Goal: Task Accomplishment & Management: Manage account settings

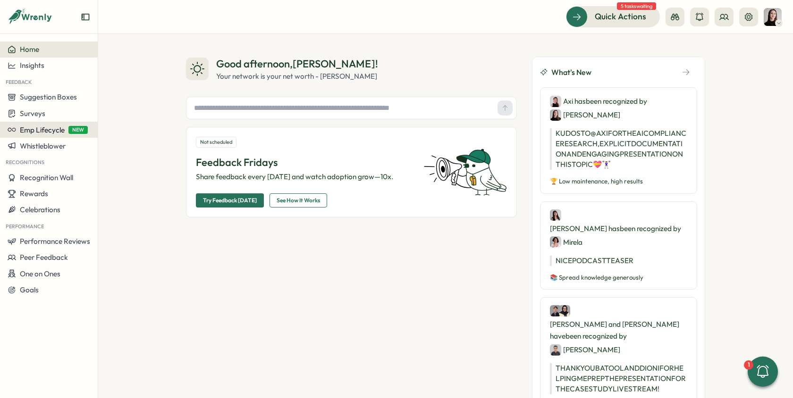
click at [36, 132] on span "Emp Lifecycle" at bounding box center [42, 129] width 45 height 9
click at [151, 174] on div "Good afternoon , Elena ! Your network is your net worth - Porter Gale Not sched…" at bounding box center [445, 216] width 694 height 364
click at [46, 71] on button "Insights" at bounding box center [49, 66] width 98 height 16
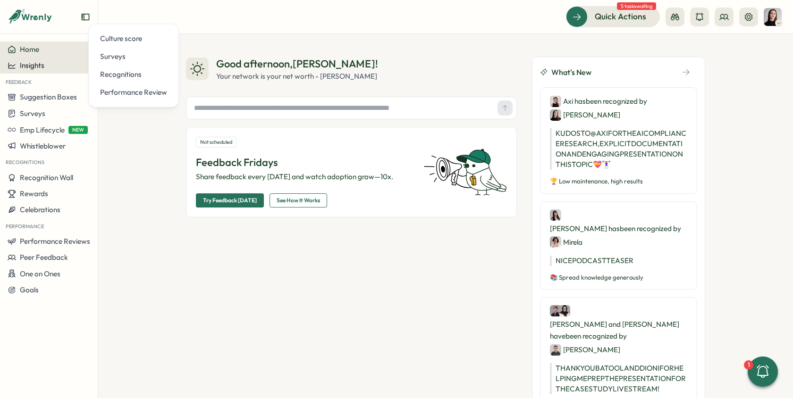
click at [24, 68] on span "Insights" at bounding box center [32, 65] width 25 height 9
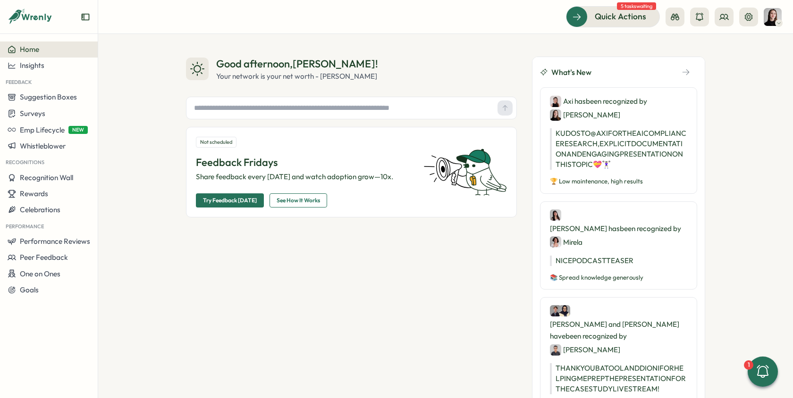
click at [32, 52] on span "Home" at bounding box center [29, 49] width 19 height 9
click at [54, 70] on button "Insights" at bounding box center [49, 66] width 98 height 16
click at [99, 155] on div "Good afternoon , Elena ! Your network is your net worth - Porter Gale Not sched…" at bounding box center [445, 216] width 694 height 364
click at [46, 104] on button "Suggestion Boxes" at bounding box center [49, 97] width 98 height 16
click at [46, 117] on div "Surveys" at bounding box center [49, 113] width 83 height 9
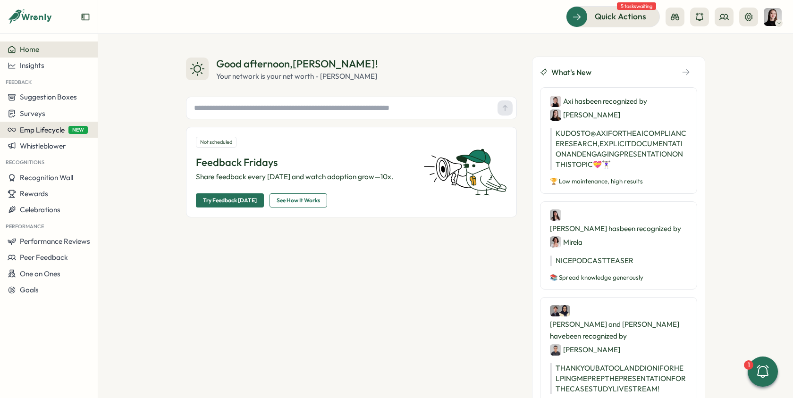
click at [40, 128] on span "Emp Lifecycle" at bounding box center [42, 129] width 45 height 9
click at [32, 148] on span "Whistleblower" at bounding box center [43, 146] width 46 height 9
click at [50, 178] on span "Recognition Wall" at bounding box center [46, 177] width 53 height 9
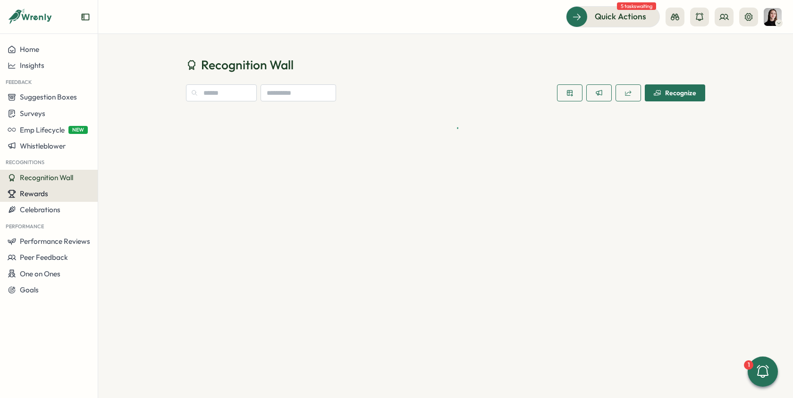
click at [48, 194] on span "Rewards" at bounding box center [34, 193] width 28 height 9
click at [46, 212] on span "Celebrations" at bounding box center [40, 209] width 41 height 9
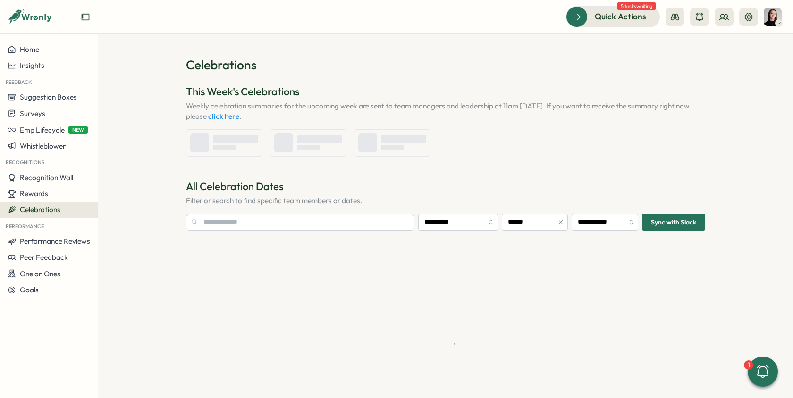
type input "**********"
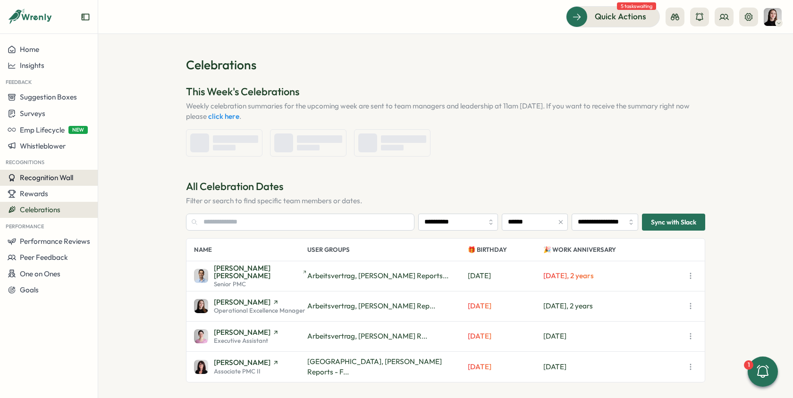
click at [42, 177] on span "Recognition Wall" at bounding box center [46, 177] width 53 height 9
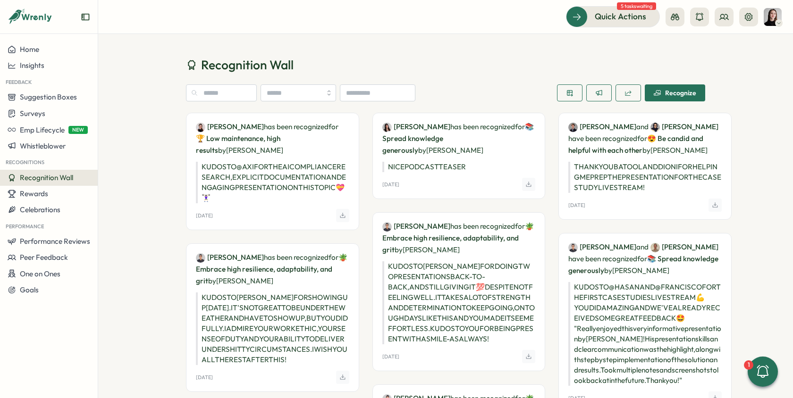
click at [51, 250] on button "Peer Feedback" at bounding box center [49, 258] width 98 height 16
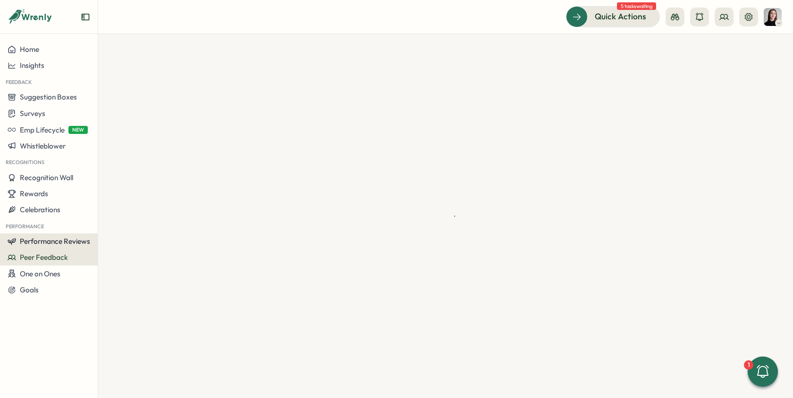
click at [53, 246] on button "Performance Reviews" at bounding box center [49, 242] width 98 height 16
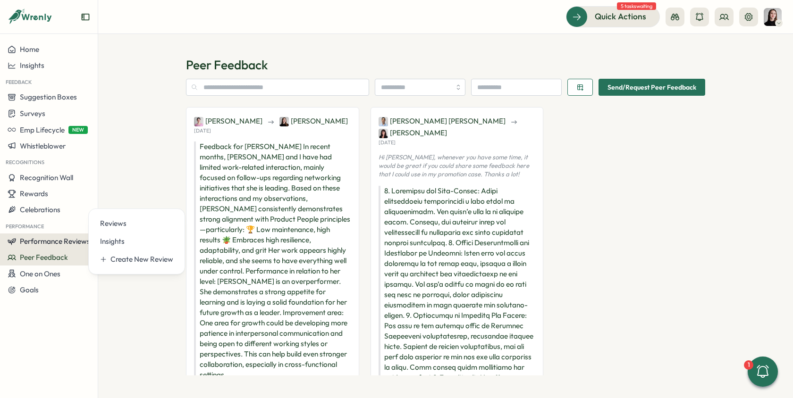
click at [27, 234] on button "Performance Reviews" at bounding box center [49, 242] width 98 height 16
click at [31, 238] on span "Performance Reviews" at bounding box center [55, 241] width 70 height 9
click at [128, 223] on div "Reviews" at bounding box center [136, 223] width 73 height 10
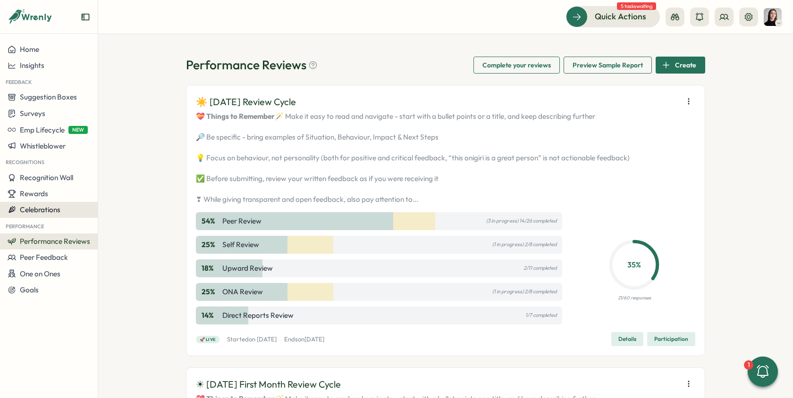
click at [43, 209] on span "Celebrations" at bounding box center [40, 209] width 41 height 9
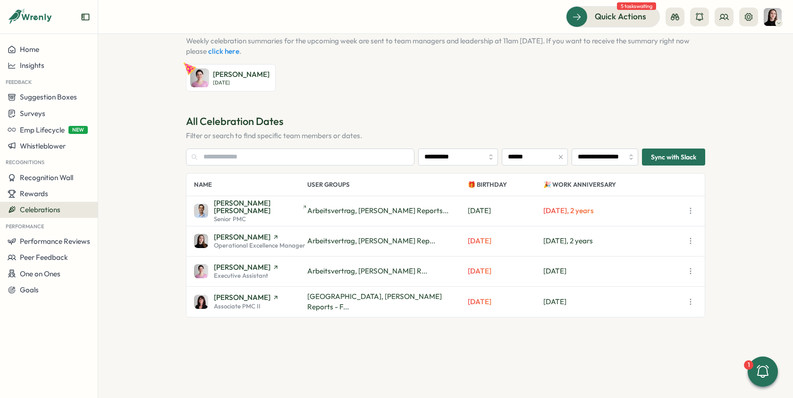
scroll to position [73, 0]
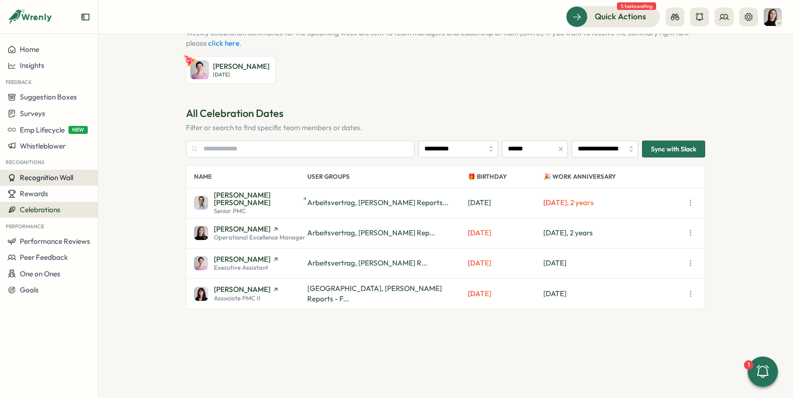
click at [46, 182] on button "Recognition Wall" at bounding box center [49, 178] width 98 height 16
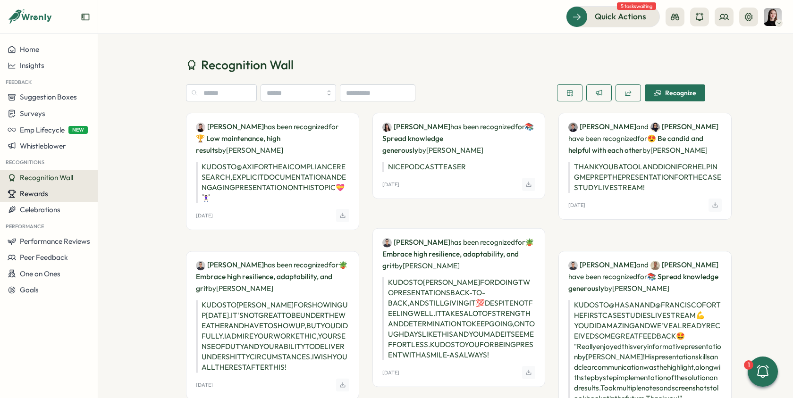
click at [45, 192] on span "Rewards" at bounding box center [34, 193] width 28 height 9
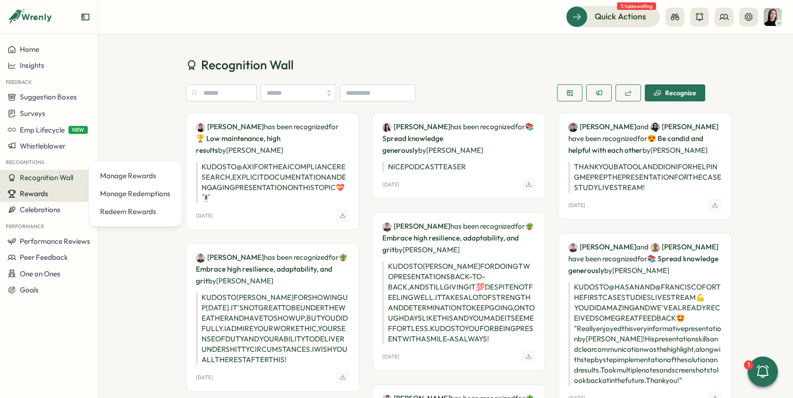
click at [52, 199] on button "Rewards" at bounding box center [49, 194] width 98 height 16
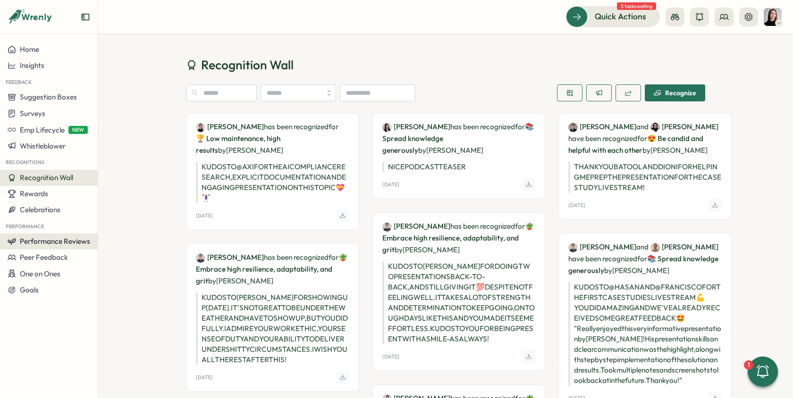
click at [51, 243] on span "Performance Reviews" at bounding box center [55, 241] width 70 height 9
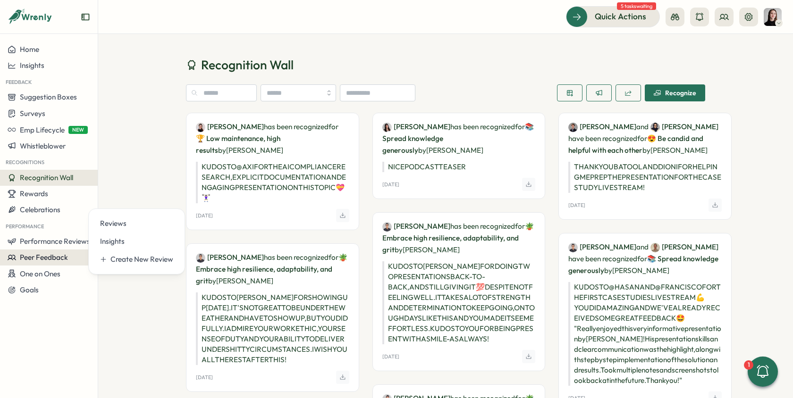
click at [58, 258] on span "Peer Feedback" at bounding box center [44, 257] width 48 height 9
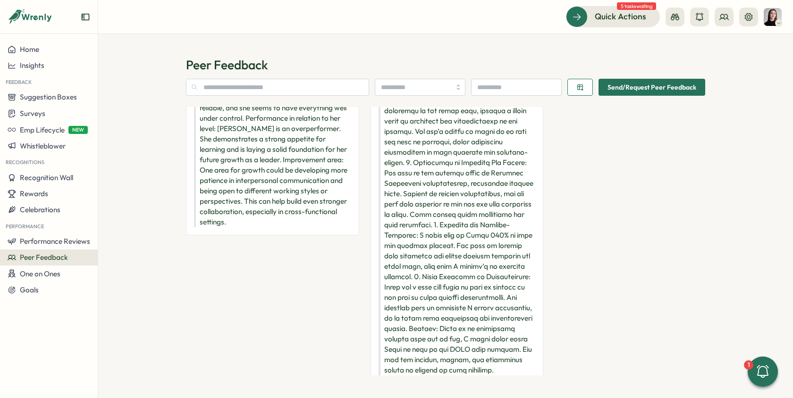
scroll to position [172, 0]
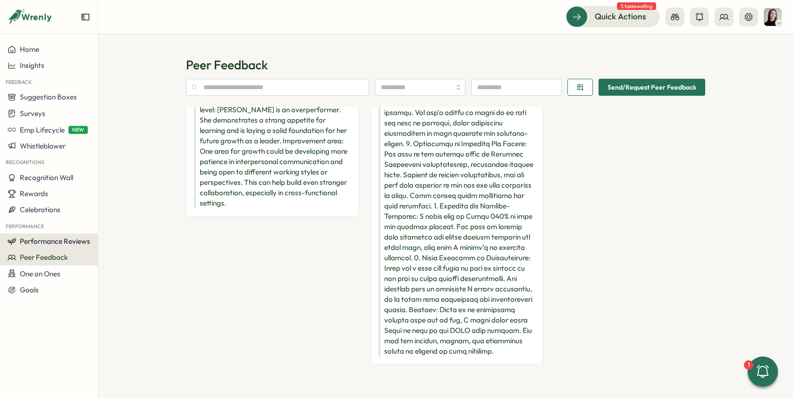
click at [39, 242] on span "Performance Reviews" at bounding box center [55, 241] width 70 height 9
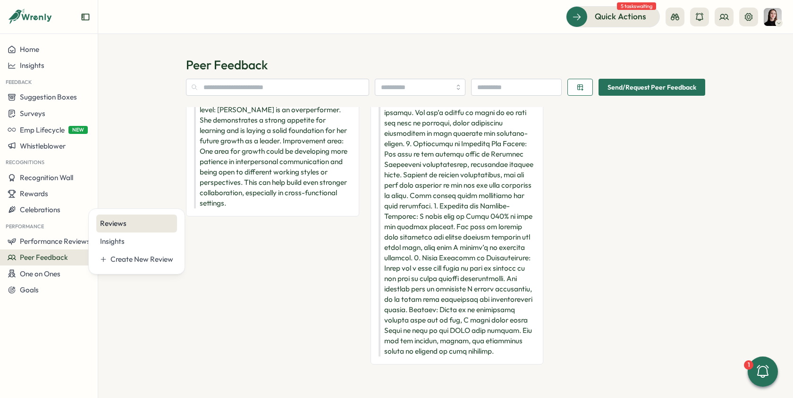
click at [105, 222] on div "Reviews" at bounding box center [136, 223] width 73 height 10
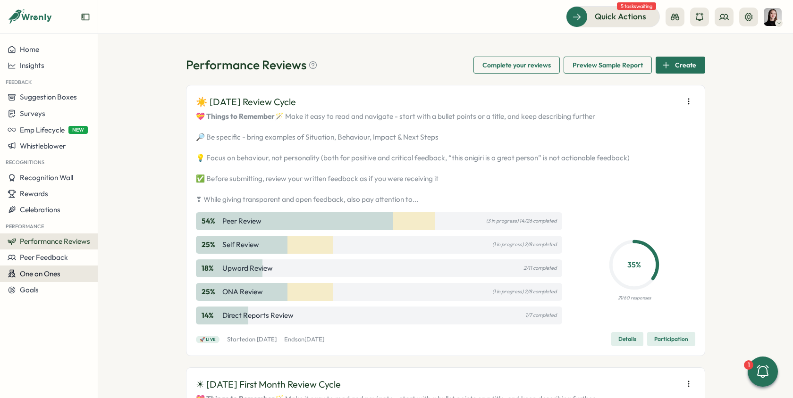
click at [38, 275] on span "One on Ones" at bounding box center [40, 273] width 41 height 9
click at [51, 287] on div "Goals" at bounding box center [49, 290] width 83 height 8
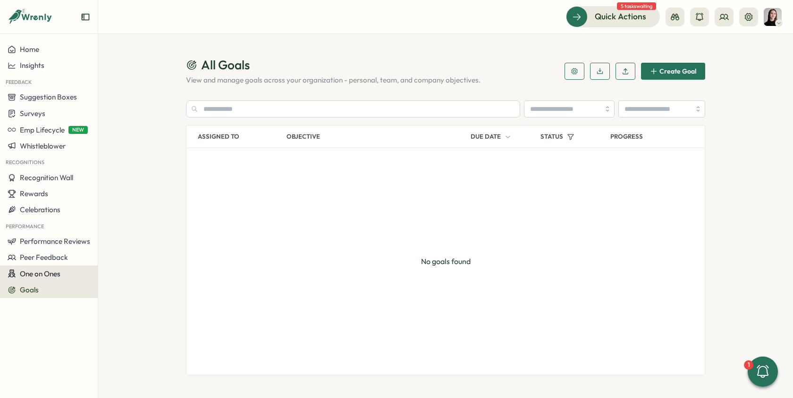
click at [54, 280] on button "One on Ones" at bounding box center [49, 274] width 98 height 17
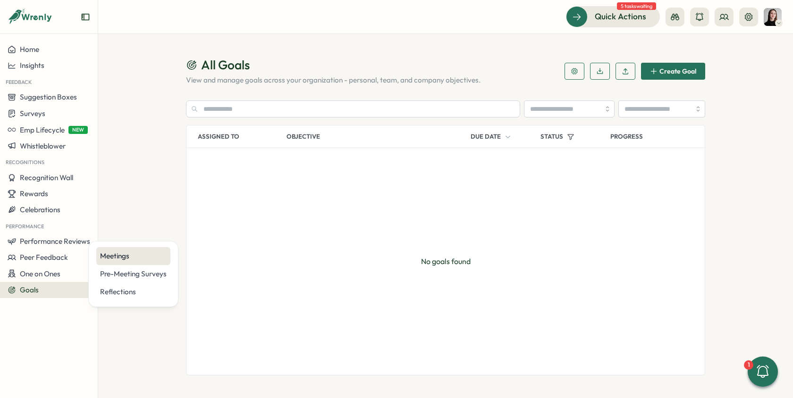
click at [104, 254] on div "Meetings" at bounding box center [133, 256] width 67 height 10
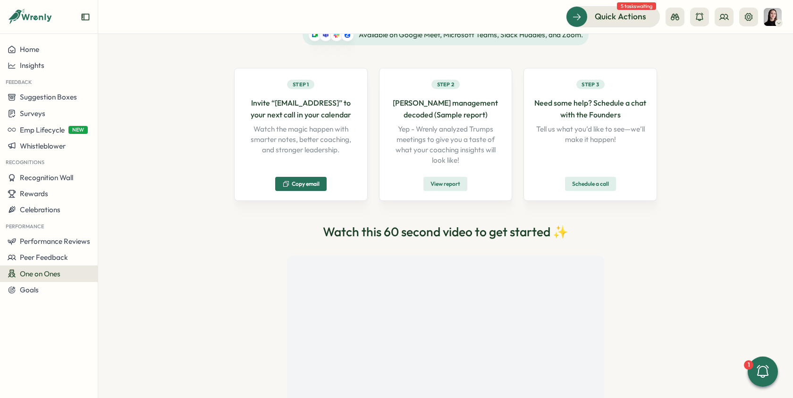
scroll to position [133, 0]
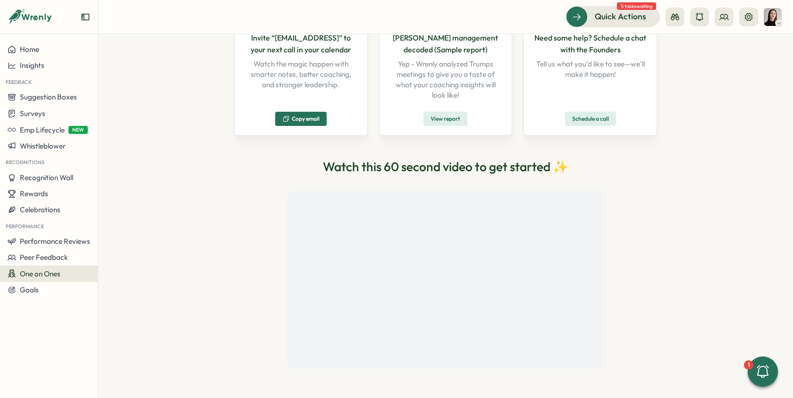
click at [36, 274] on span "One on Ones" at bounding box center [40, 273] width 41 height 9
click at [108, 272] on div "Pre-Meeting Surveys" at bounding box center [133, 274] width 67 height 10
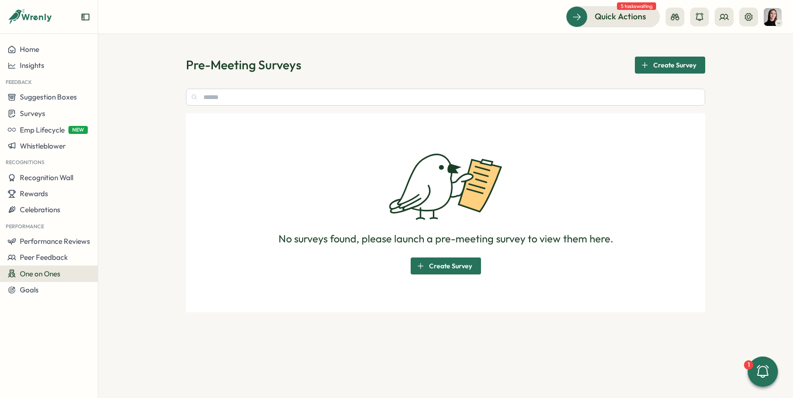
click at [60, 269] on span "One on Ones" at bounding box center [40, 273] width 41 height 9
click at [118, 287] on div "Reflections" at bounding box center [133, 292] width 67 height 10
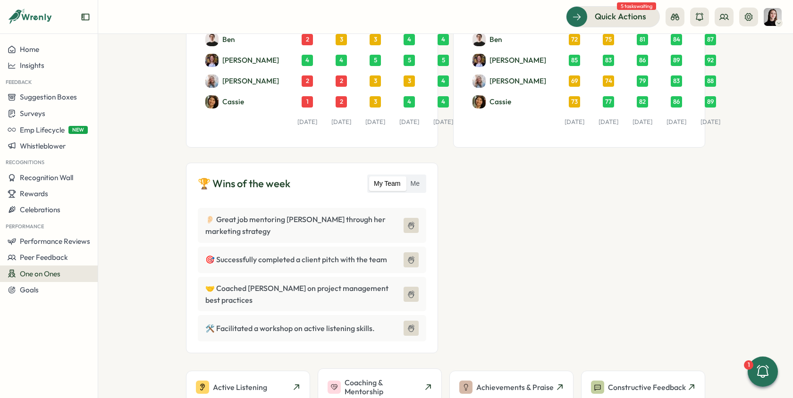
scroll to position [278, 0]
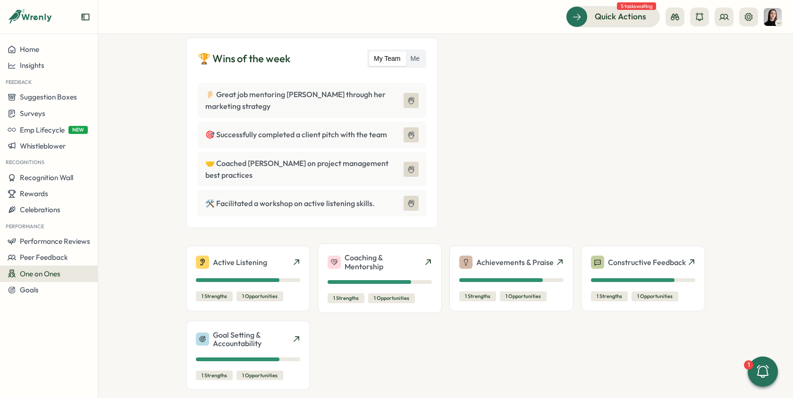
click at [152, 261] on div "*This is a demo report. Click "Generate Summary Report" to create an actual rep…" at bounding box center [445, 216] width 694 height 364
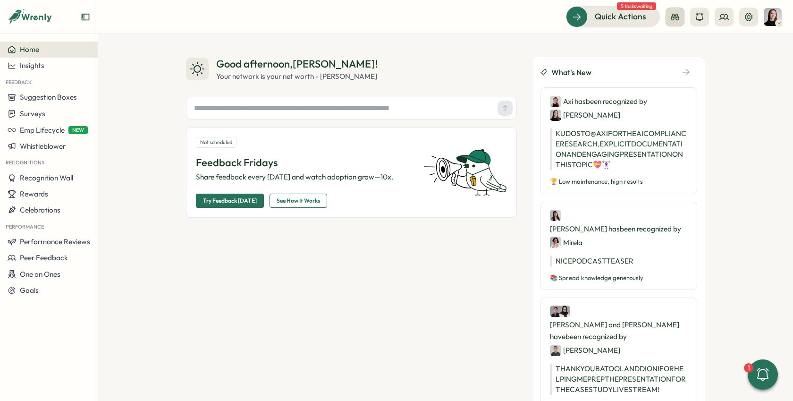
click at [672, 20] on icon at bounding box center [674, 17] width 8 height 7
click at [727, 21] on icon at bounding box center [723, 16] width 9 height 9
click at [724, 42] on div "Org Members" at bounding box center [723, 47] width 59 height 10
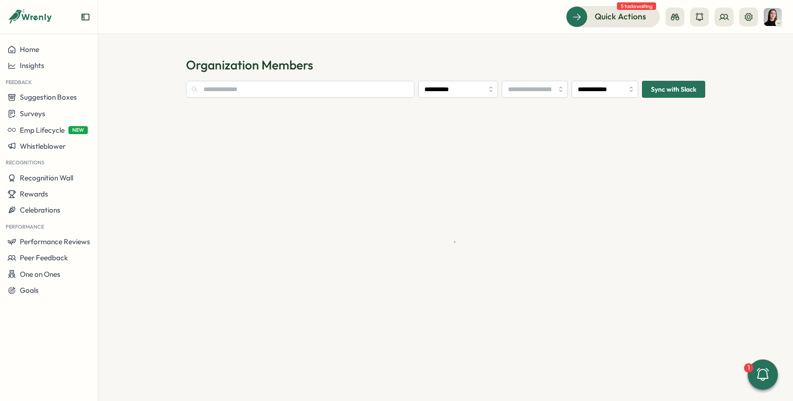
type input "**********"
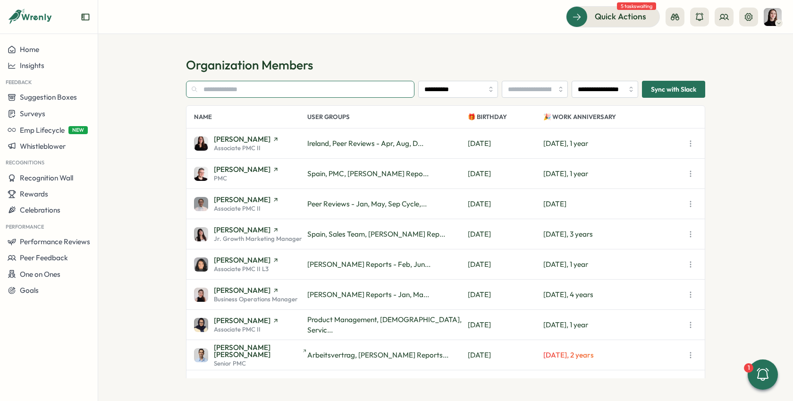
click at [252, 95] on input "text" at bounding box center [300, 89] width 228 height 17
click at [166, 58] on section "**********" at bounding box center [445, 217] width 694 height 367
click at [48, 64] on div "Insights" at bounding box center [49, 65] width 83 height 8
click at [131, 38] on div "Culture score" at bounding box center [133, 38] width 67 height 10
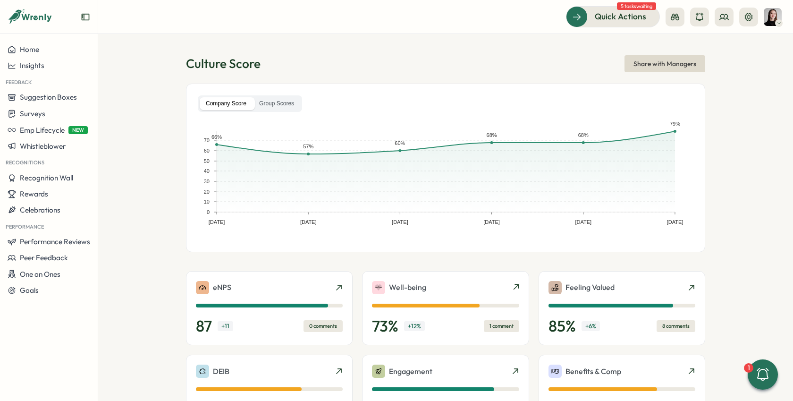
scroll to position [2, 0]
click at [46, 68] on div "Insights" at bounding box center [49, 65] width 83 height 8
click at [118, 60] on div "Surveys" at bounding box center [133, 56] width 67 height 10
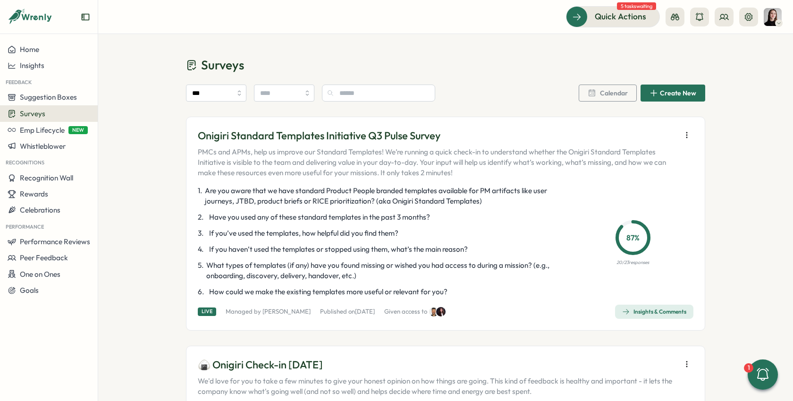
click at [49, 117] on div "Surveys" at bounding box center [49, 113] width 83 height 9
click at [128, 112] on div "Onboarding Surveys" at bounding box center [135, 114] width 70 height 10
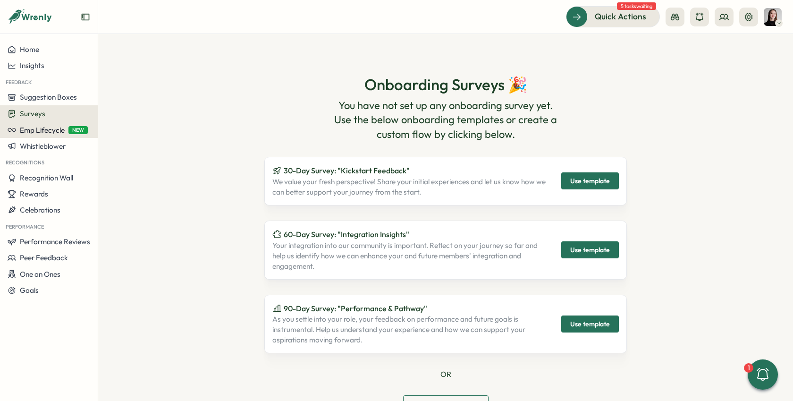
click at [30, 134] on span "Emp Lifecycle" at bounding box center [42, 129] width 45 height 9
click at [38, 152] on button "Whistleblower" at bounding box center [49, 146] width 98 height 16
click at [38, 150] on button "Whistleblower" at bounding box center [49, 146] width 98 height 16
click at [42, 170] on button "Recognition Wall" at bounding box center [49, 178] width 98 height 16
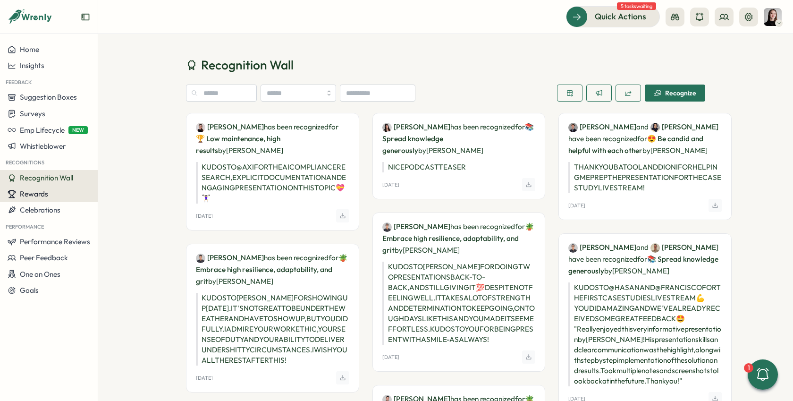
click at [57, 194] on div "Rewards" at bounding box center [49, 194] width 83 height 8
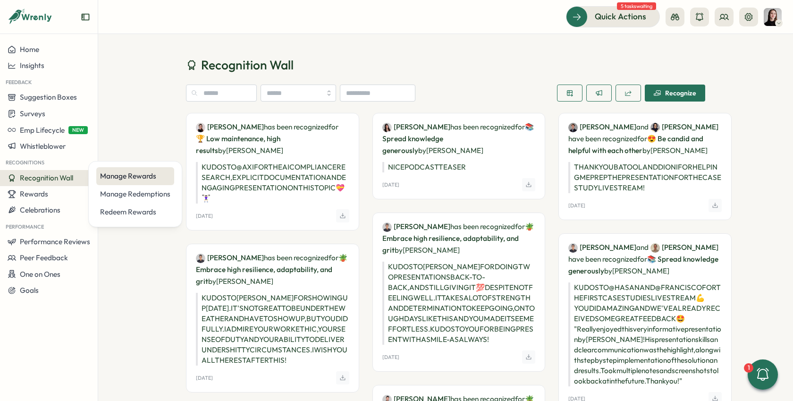
click at [109, 176] on div "Manage Rewards" at bounding box center [135, 176] width 70 height 10
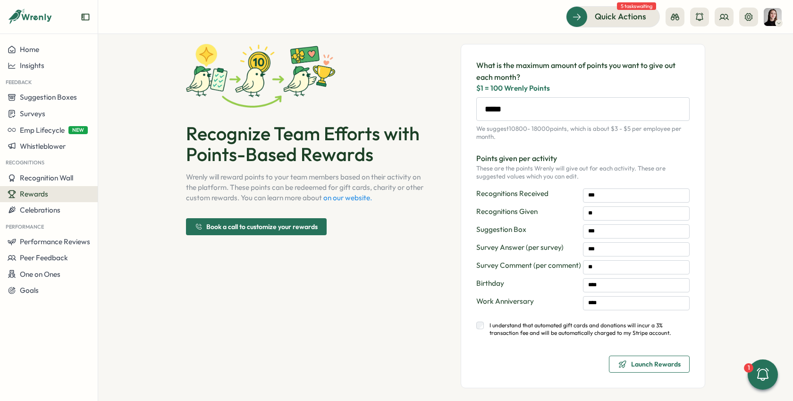
scroll to position [33, 0]
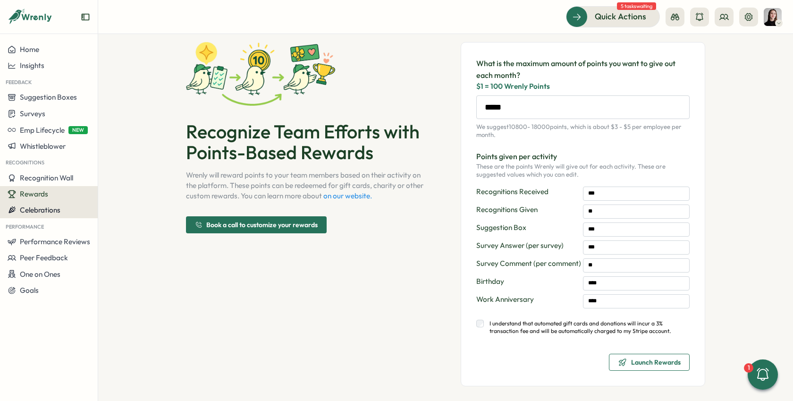
click at [70, 210] on div "Celebrations" at bounding box center [49, 210] width 83 height 8
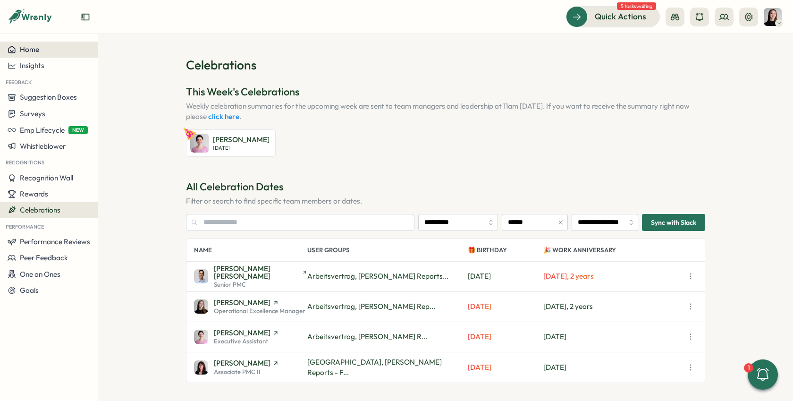
click at [41, 50] on div "Home" at bounding box center [49, 49] width 83 height 8
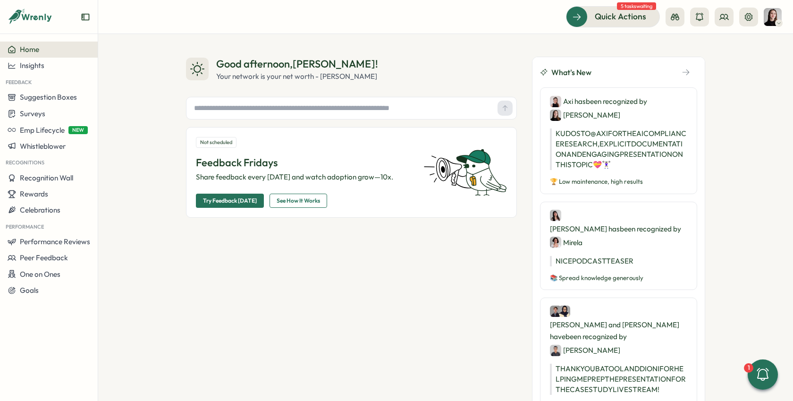
click at [226, 114] on input "text" at bounding box center [341, 108] width 303 height 14
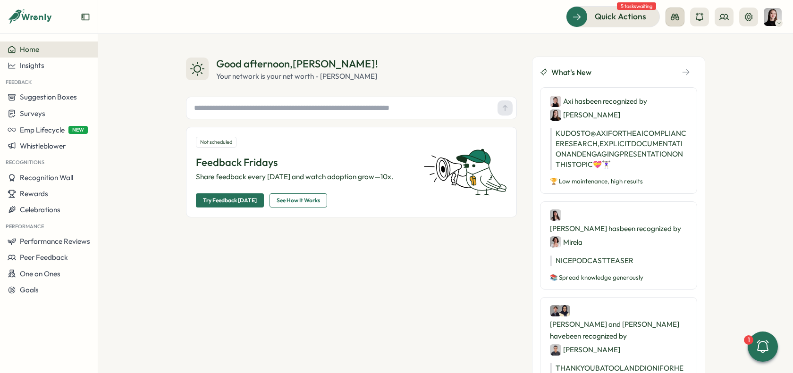
click at [678, 18] on icon at bounding box center [674, 17] width 8 height 7
click at [679, 67] on div "Manager View" at bounding box center [675, 66] width 64 height 10
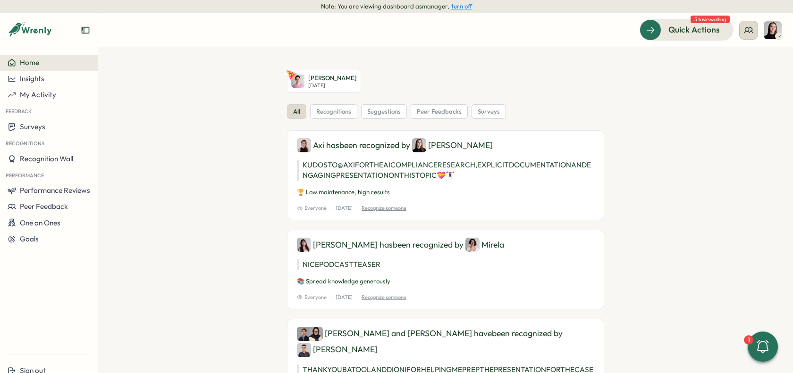
click at [741, 33] on button at bounding box center [748, 30] width 19 height 19
click at [750, 34] on icon at bounding box center [747, 29] width 9 height 9
click at [728, 66] on div "My Team" at bounding box center [748, 60] width 71 height 18
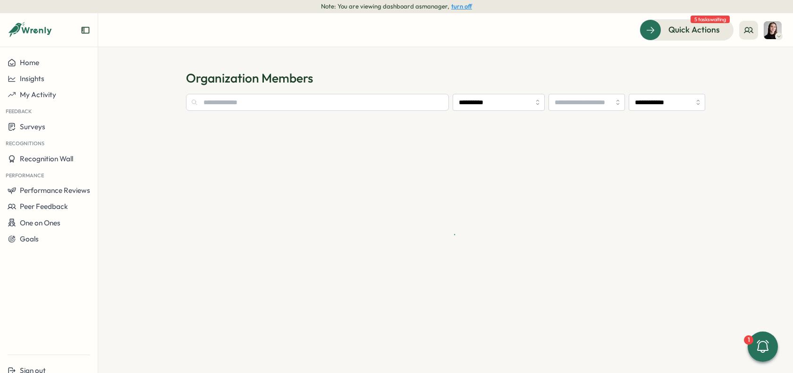
type input "**********"
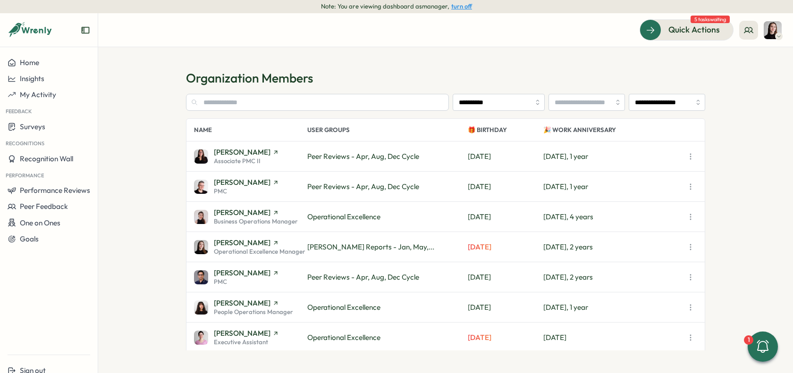
drag, startPoint x: 419, startPoint y: 7, endPoint x: 432, endPoint y: 8, distance: 13.3
click at [432, 8] on span "Note: You are viewing dashboard as manager ," at bounding box center [385, 6] width 128 height 8
drag, startPoint x: 752, startPoint y: 35, endPoint x: 747, endPoint y: 35, distance: 4.7
click at [748, 35] on button at bounding box center [748, 30] width 19 height 19
click at [729, 63] on div "My Team" at bounding box center [748, 60] width 59 height 10
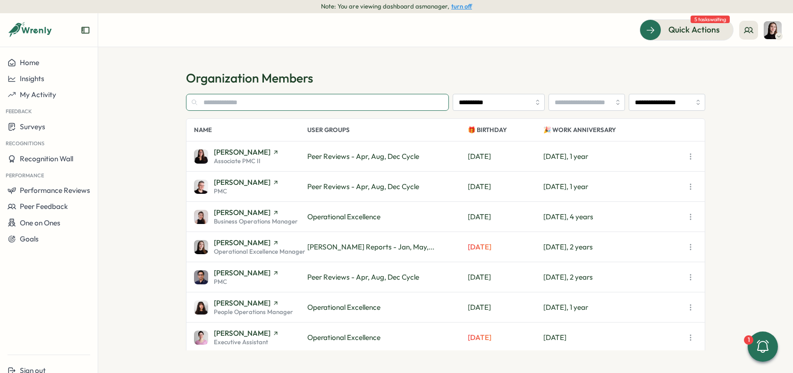
click at [264, 96] on input "text" at bounding box center [317, 102] width 263 height 17
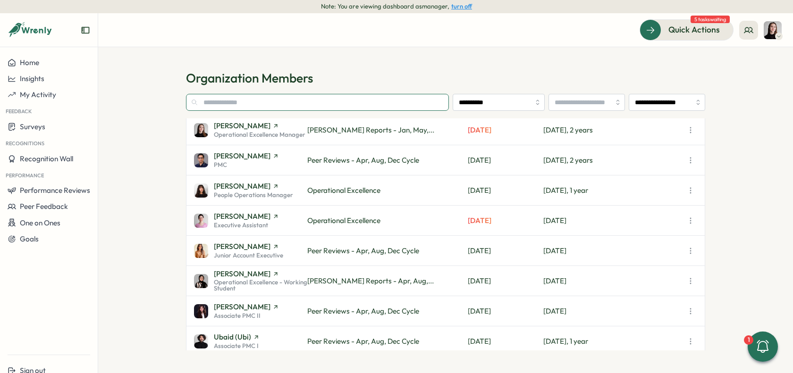
scroll to position [153, 0]
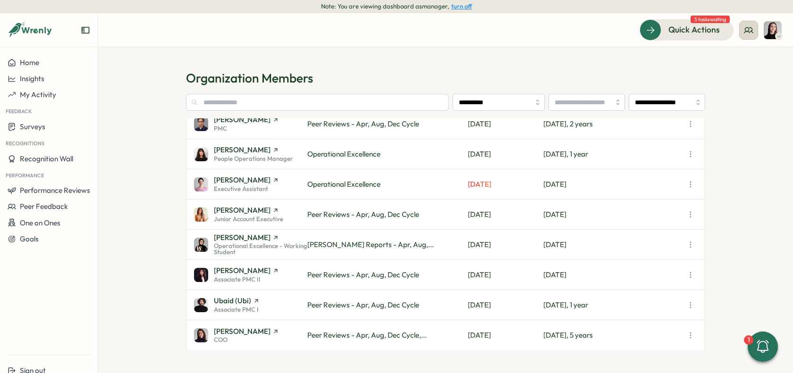
click at [746, 35] on button at bounding box center [748, 30] width 19 height 19
click at [732, 79] on div "User Activities" at bounding box center [748, 78] width 59 height 10
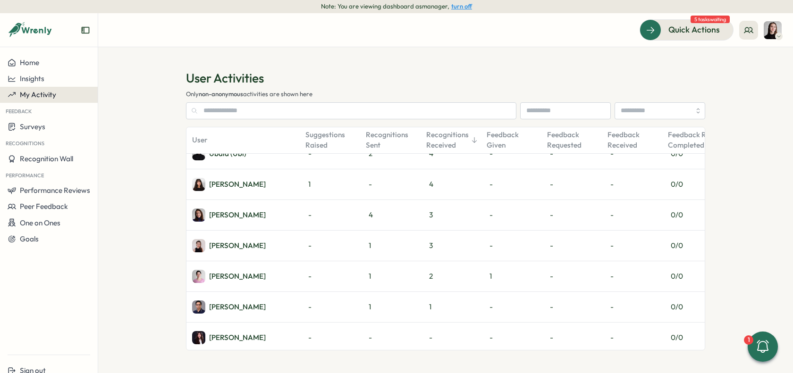
click at [24, 100] on button "My Activity" at bounding box center [49, 95] width 98 height 16
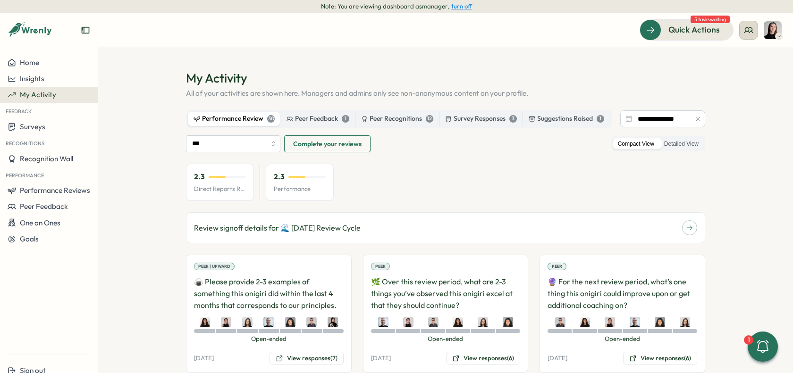
click at [748, 29] on icon at bounding box center [747, 29] width 9 height 9
click at [373, 53] on section "**********" at bounding box center [445, 210] width 694 height 326
click at [465, 9] on button "turn off" at bounding box center [461, 6] width 21 height 7
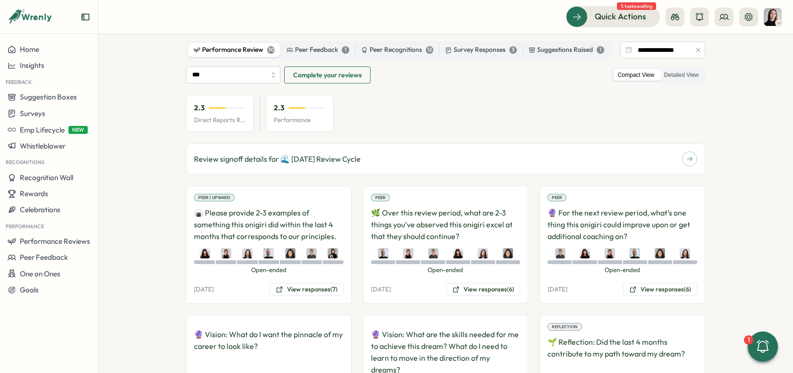
scroll to position [57, 0]
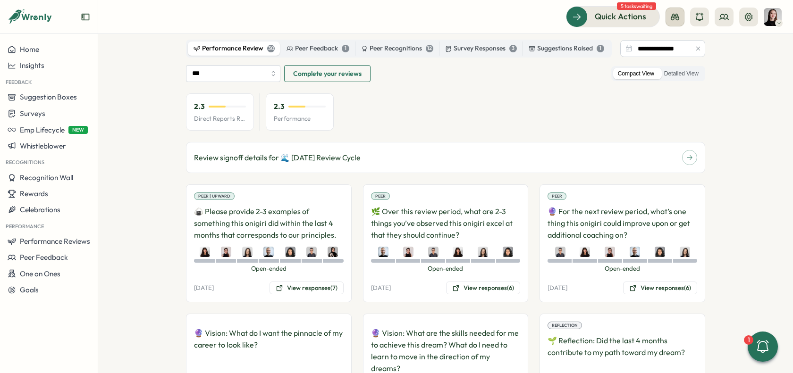
click at [672, 17] on icon at bounding box center [674, 16] width 9 height 9
click at [677, 83] on div "Employee View" at bounding box center [675, 86] width 64 height 10
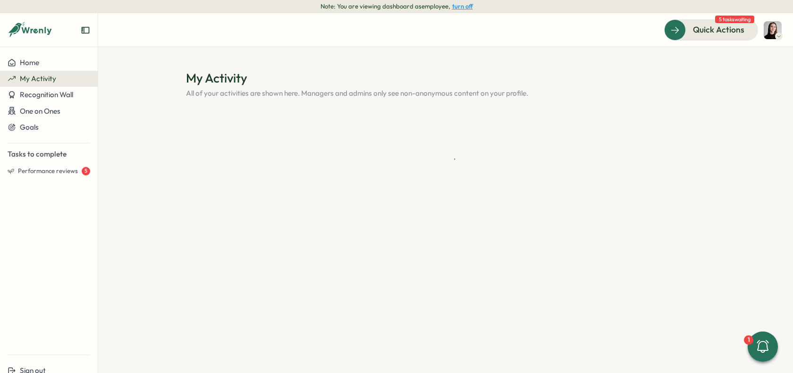
click at [456, 7] on button "turn off" at bounding box center [462, 6] width 21 height 7
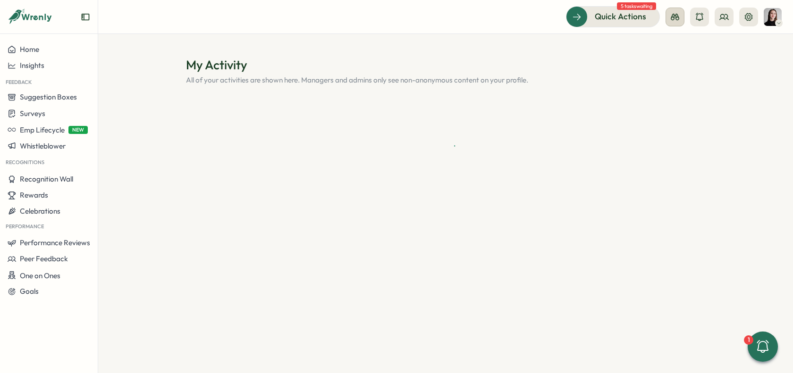
click at [675, 19] on icon at bounding box center [674, 17] width 8 height 7
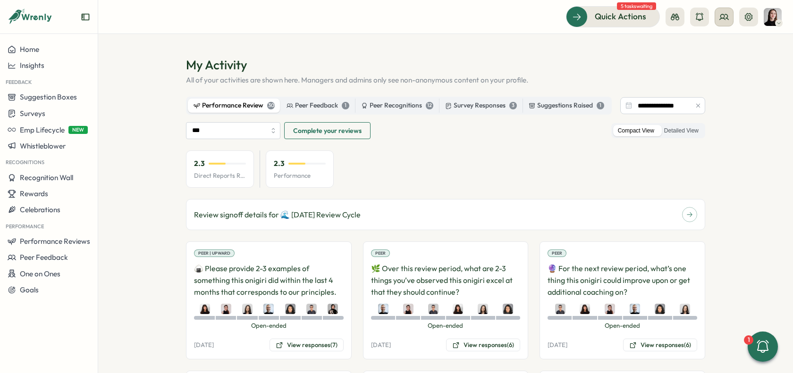
click at [718, 16] on button at bounding box center [723, 17] width 19 height 19
click at [713, 49] on div "Org Members" at bounding box center [723, 47] width 59 height 10
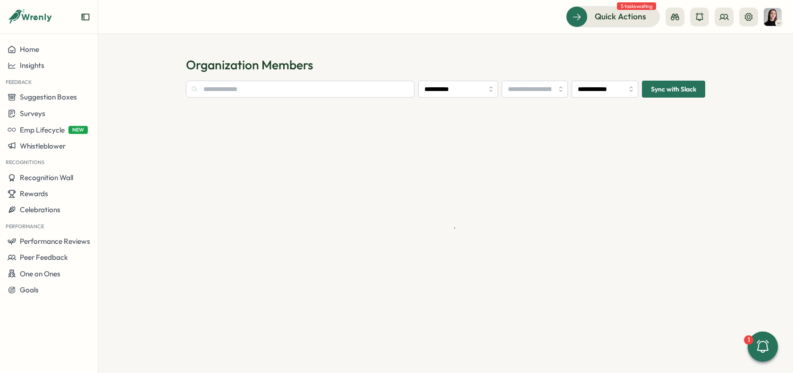
type input "**********"
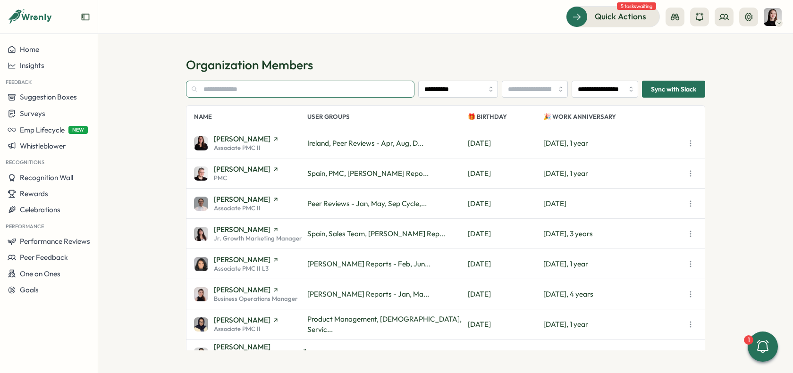
click at [285, 92] on input "text" at bounding box center [300, 89] width 228 height 17
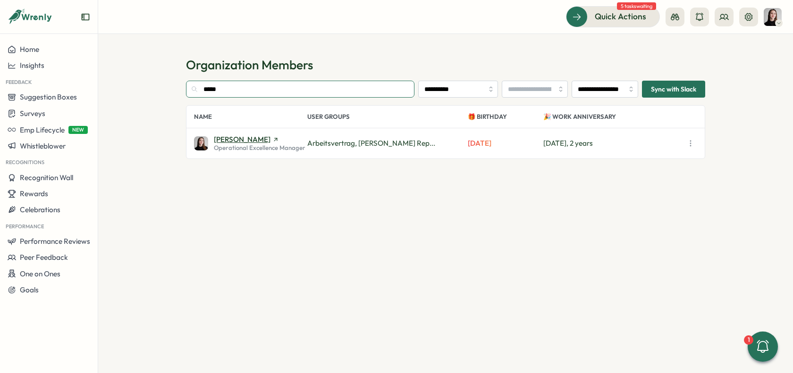
type input "*****"
click at [217, 143] on span "[PERSON_NAME]" at bounding box center [242, 139] width 57 height 7
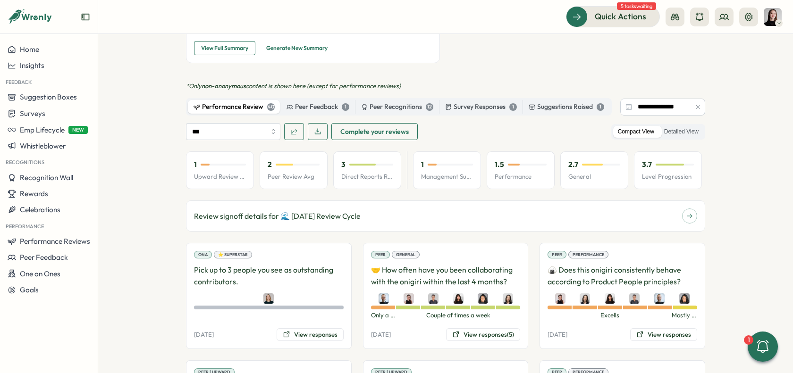
scroll to position [667, 0]
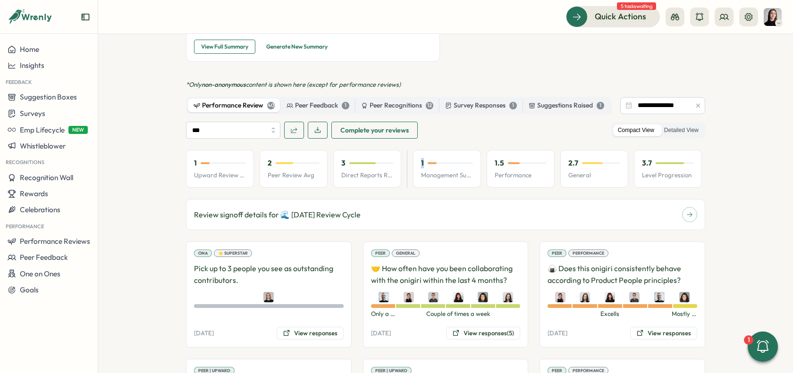
drag, startPoint x: 417, startPoint y: 150, endPoint x: 427, endPoint y: 150, distance: 10.9
click at [427, 150] on div "1 Management Support" at bounding box center [447, 169] width 68 height 38
drag, startPoint x: 492, startPoint y: 150, endPoint x: 513, endPoint y: 156, distance: 22.1
click at [499, 158] on p "1.5" at bounding box center [498, 163] width 9 height 10
drag, startPoint x: 562, startPoint y: 153, endPoint x: 593, endPoint y: 153, distance: 31.6
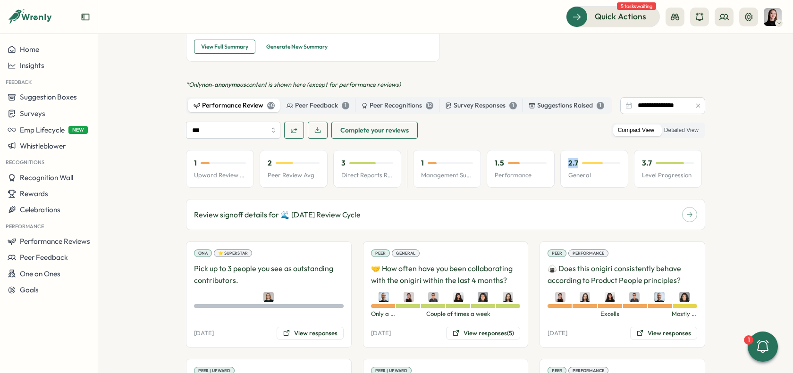
click at [593, 153] on div "2.7 General" at bounding box center [594, 169] width 68 height 38
click at [644, 151] on div "3.7 Level Progression" at bounding box center [668, 169] width 68 height 38
drag, startPoint x: 263, startPoint y: 150, endPoint x: 252, endPoint y: 154, distance: 11.3
click at [269, 150] on div "2 Peer Review Avg" at bounding box center [293, 169] width 68 height 38
drag, startPoint x: 191, startPoint y: 150, endPoint x: 200, endPoint y: 150, distance: 8.5
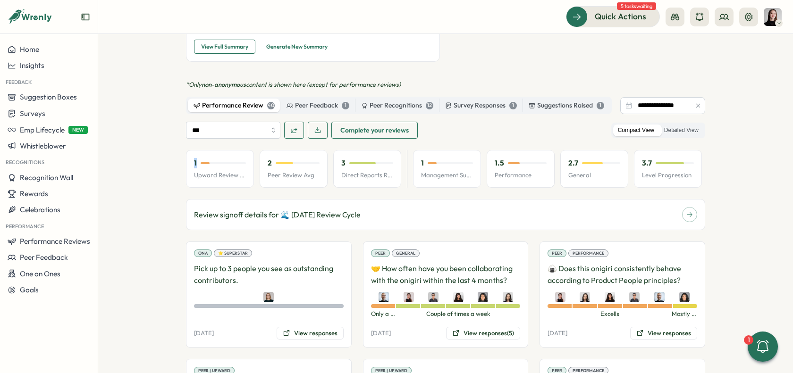
click at [200, 158] on div "1" at bounding box center [220, 163] width 52 height 10
click at [224, 168] on div "1 Upward Review Avg" at bounding box center [220, 169] width 68 height 38
drag, startPoint x: 338, startPoint y: 150, endPoint x: 344, endPoint y: 150, distance: 6.1
click at [344, 150] on div "3 Direct Reports Review Avg" at bounding box center [367, 169] width 68 height 38
click at [345, 171] on p "Direct Reports Review Avg" at bounding box center [367, 175] width 52 height 8
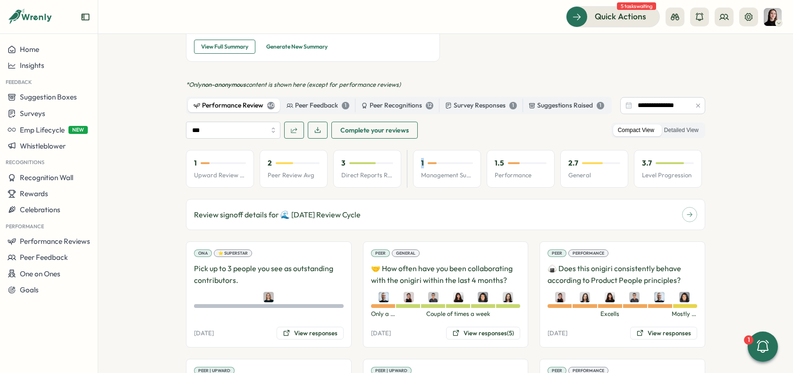
click at [420, 150] on div "1 Management Support" at bounding box center [447, 169] width 68 height 38
drag, startPoint x: 489, startPoint y: 152, endPoint x: 500, endPoint y: 151, distance: 10.9
click at [500, 151] on div "1.5 Performance" at bounding box center [520, 169] width 68 height 38
click at [502, 167] on div "1.5 Performance" at bounding box center [520, 169] width 68 height 38
drag, startPoint x: 191, startPoint y: 151, endPoint x: 204, endPoint y: 150, distance: 12.7
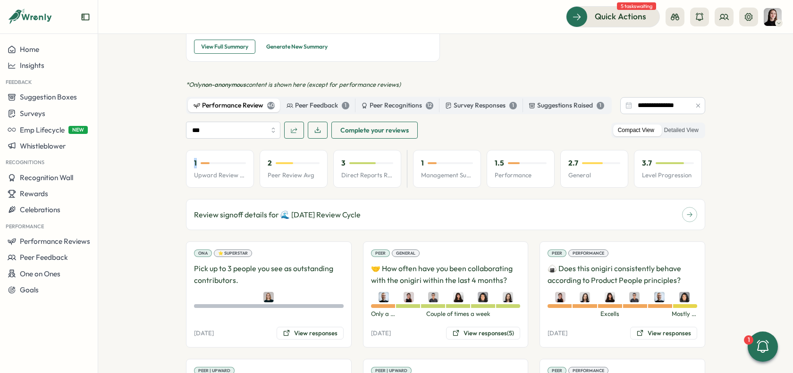
click at [204, 158] on div "1" at bounding box center [220, 163] width 52 height 10
drag, startPoint x: 564, startPoint y: 149, endPoint x: 576, endPoint y: 152, distance: 12.7
click at [581, 150] on div "2.7 General" at bounding box center [594, 169] width 68 height 38
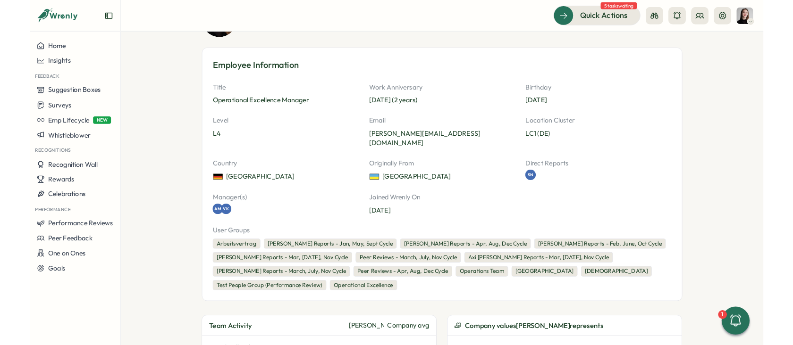
scroll to position [0, 0]
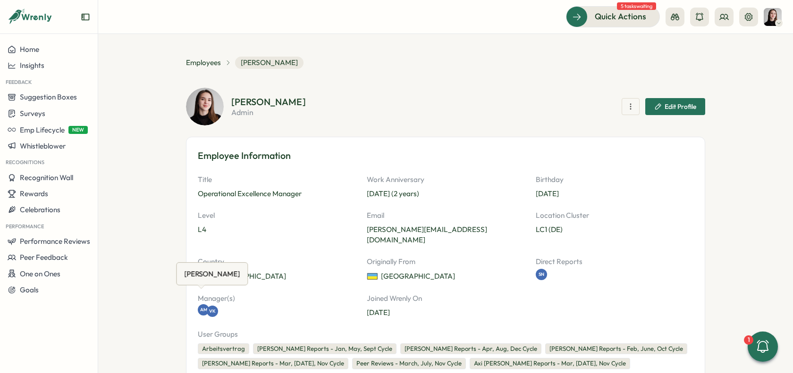
drag, startPoint x: 192, startPoint y: 298, endPoint x: 201, endPoint y: 299, distance: 9.1
click at [201, 299] on div "Employee Information Title Operational Excellence Manager Work Anniversary Jun …" at bounding box center [445, 274] width 519 height 274
click at [200, 302] on div "AM" at bounding box center [203, 307] width 11 height 11
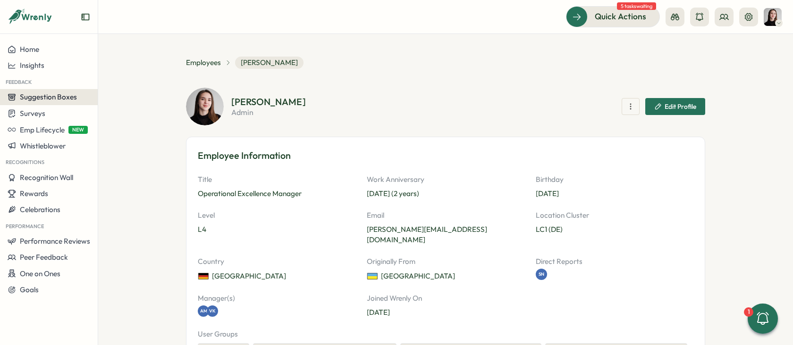
click at [44, 99] on span "Suggestion Boxes" at bounding box center [48, 96] width 57 height 9
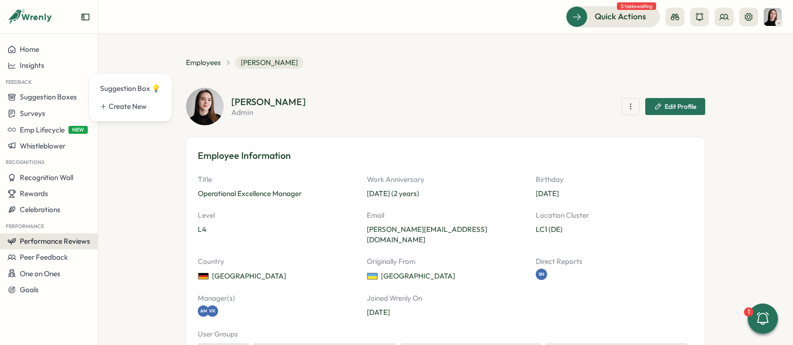
click at [46, 239] on span "Performance Reviews" at bounding box center [55, 241] width 70 height 9
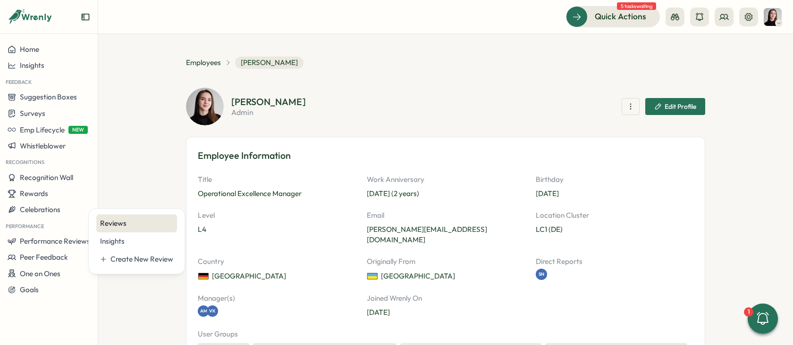
click at [109, 229] on div "Reviews" at bounding box center [136, 224] width 81 height 18
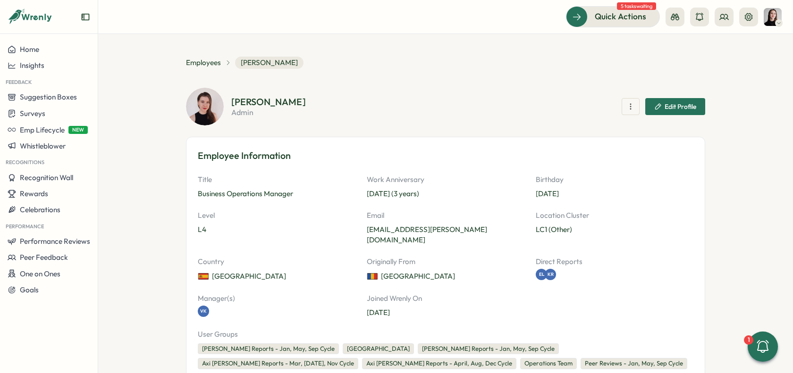
click at [685, 106] on span "Edit Profile" at bounding box center [680, 106] width 32 height 7
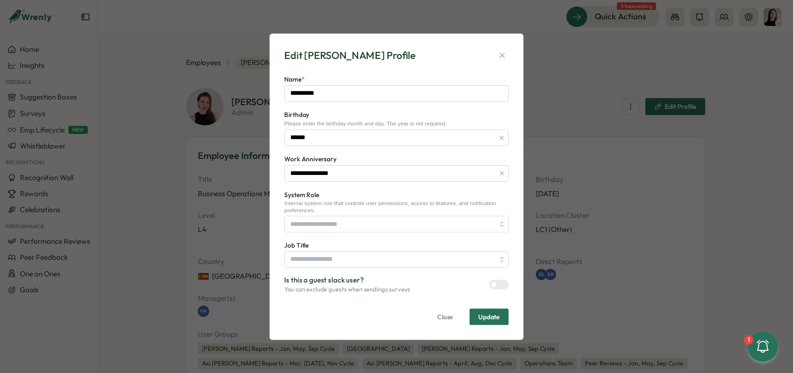
type input "**********"
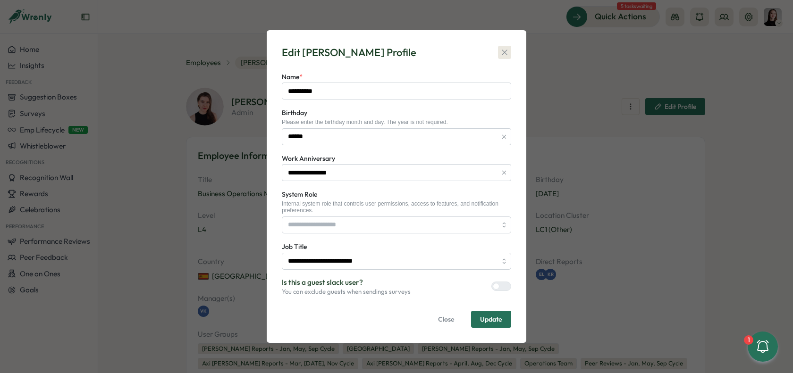
click at [510, 48] on button "button" at bounding box center [504, 52] width 13 height 13
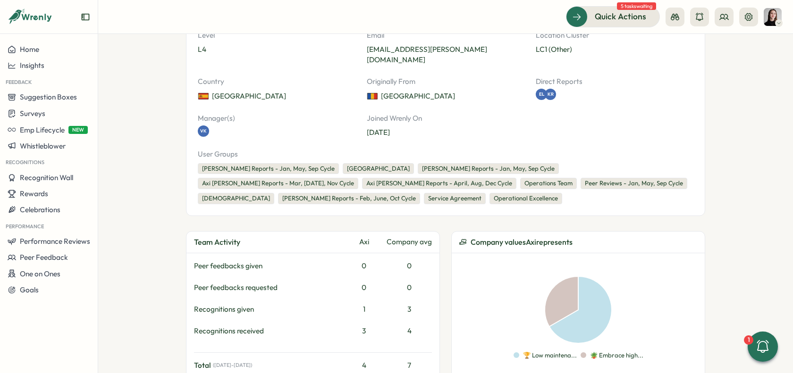
scroll to position [102, 0]
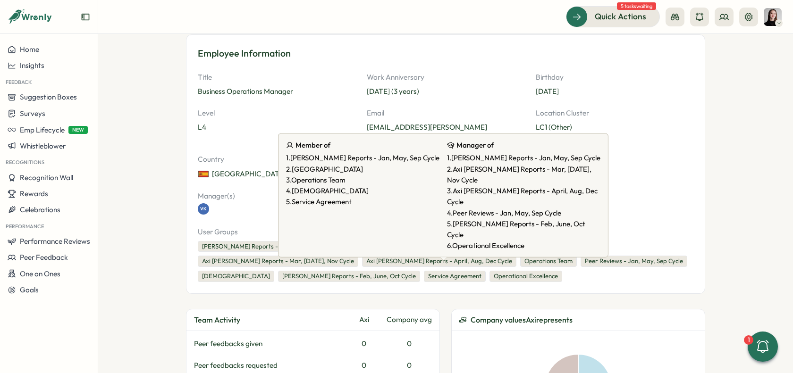
click at [459, 241] on div "Axi Molnar Reports - Jan, May, Sep Cycle" at bounding box center [488, 246] width 141 height 11
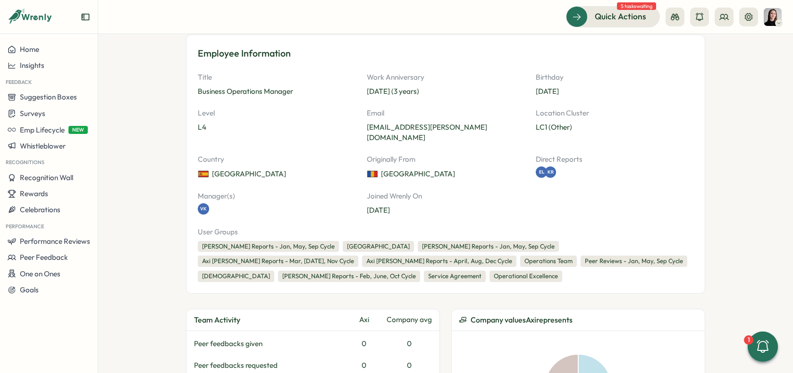
click at [452, 241] on div "Axi Molnar Reports - Jan, May, Sep Cycle" at bounding box center [488, 246] width 141 height 11
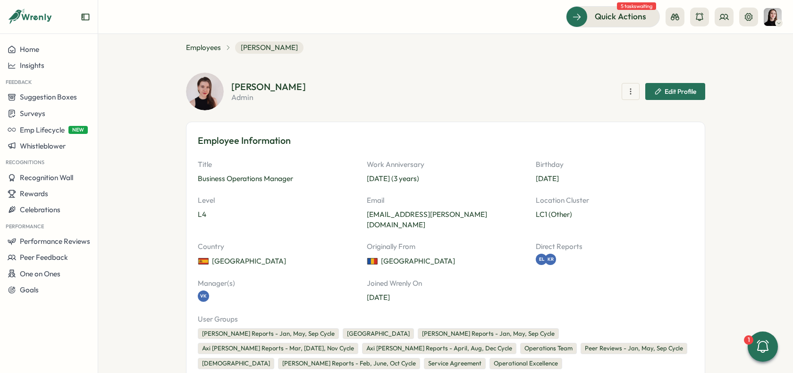
scroll to position [0, 0]
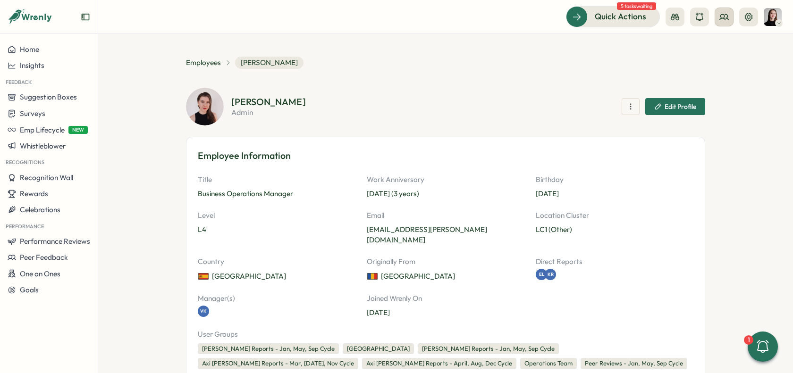
click at [723, 16] on icon at bounding box center [723, 16] width 9 height 9
click at [728, 65] on div "User Groups" at bounding box center [723, 64] width 59 height 10
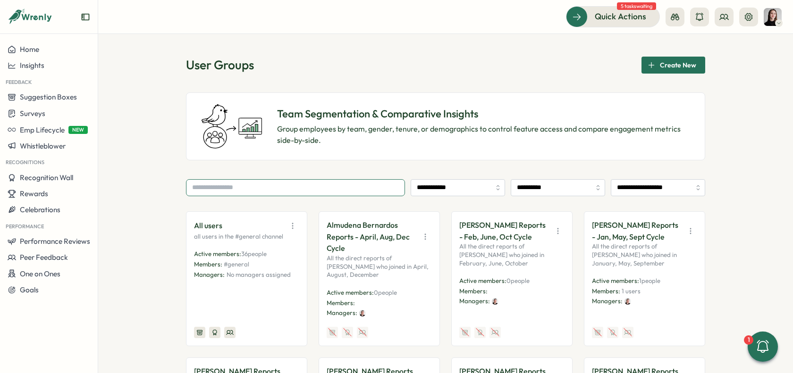
click at [336, 190] on input "text" at bounding box center [295, 187] width 219 height 17
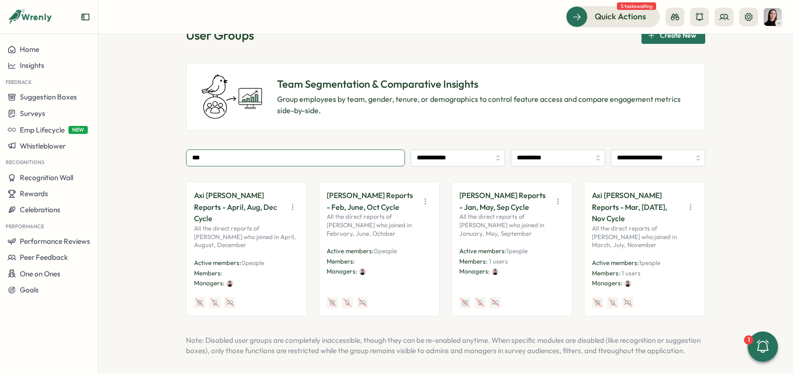
scroll to position [33, 0]
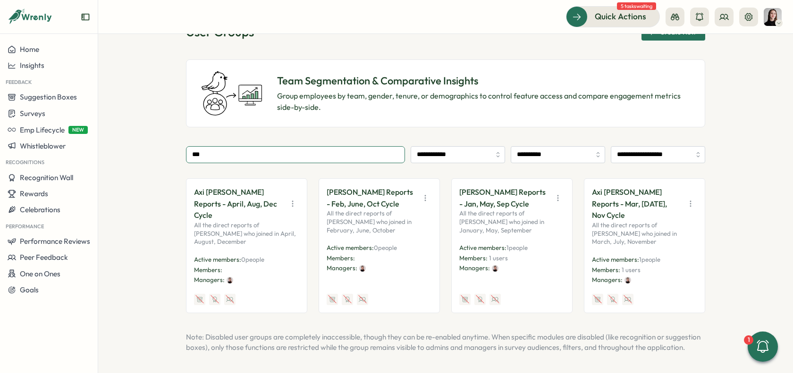
type input "***"
click at [553, 196] on icon "button" at bounding box center [557, 197] width 9 height 9
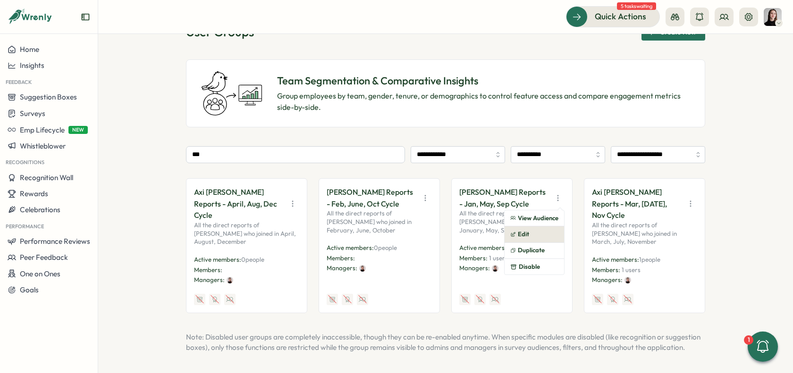
click at [533, 230] on button "Edit" at bounding box center [533, 234] width 59 height 16
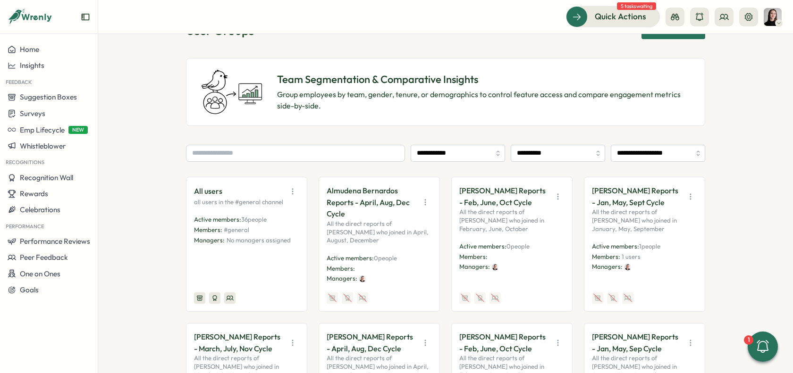
scroll to position [32, 0]
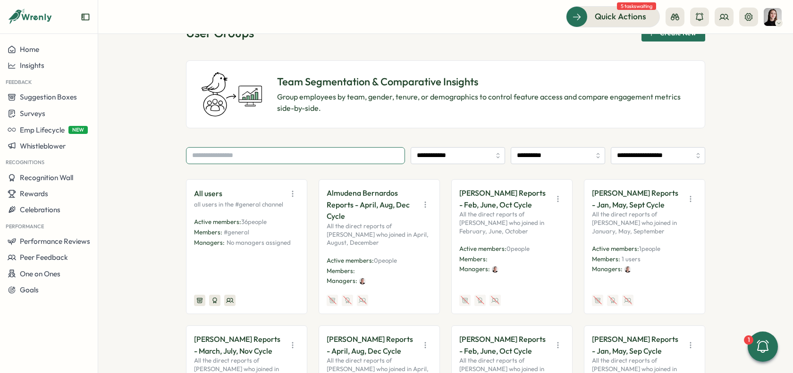
click at [240, 157] on input "text" at bounding box center [295, 155] width 219 height 17
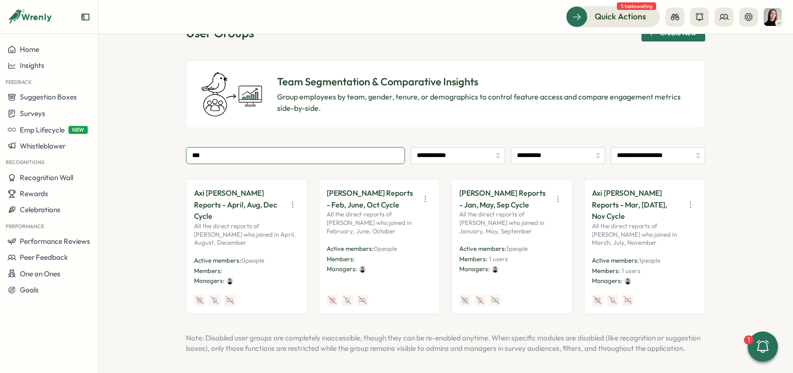
type input "***"
click at [692, 200] on icon "button" at bounding box center [689, 204] width 9 height 9
click at [664, 234] on button "Edit" at bounding box center [666, 235] width 59 height 16
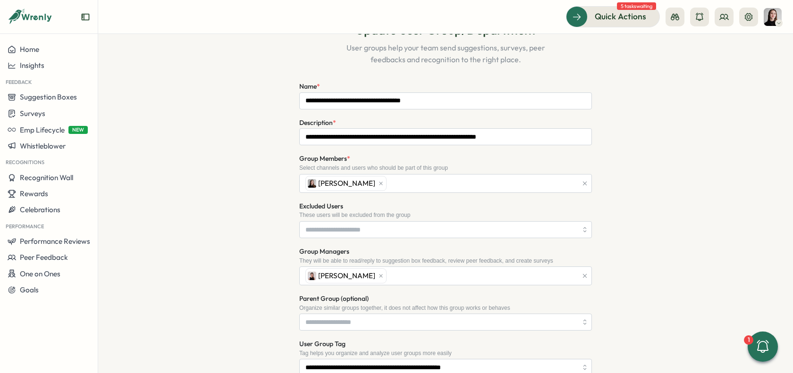
scroll to position [83, 0]
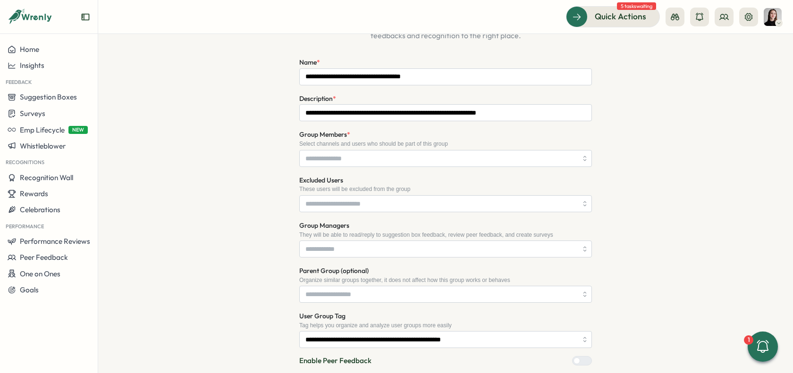
click at [710, 247] on div "**********" at bounding box center [445, 226] width 664 height 481
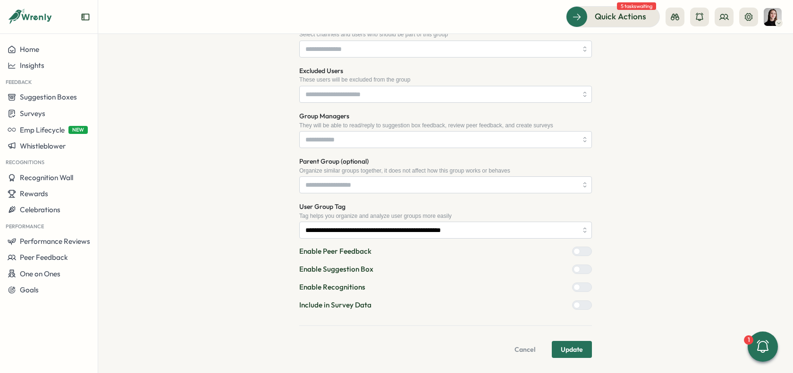
click at [584, 347] on button "Update" at bounding box center [571, 349] width 40 height 17
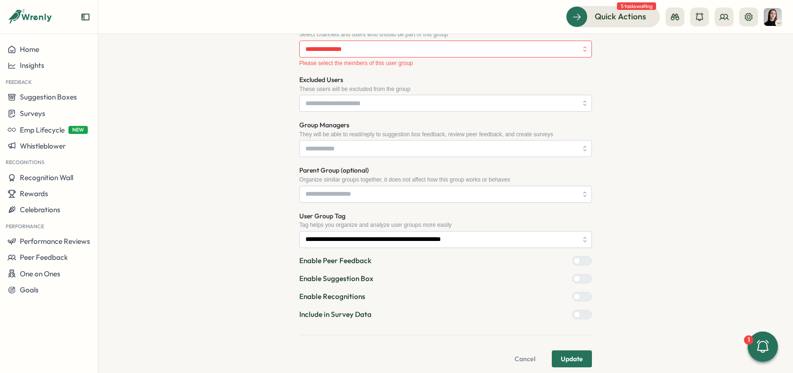
click at [583, 349] on form "**********" at bounding box center [445, 157] width 292 height 420
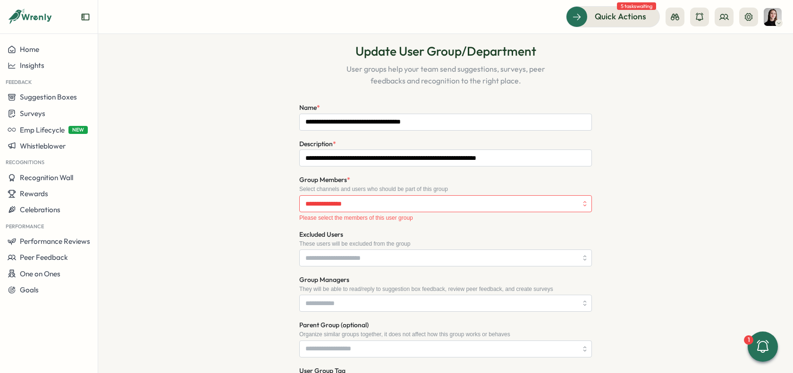
scroll to position [14, 0]
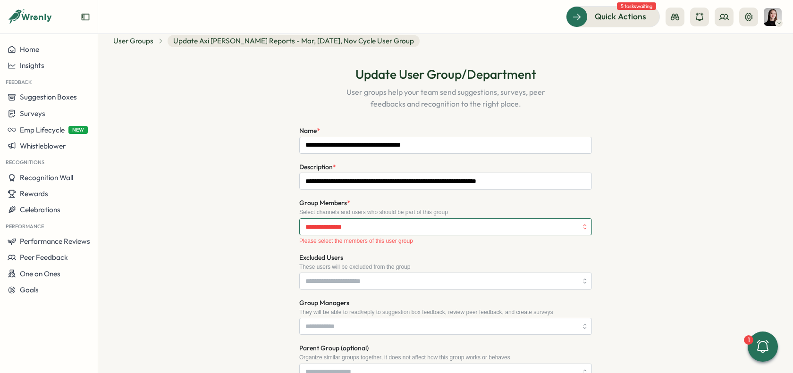
click at [374, 227] on input "Group Members *" at bounding box center [441, 227] width 272 height 16
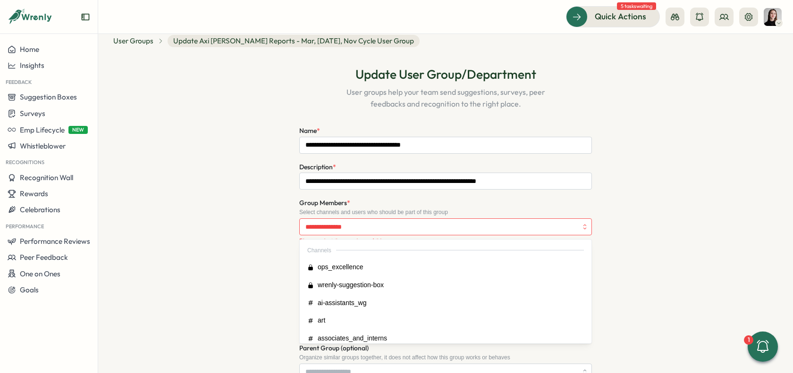
click at [626, 228] on div "**********" at bounding box center [445, 300] width 664 height 491
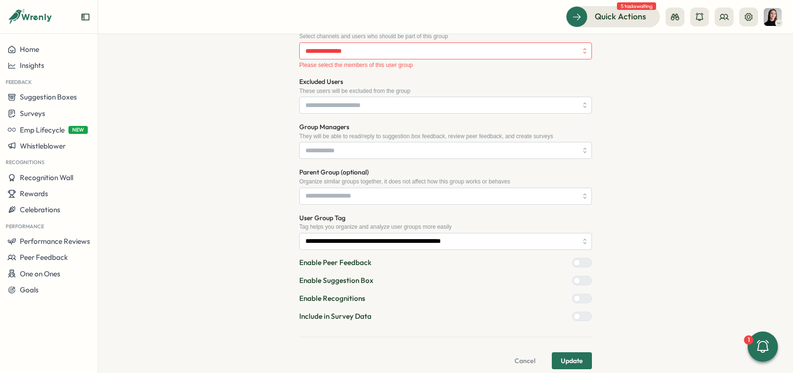
scroll to position [201, 0]
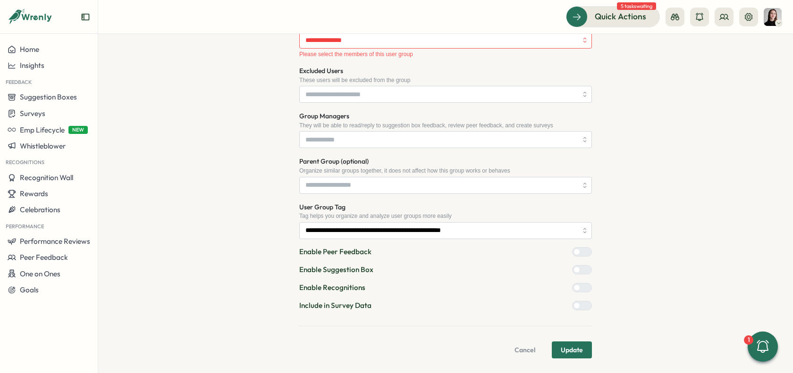
click at [523, 349] on span "Cancel" at bounding box center [524, 350] width 21 height 16
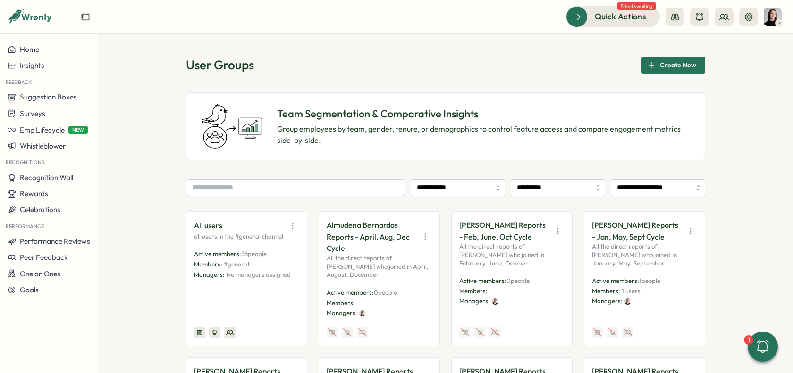
scroll to position [38, 0]
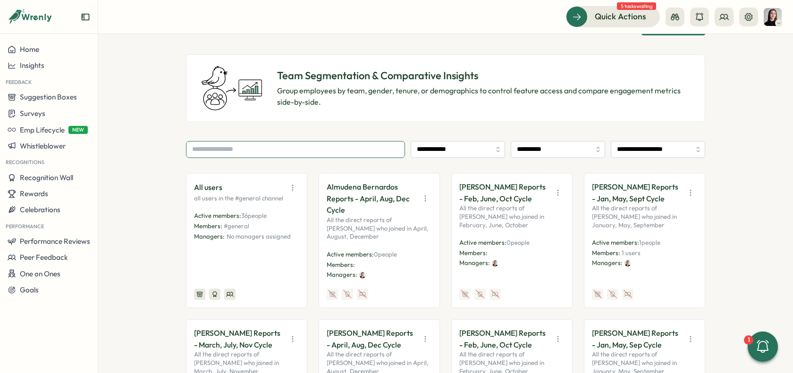
click at [292, 152] on input "text" at bounding box center [295, 149] width 219 height 17
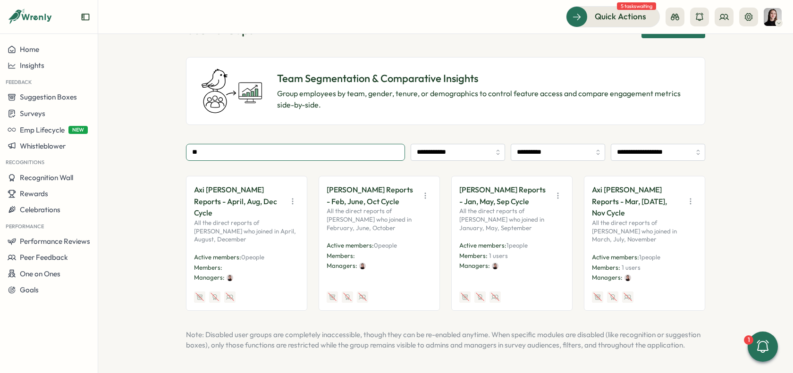
scroll to position [33, 0]
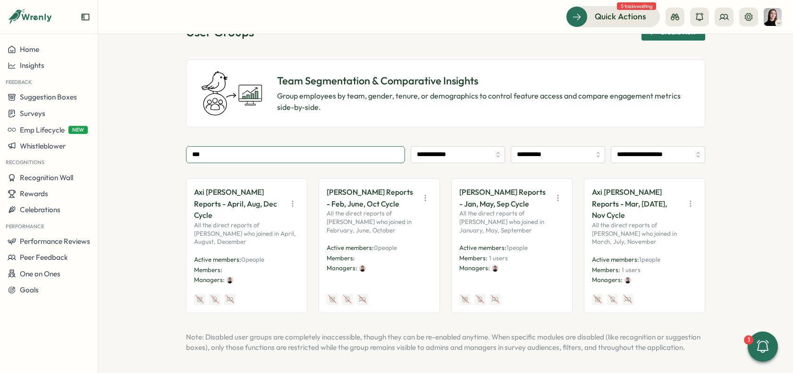
type input "***"
click at [692, 199] on icon "button" at bounding box center [689, 203] width 9 height 9
click at [673, 269] on button "Disable" at bounding box center [666, 267] width 59 height 16
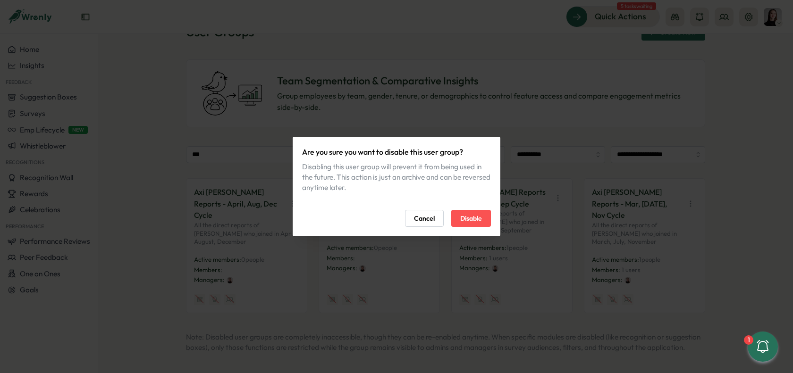
click at [456, 210] on div "Cancel Disable" at bounding box center [396, 218] width 189 height 17
click at [467, 214] on span "Disable" at bounding box center [471, 218] width 22 height 16
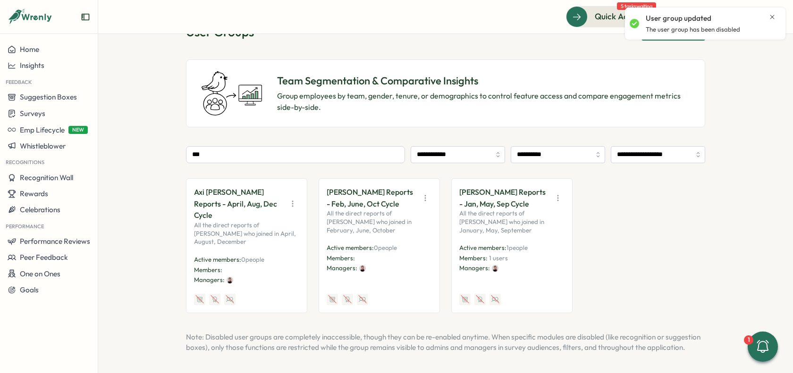
scroll to position [0, 0]
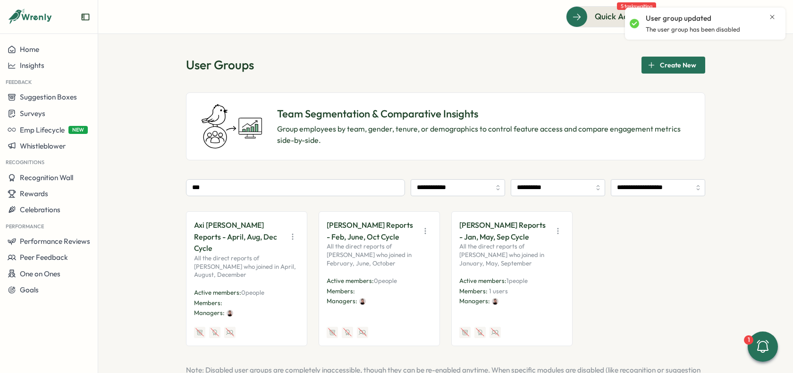
click at [768, 17] on icon "Close notification" at bounding box center [772, 17] width 8 height 8
click at [674, 16] on icon at bounding box center [674, 16] width 9 height 9
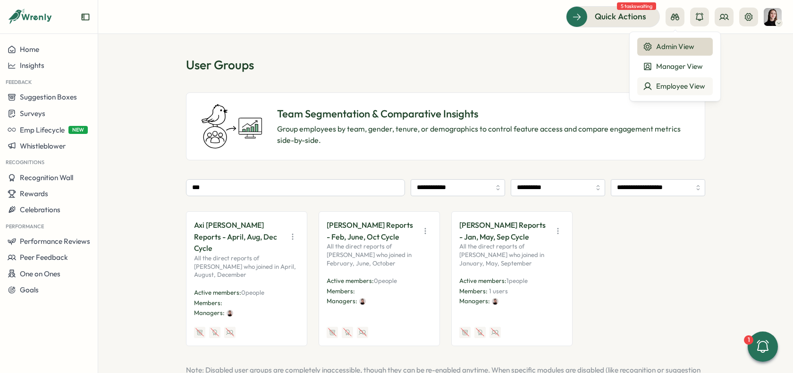
click at [677, 85] on div "Employee View" at bounding box center [675, 86] width 64 height 10
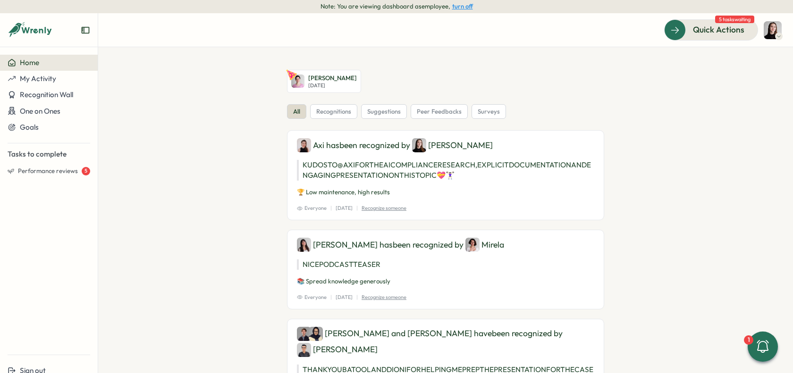
click at [468, 9] on button "turn off" at bounding box center [462, 6] width 21 height 7
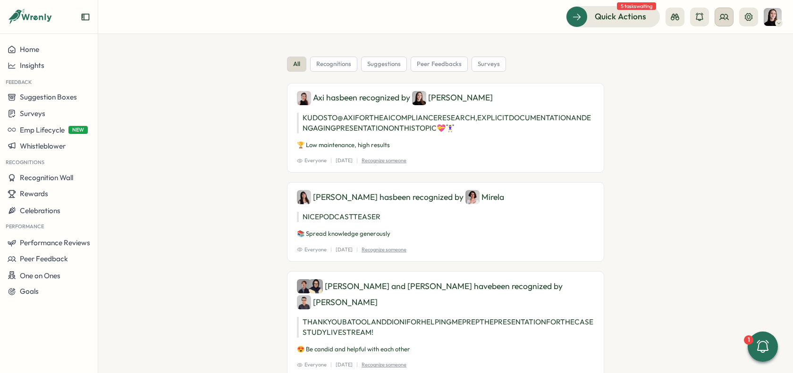
click at [728, 18] on button at bounding box center [723, 17] width 19 height 19
click at [723, 50] on div "Org Members" at bounding box center [723, 47] width 59 height 10
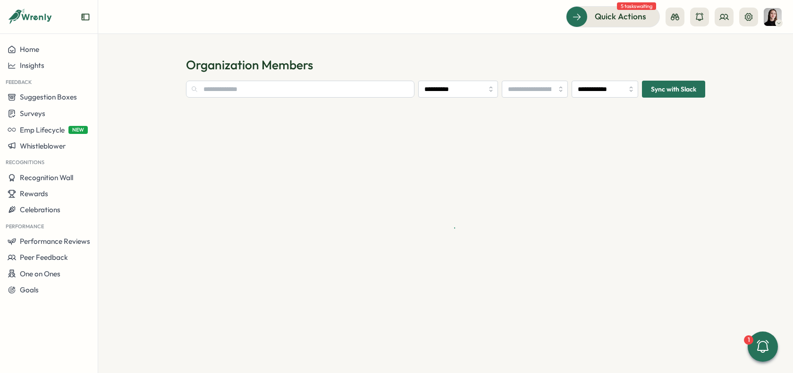
type input "**********"
click at [249, 92] on input "text" at bounding box center [300, 89] width 228 height 17
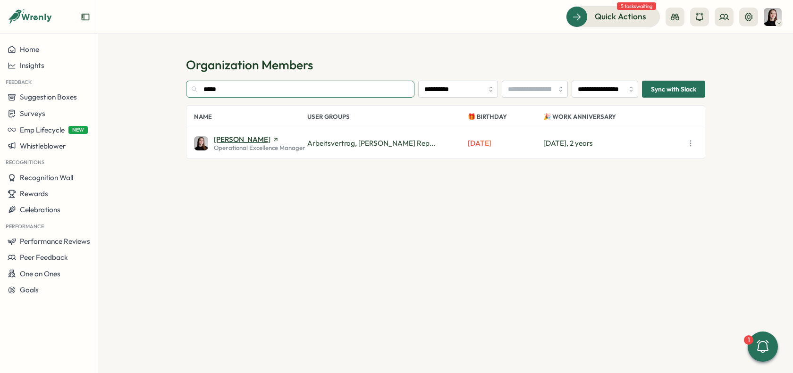
type input "*****"
click at [239, 140] on span "[PERSON_NAME]" at bounding box center [242, 139] width 57 height 7
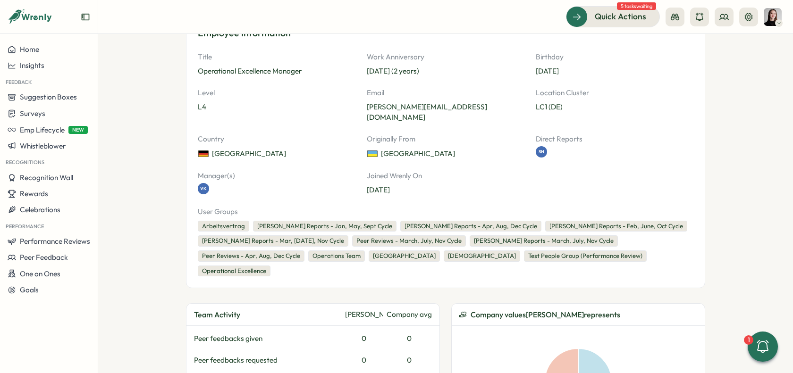
scroll to position [125, 0]
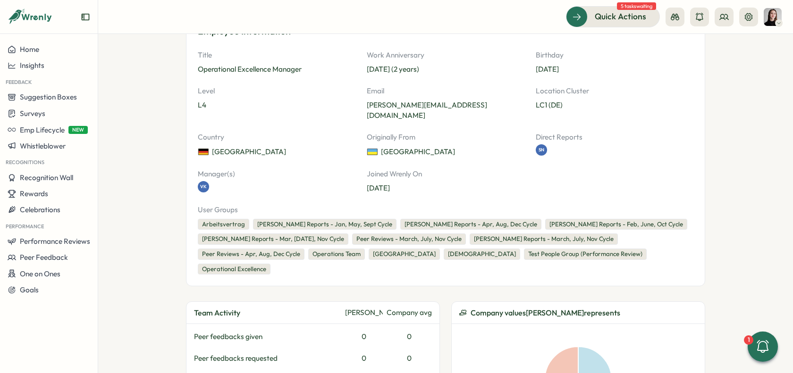
click at [306, 219] on div "[PERSON_NAME] Reports - Jan, May, Sept Cycle" at bounding box center [324, 224] width 143 height 11
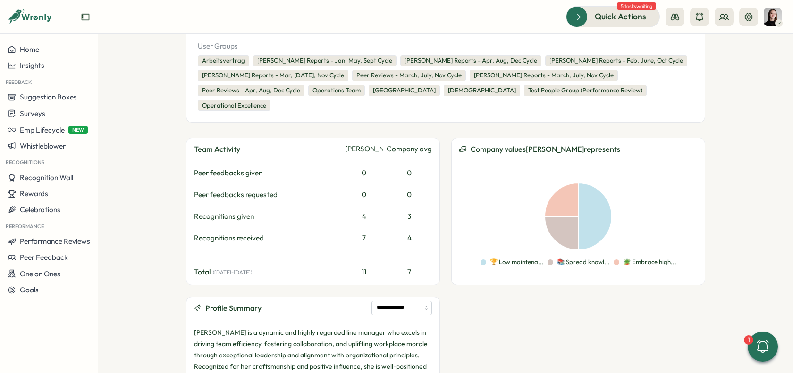
scroll to position [384, 0]
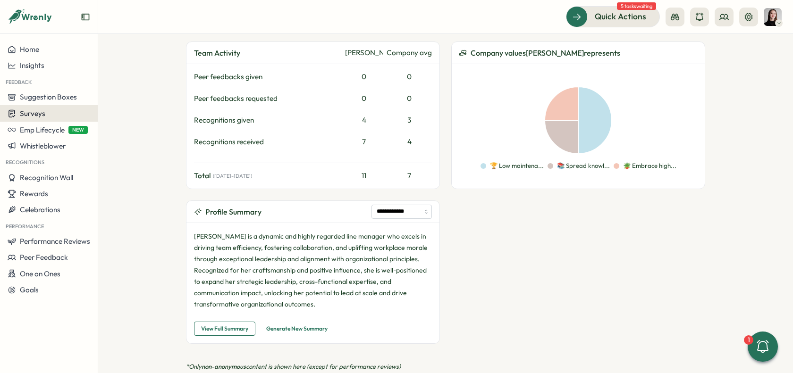
click at [43, 112] on span "Surveys" at bounding box center [32, 113] width 25 height 9
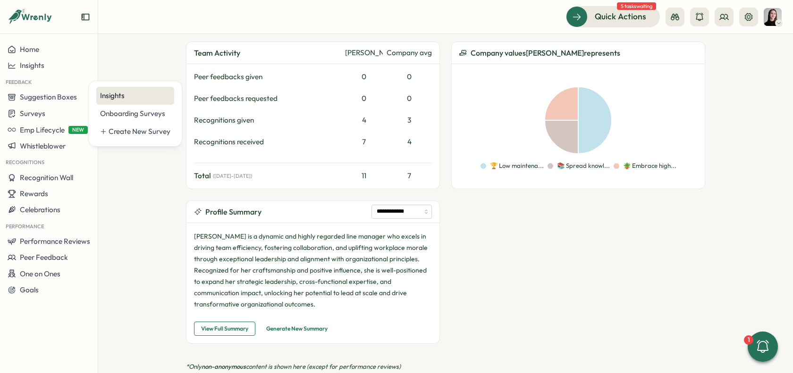
click at [101, 98] on div "Insights" at bounding box center [135, 96] width 70 height 10
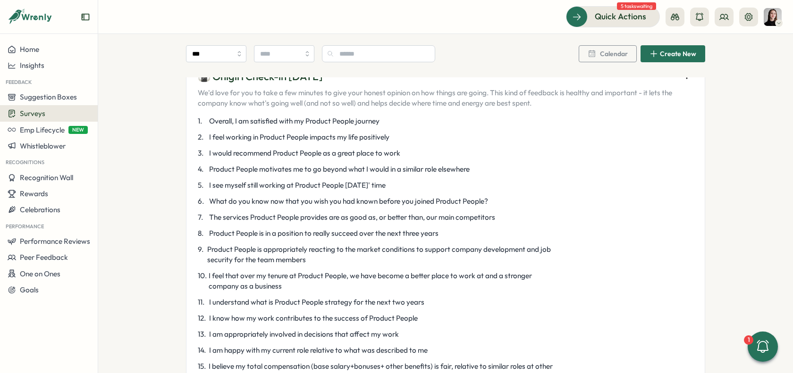
click at [317, 183] on span "I see myself still working at Product People [DATE]' time" at bounding box center [297, 185] width 176 height 10
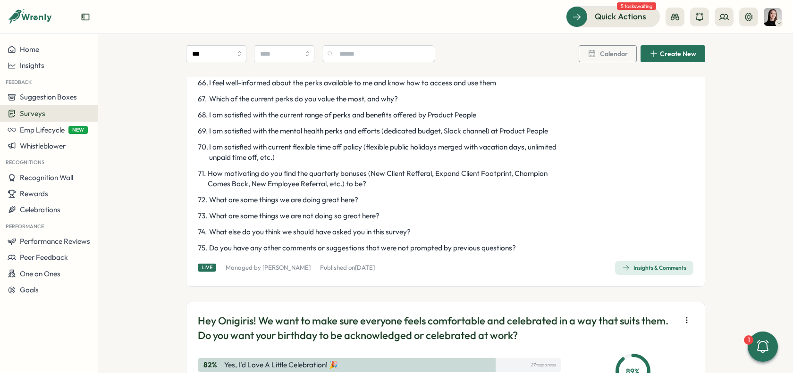
scroll to position [1470, 0]
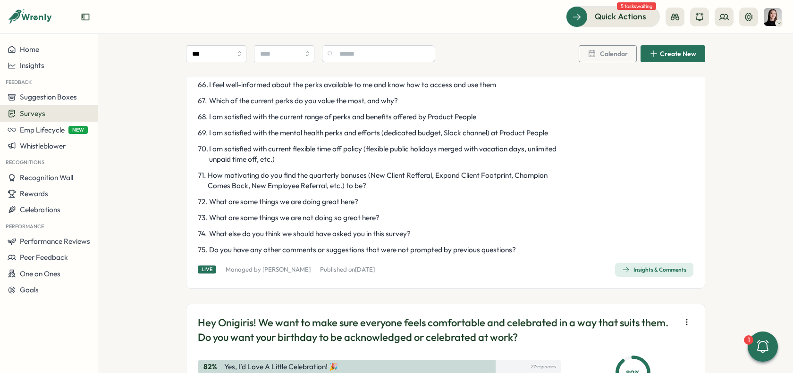
click at [668, 274] on div "Insights & Comments" at bounding box center [654, 270] width 64 height 8
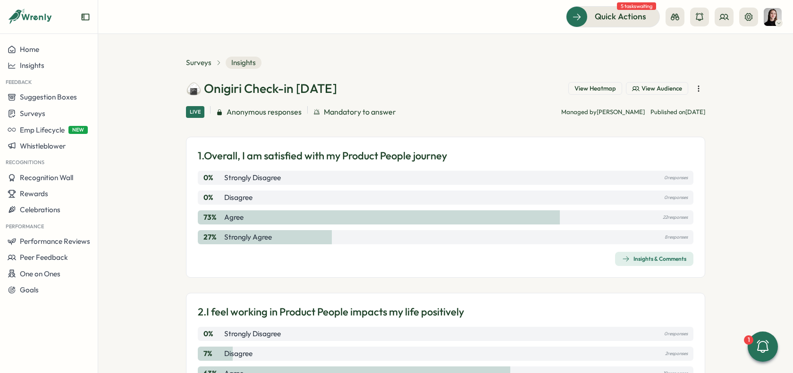
click at [602, 84] on button "View Heatmap" at bounding box center [595, 88] width 54 height 13
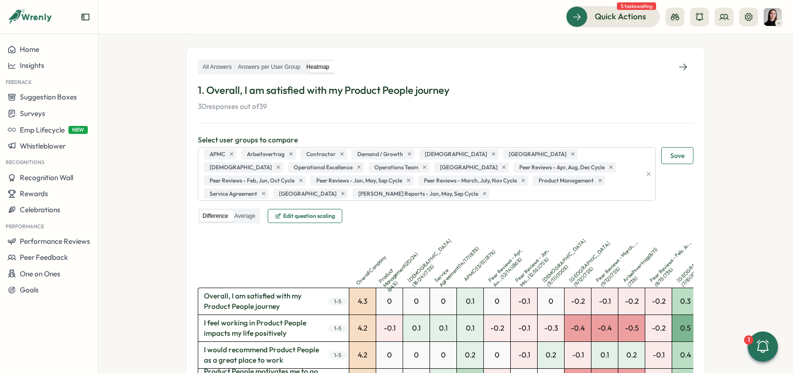
scroll to position [140, 0]
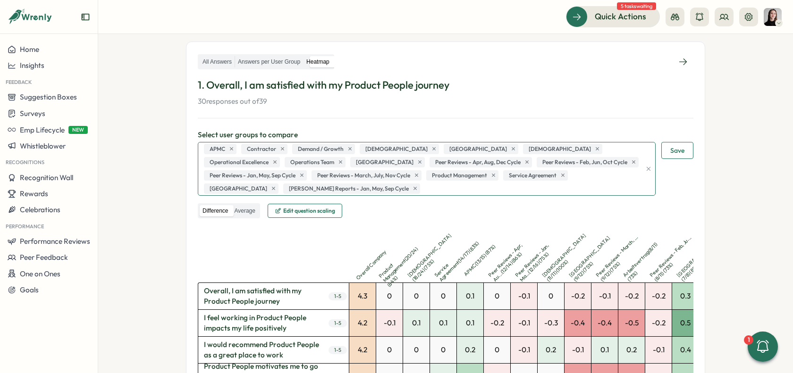
click at [285, 148] on div "APMC Contractor Demand / Growth Females Germany Males Operational Excellence Op…" at bounding box center [420, 168] width 439 height 53
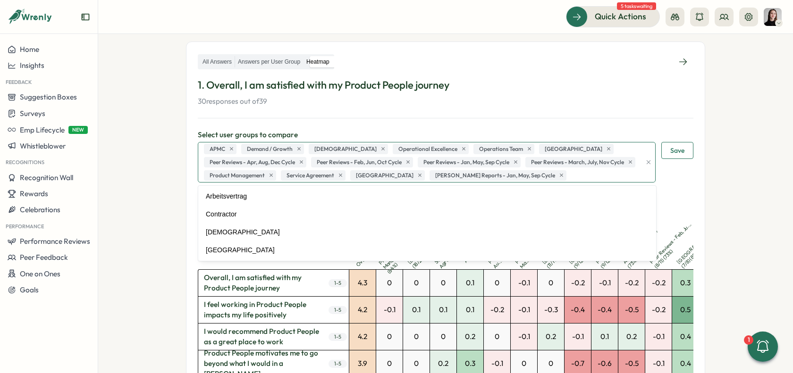
click at [340, 146] on div "APMC Demand / Growth Males Operational Excellence Operations Team Pakistan Peer…" at bounding box center [420, 162] width 439 height 40
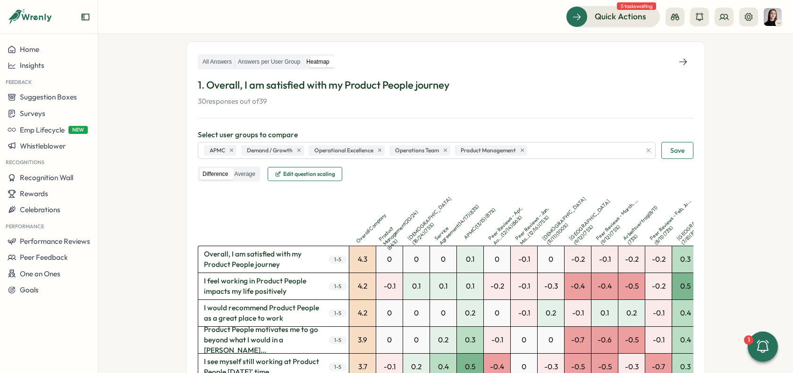
click at [673, 151] on span "Save" at bounding box center [677, 150] width 14 height 16
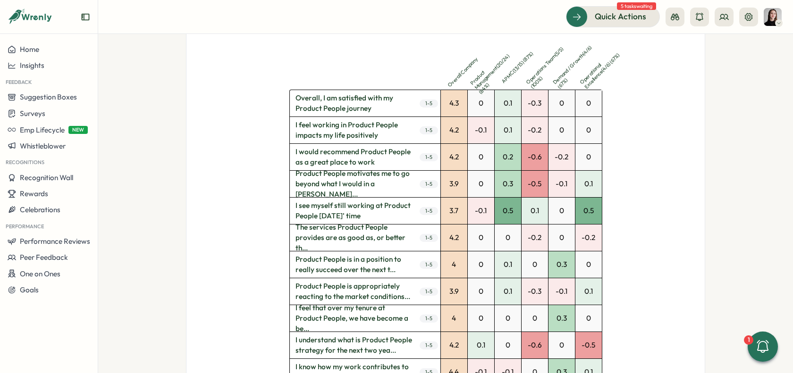
scroll to position [298, 0]
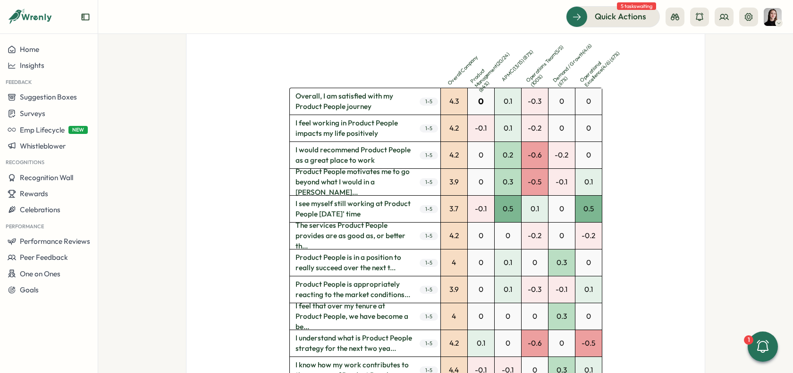
click at [484, 88] on div "0" at bounding box center [481, 101] width 26 height 26
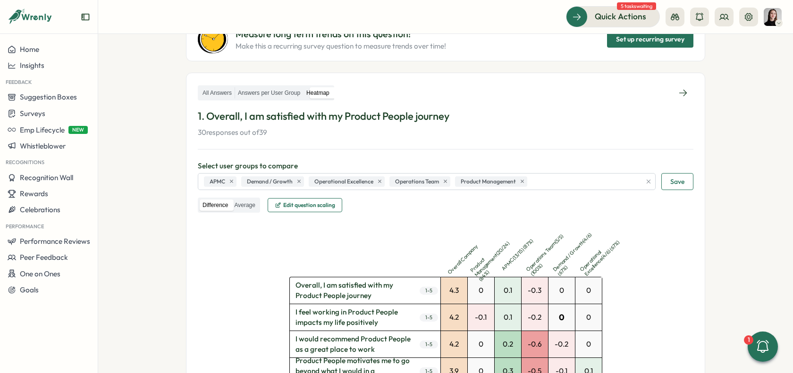
scroll to position [110, 0]
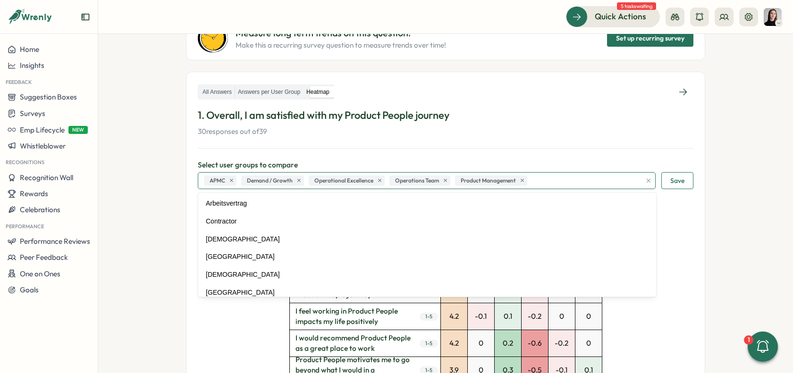
click at [535, 178] on div "APMC Demand / Growth Operational Excellence Operations Team Product Management" at bounding box center [420, 181] width 439 height 16
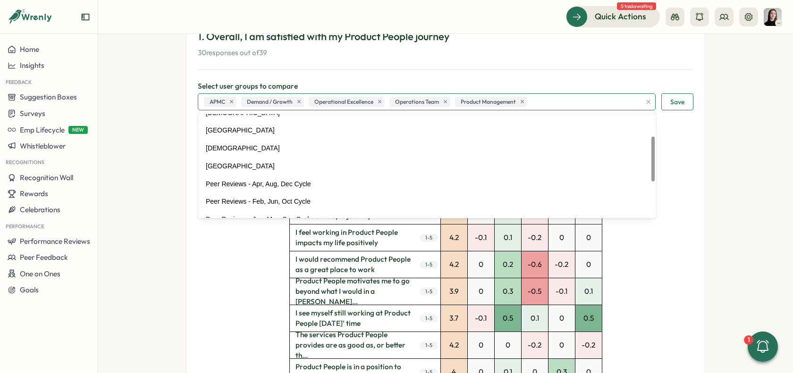
scroll to position [0, 0]
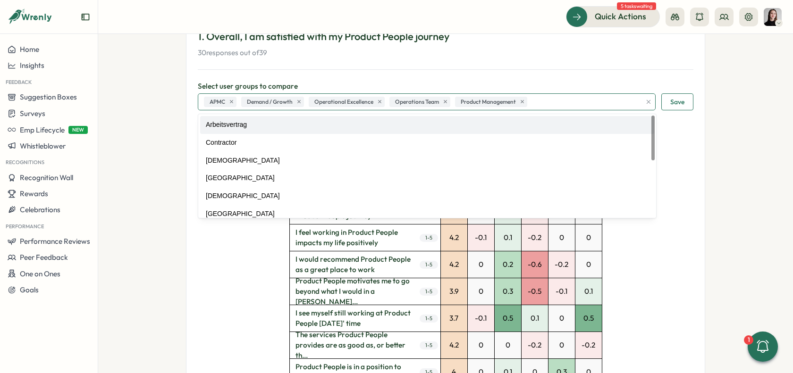
click at [546, 102] on div "APMC Demand / Growth Operational Excellence Operations Team Product Management" at bounding box center [420, 102] width 439 height 16
click at [540, 97] on div "APMC Demand / Growth Operational Excellence Operations Team Product Management" at bounding box center [420, 102] width 439 height 16
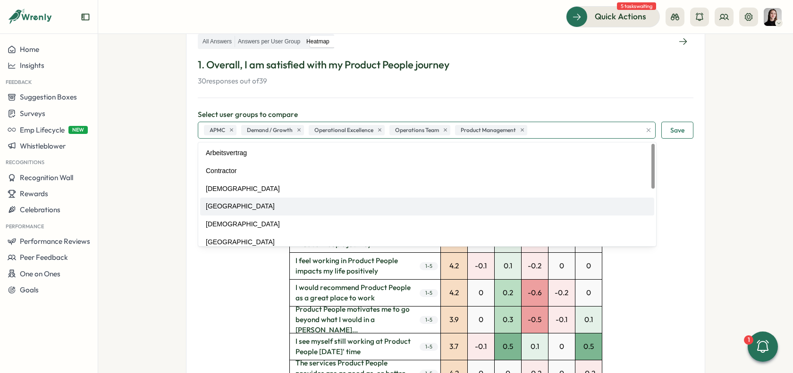
scroll to position [90, 0]
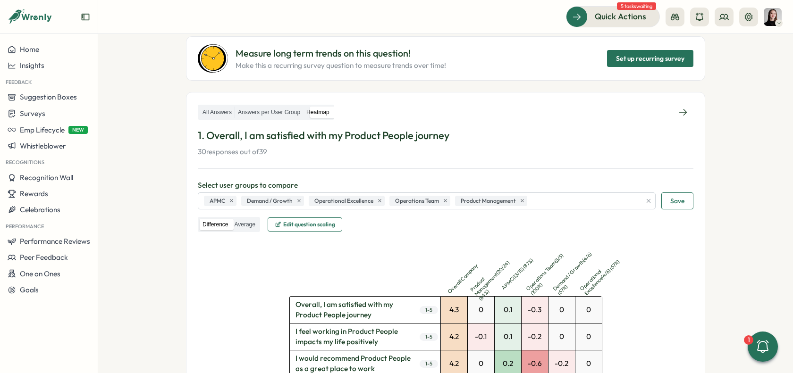
click at [681, 201] on span "Save" at bounding box center [677, 201] width 14 height 16
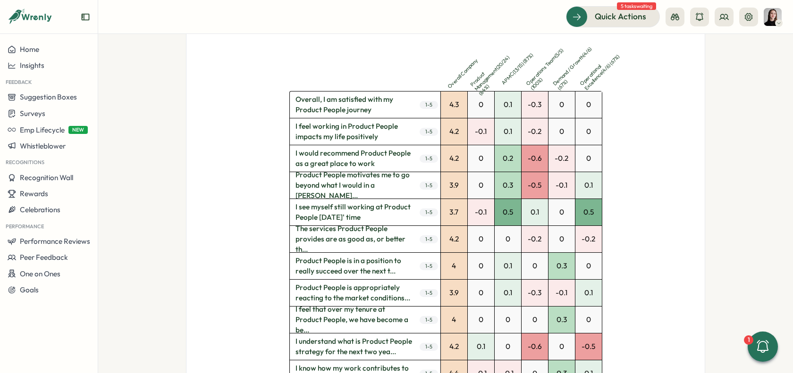
scroll to position [0, 0]
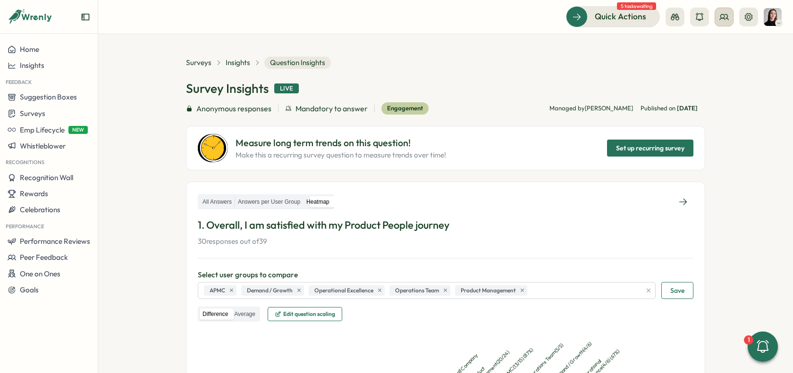
click at [720, 19] on icon at bounding box center [723, 16] width 9 height 9
click at [716, 59] on div "User Groups" at bounding box center [723, 64] width 59 height 10
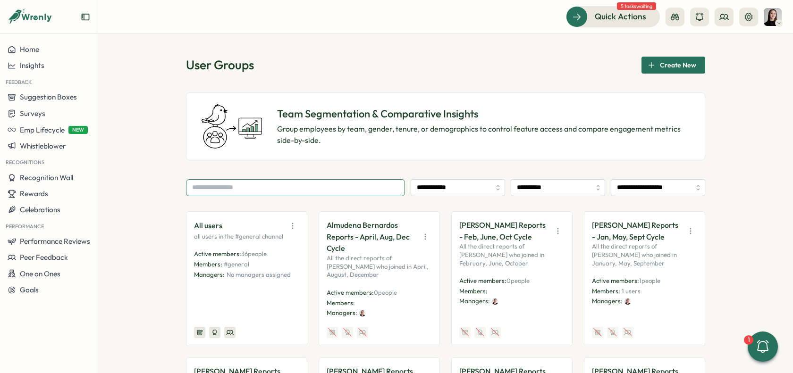
click at [265, 180] on input "text" at bounding box center [295, 187] width 219 height 17
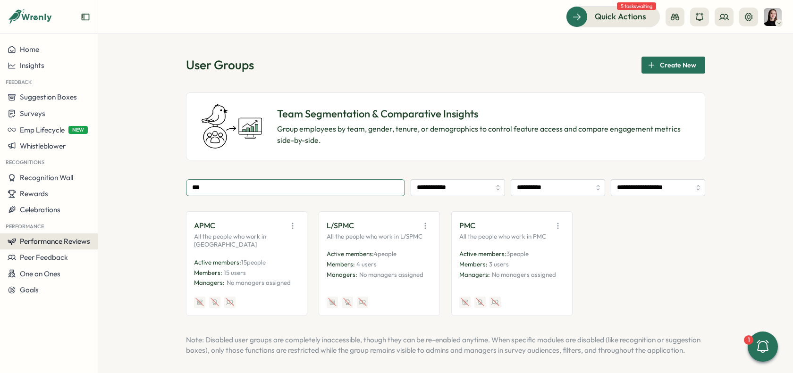
type input "***"
click at [69, 237] on span "Performance Reviews" at bounding box center [55, 241] width 70 height 9
click at [212, 197] on div "**********" at bounding box center [445, 247] width 519 height 137
click at [146, 217] on div "**********" at bounding box center [445, 203] width 694 height 339
click at [288, 224] on icon "button" at bounding box center [292, 225] width 9 height 9
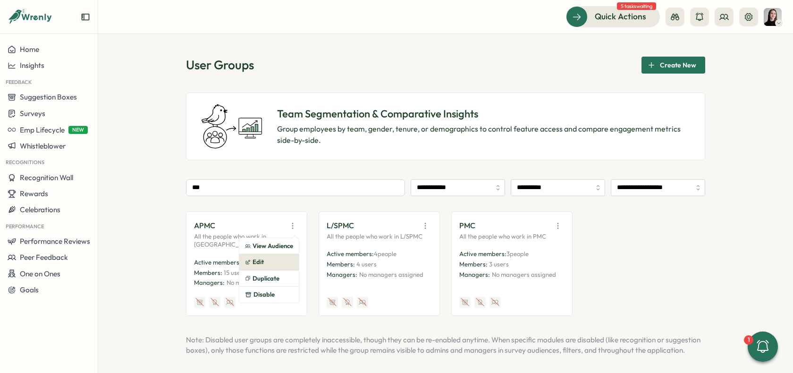
click at [269, 257] on button "Edit" at bounding box center [268, 262] width 59 height 16
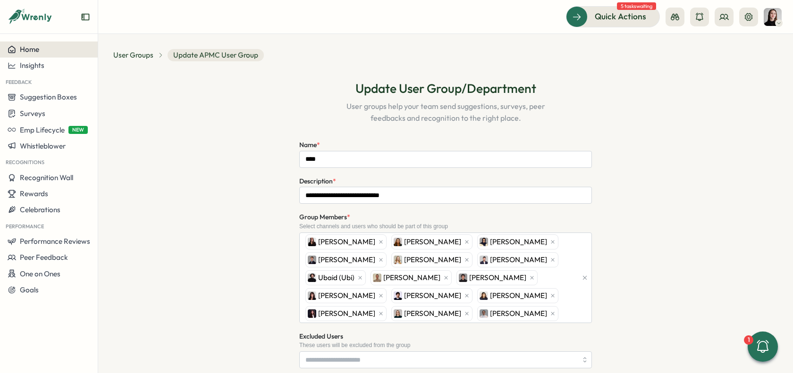
click at [36, 50] on span "Home" at bounding box center [29, 49] width 19 height 9
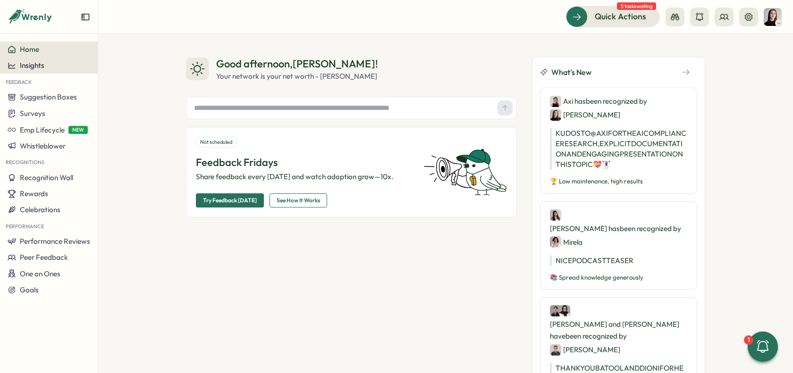
click at [67, 71] on button "Insights" at bounding box center [49, 66] width 98 height 16
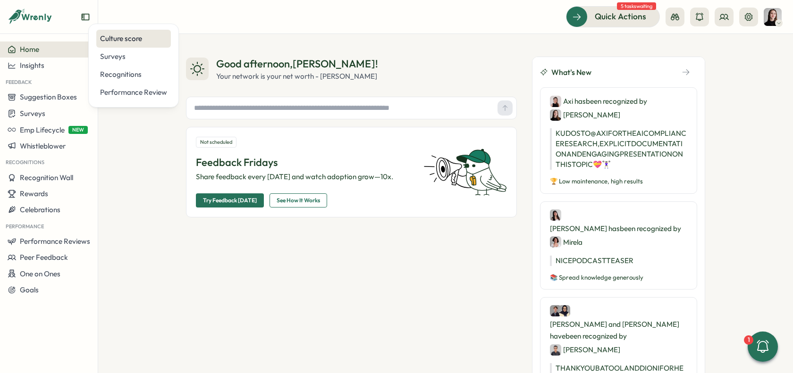
click at [117, 44] on div "Culture score" at bounding box center [133, 39] width 75 height 18
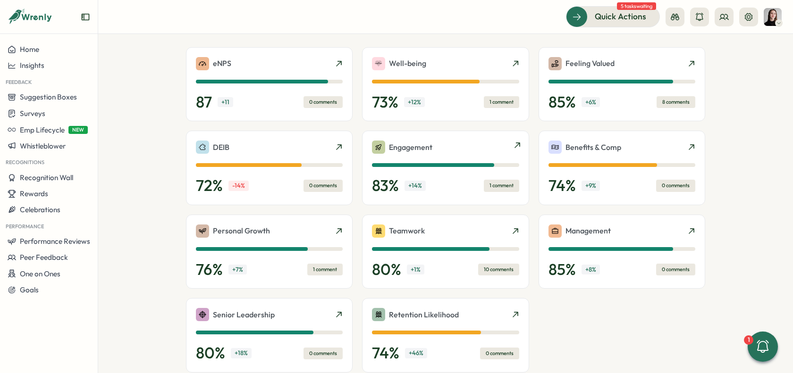
scroll to position [281, 0]
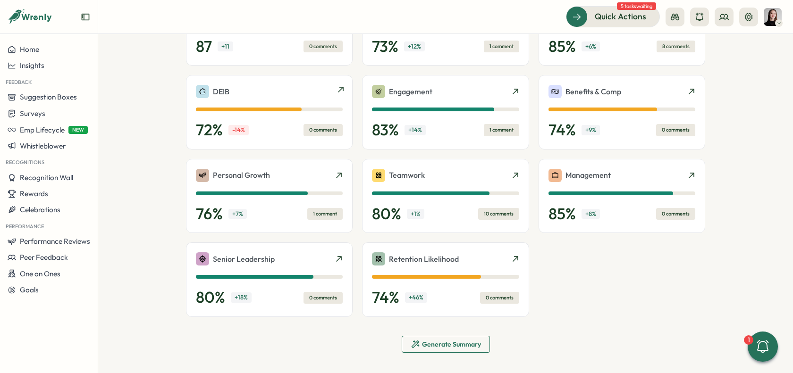
click at [246, 95] on div "DEIB" at bounding box center [269, 91] width 147 height 13
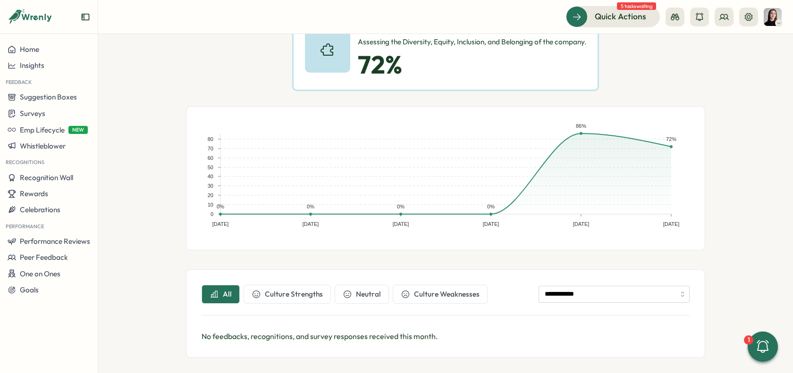
scroll to position [79, 0]
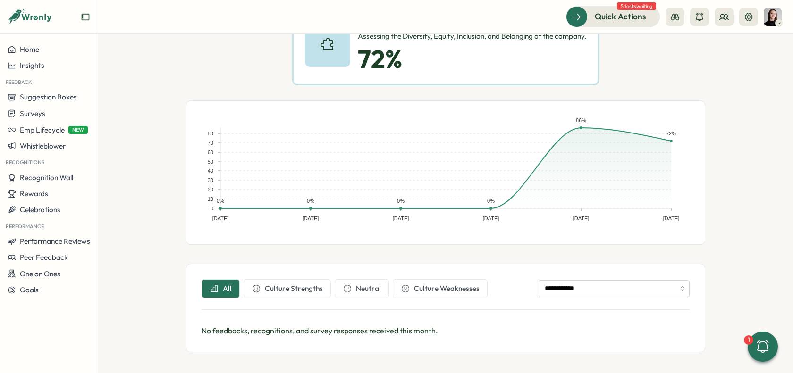
click at [259, 298] on div "**********" at bounding box center [445, 294] width 488 height 31
click at [267, 292] on span "Culture Strengths" at bounding box center [294, 289] width 58 height 10
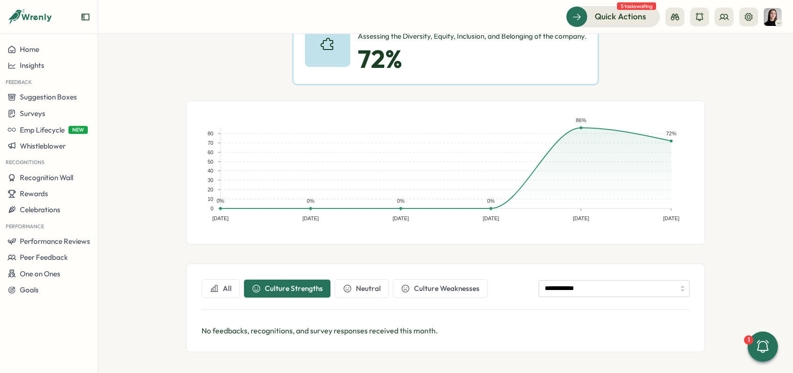
click at [393, 288] on button "Culture Weaknesses" at bounding box center [440, 288] width 95 height 19
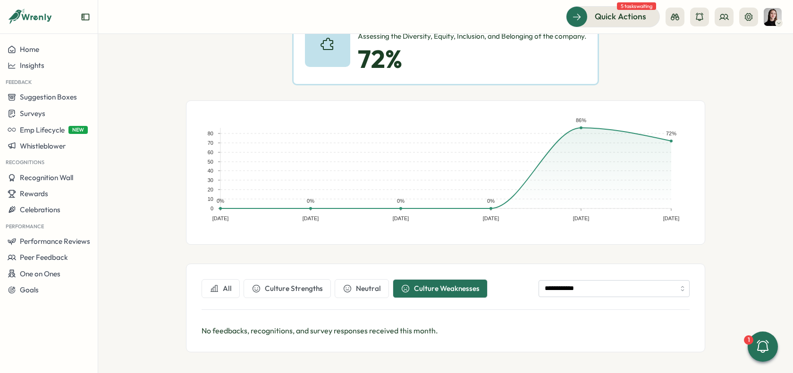
click at [357, 284] on span "Neutral" at bounding box center [368, 289] width 25 height 10
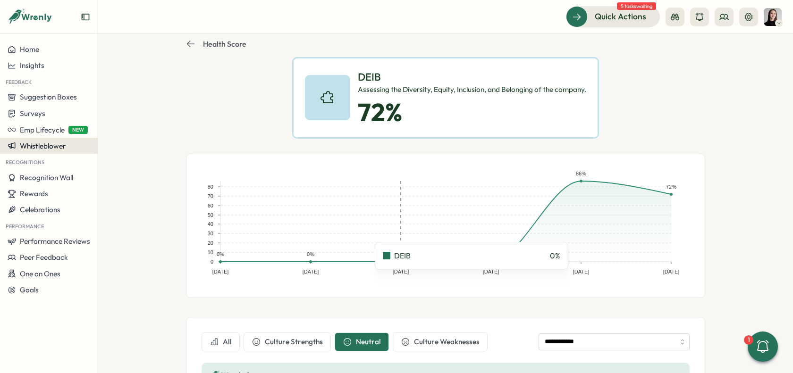
scroll to position [18, 0]
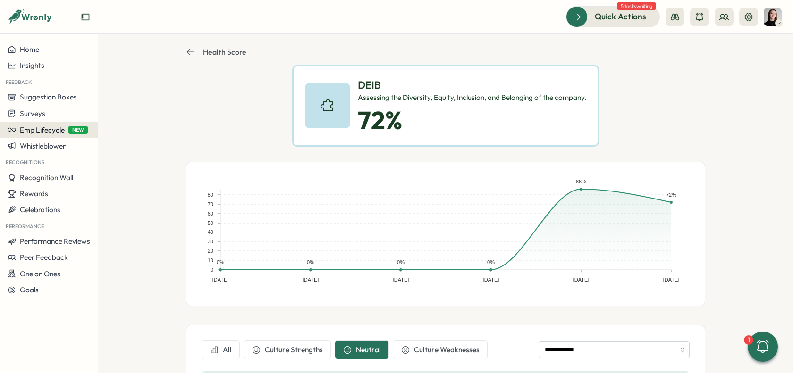
click at [34, 130] on span "Emp Lifecycle" at bounding box center [42, 129] width 45 height 9
click at [42, 101] on button "Suggestion Boxes" at bounding box center [49, 97] width 98 height 16
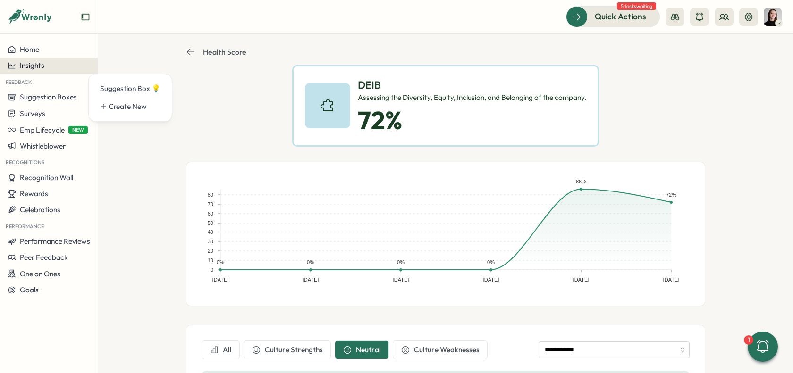
click at [48, 65] on div "Insights" at bounding box center [49, 65] width 83 height 8
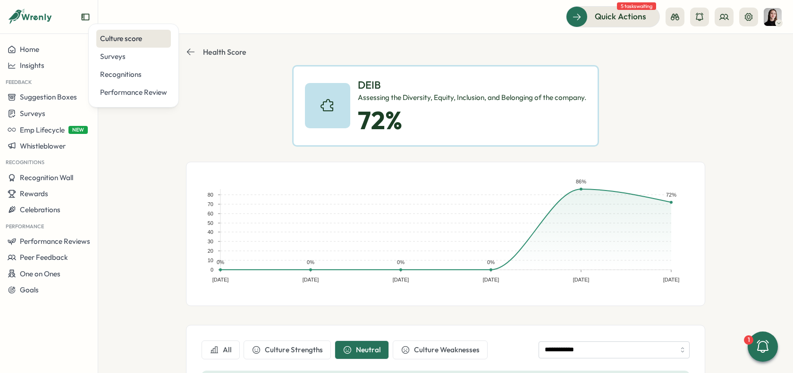
click at [133, 46] on div "Culture score" at bounding box center [133, 39] width 75 height 18
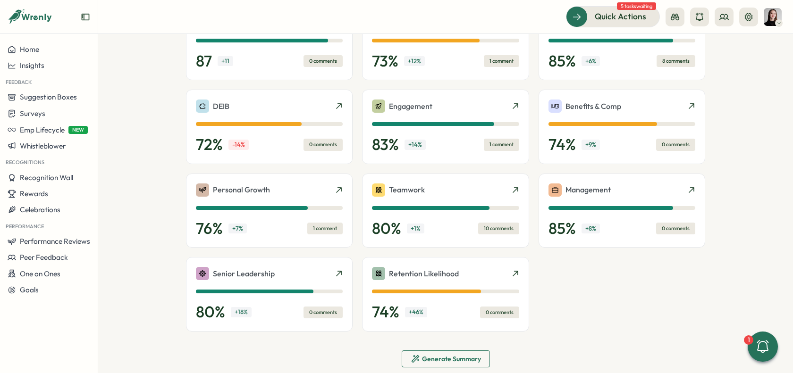
scroll to position [281, 0]
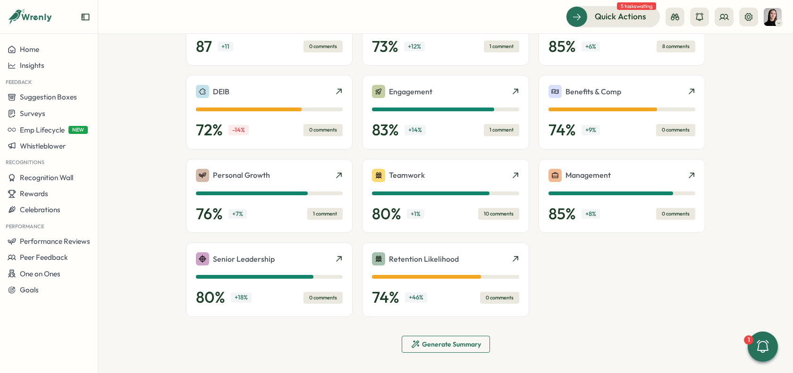
click at [432, 346] on div "Generate Summary" at bounding box center [445, 344] width 70 height 9
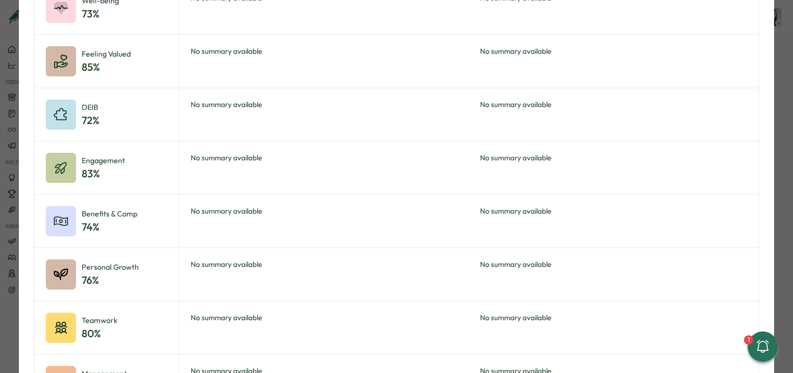
scroll to position [0, 0]
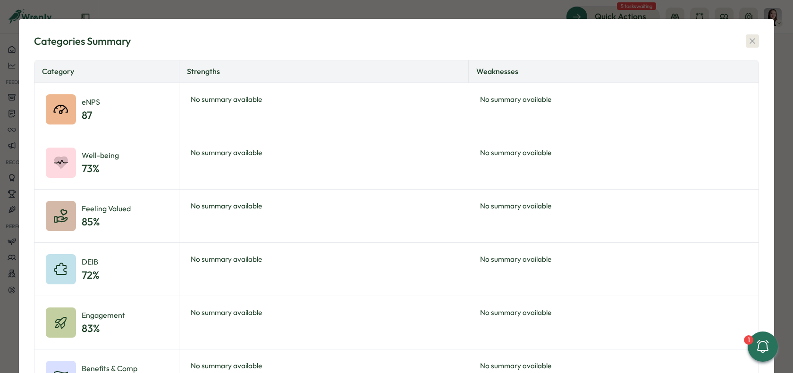
click at [745, 42] on button "button" at bounding box center [751, 40] width 13 height 13
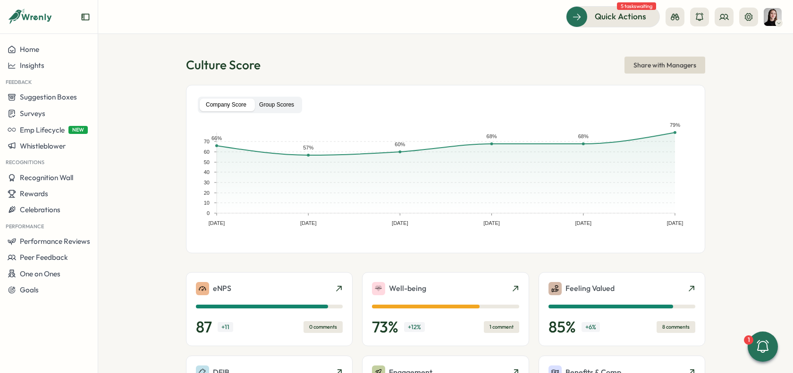
click at [271, 109] on label "Group Scores" at bounding box center [276, 105] width 47 height 13
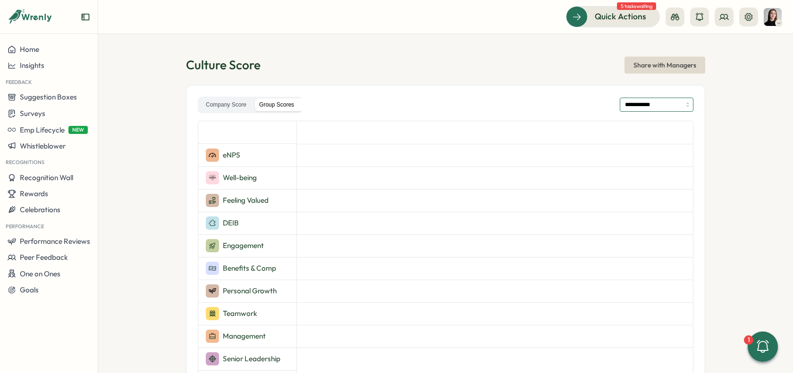
click at [653, 109] on input "**********" at bounding box center [656, 105] width 74 height 14
click at [639, 96] on div "**********" at bounding box center [445, 245] width 519 height 320
click at [642, 103] on input "**********" at bounding box center [656, 105] width 74 height 14
click at [627, 100] on input "**********" at bounding box center [656, 105] width 74 height 14
type input "**********"
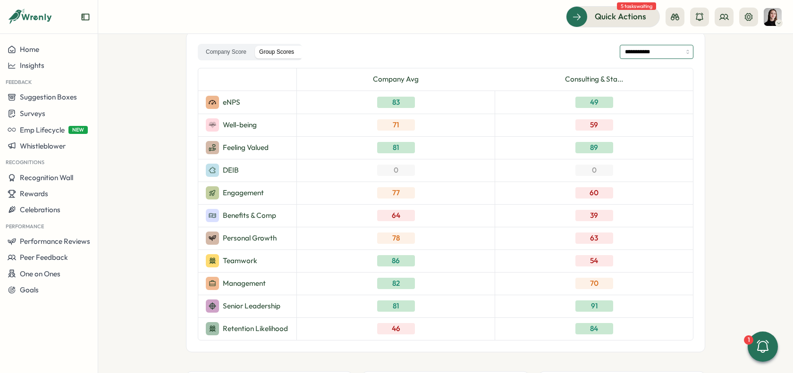
scroll to position [12, 0]
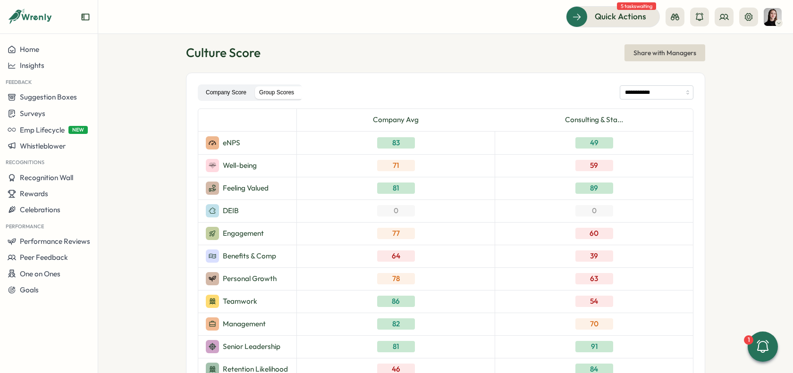
click at [220, 92] on label "Company Score" at bounding box center [226, 92] width 53 height 13
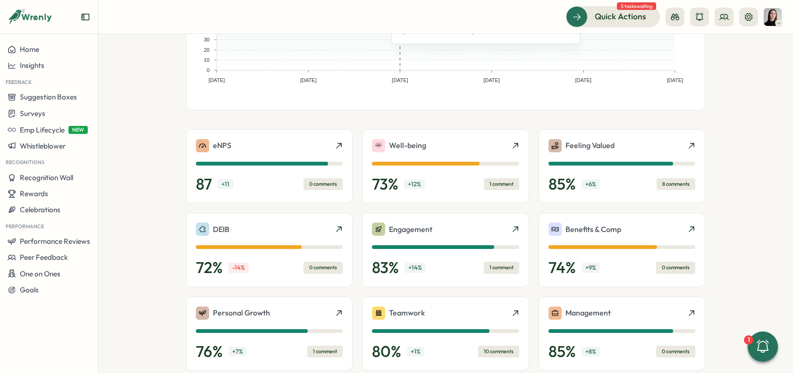
scroll to position [159, 0]
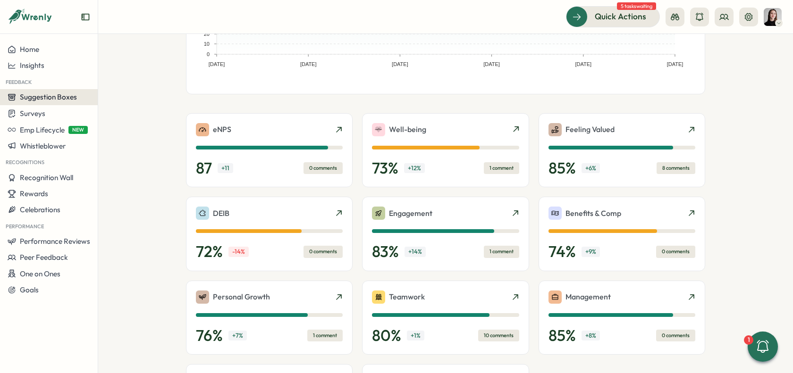
click at [43, 100] on span "Suggestion Boxes" at bounding box center [48, 96] width 57 height 9
click at [127, 90] on div "Suggestion Box 💡" at bounding box center [130, 89] width 60 height 10
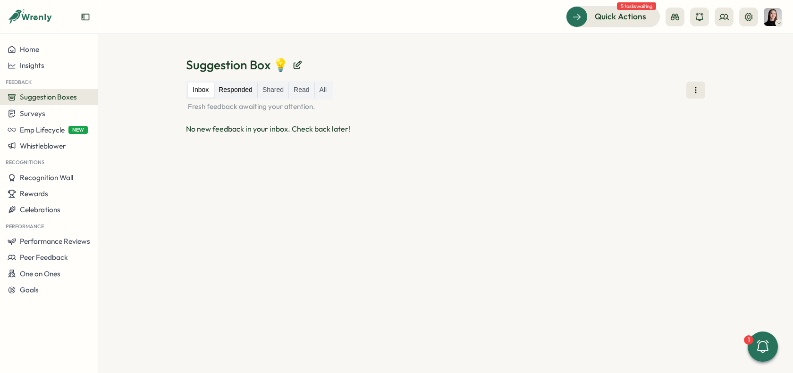
click at [234, 92] on label "Responded" at bounding box center [235, 90] width 43 height 15
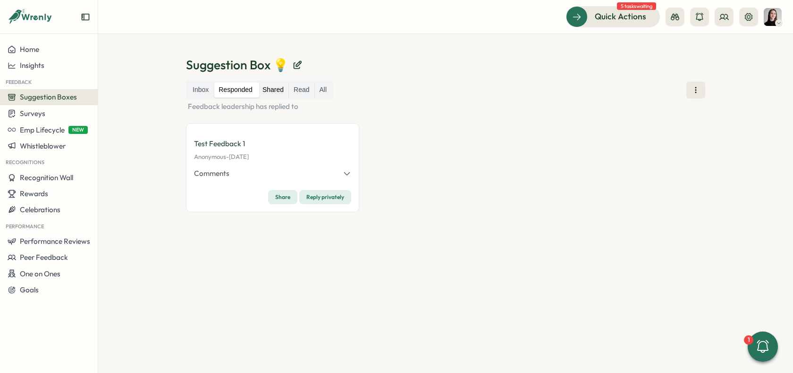
click at [274, 92] on label "Shared" at bounding box center [273, 90] width 31 height 15
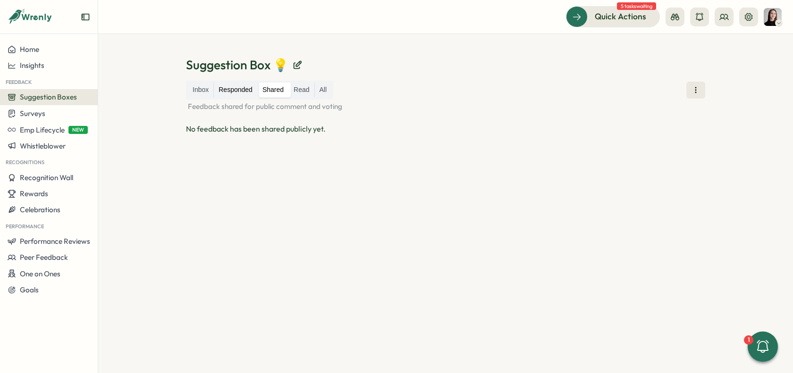
click at [238, 90] on label "Responded" at bounding box center [235, 90] width 43 height 15
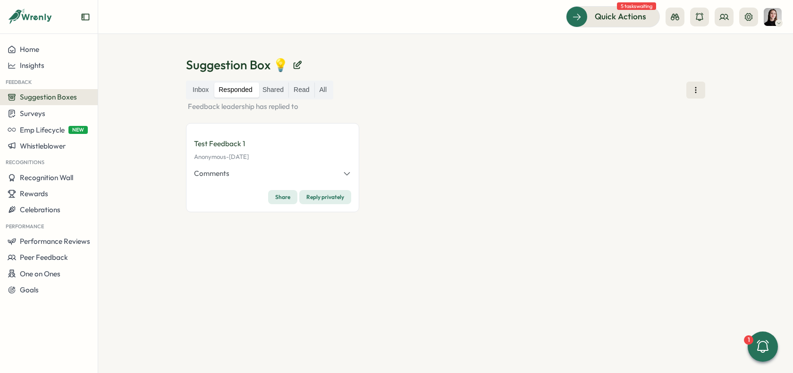
click at [350, 175] on icon "button" at bounding box center [346, 173] width 8 height 8
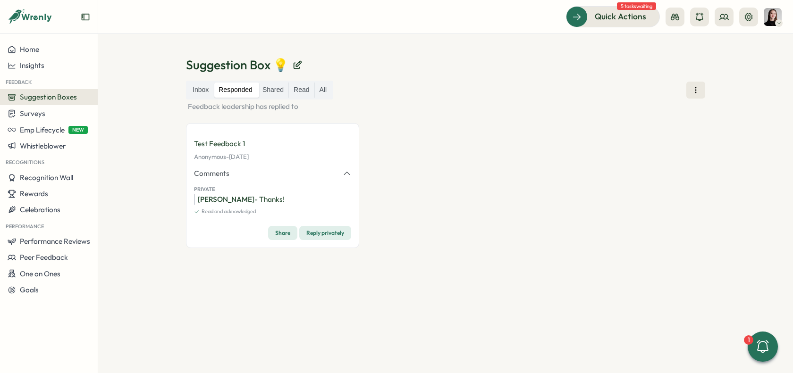
click at [350, 175] on icon "button" at bounding box center [346, 173] width 8 height 8
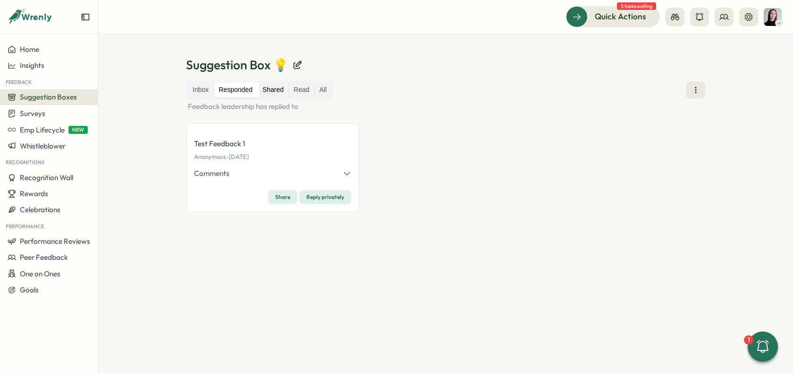
click at [271, 92] on label "Shared" at bounding box center [273, 90] width 31 height 15
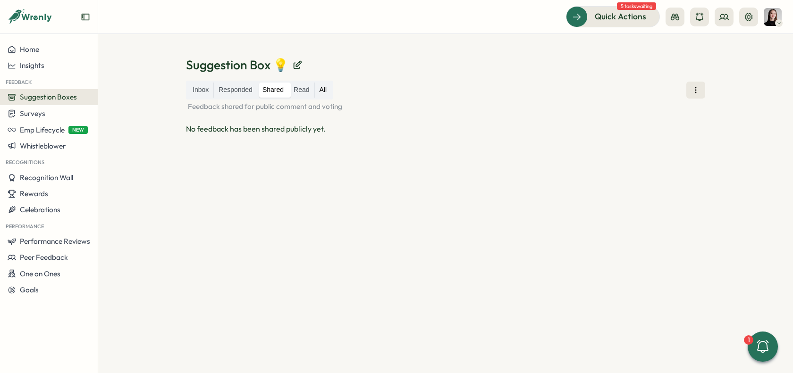
click at [317, 90] on label "All" at bounding box center [323, 90] width 17 height 15
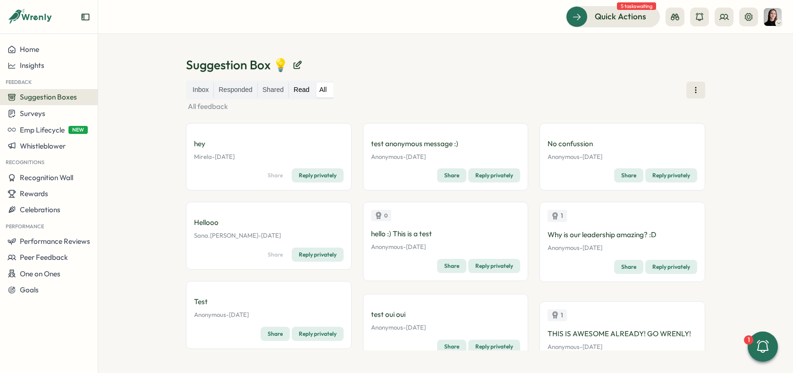
click at [307, 90] on label "Read" at bounding box center [301, 90] width 25 height 15
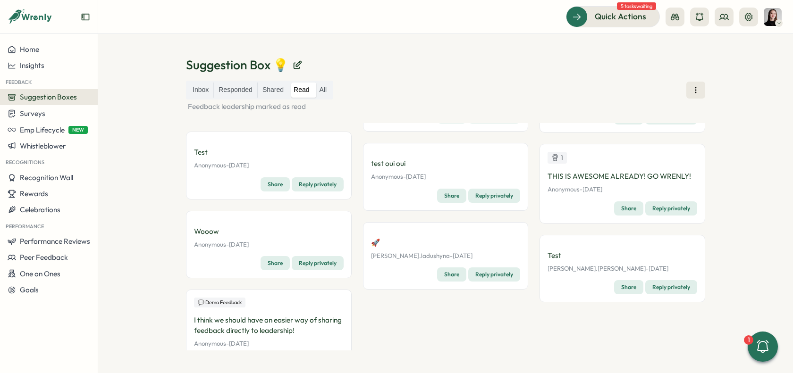
scroll to position [176, 0]
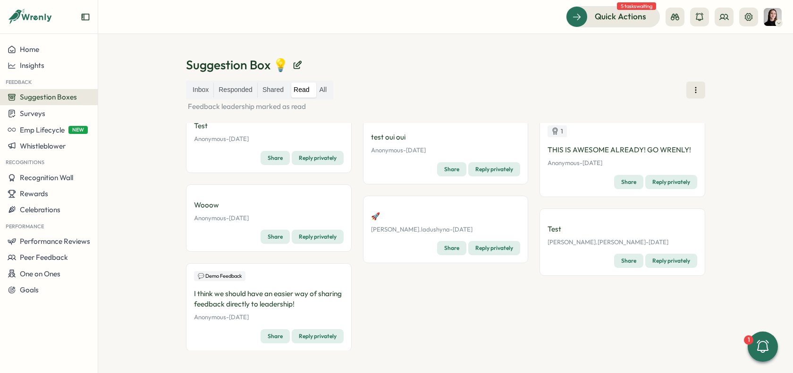
click at [57, 103] on button "Suggestion Boxes" at bounding box center [49, 97] width 98 height 16
click at [60, 113] on div "Surveys" at bounding box center [49, 113] width 83 height 9
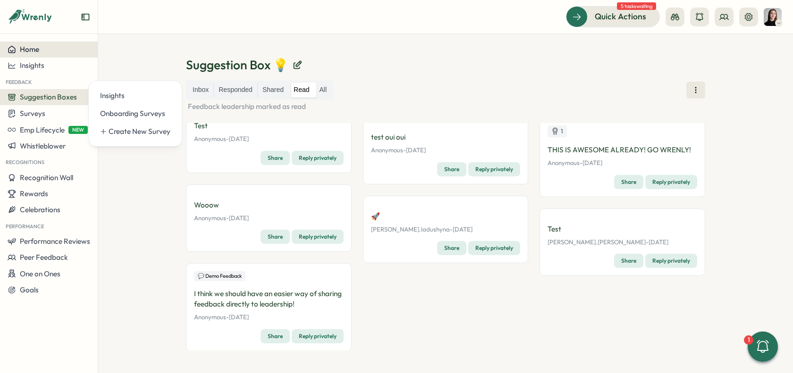
click at [51, 47] on div "Home" at bounding box center [49, 49] width 83 height 8
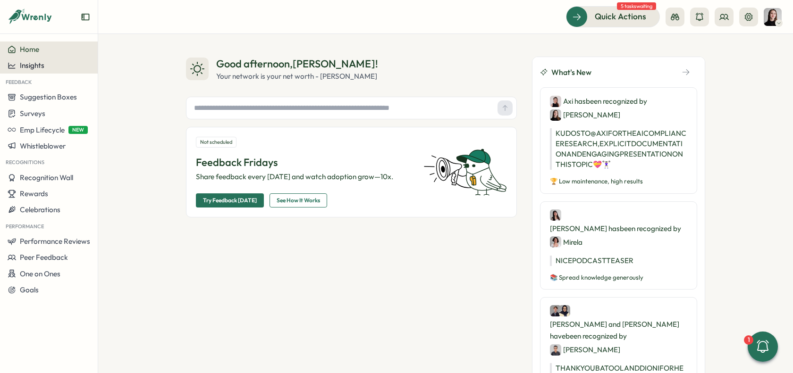
click at [51, 65] on div "Insights" at bounding box center [49, 65] width 83 height 8
click at [265, 36] on div "Good afternoon , Elena ! Your network is your net worth - Porter Gale Not sched…" at bounding box center [445, 203] width 694 height 339
click at [32, 113] on span "Surveys" at bounding box center [32, 113] width 25 height 9
click at [129, 100] on div "Insights" at bounding box center [135, 96] width 70 height 10
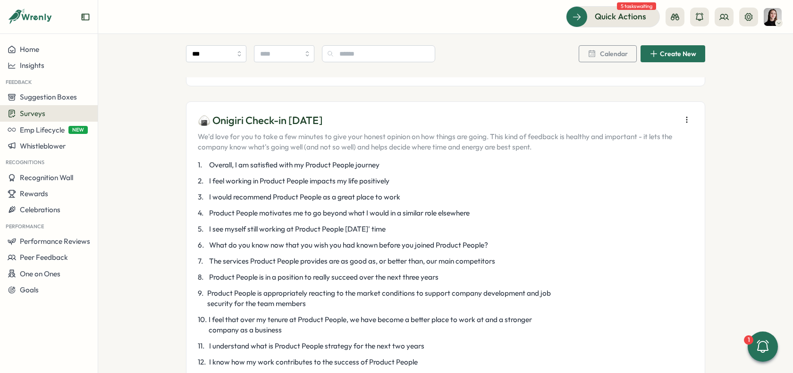
scroll to position [252, 0]
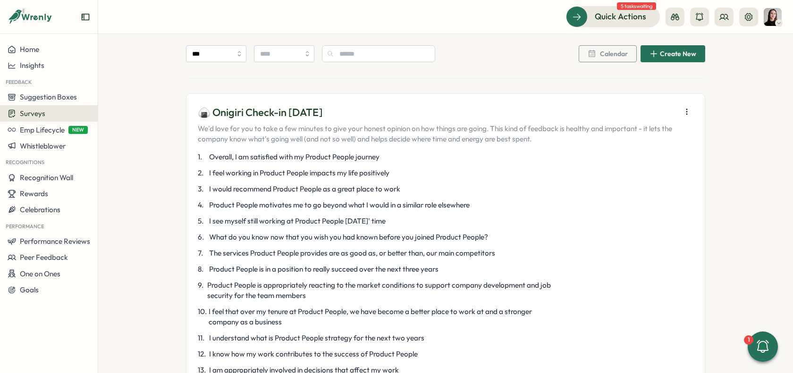
drag, startPoint x: 209, startPoint y: 111, endPoint x: 440, endPoint y: 113, distance: 230.2
click at [440, 113] on p "🍙 Onigiri Check-in Aug 2025" at bounding box center [437, 112] width 478 height 15
click at [435, 116] on p "🍙 Onigiri Check-in Aug 2025" at bounding box center [437, 112] width 478 height 15
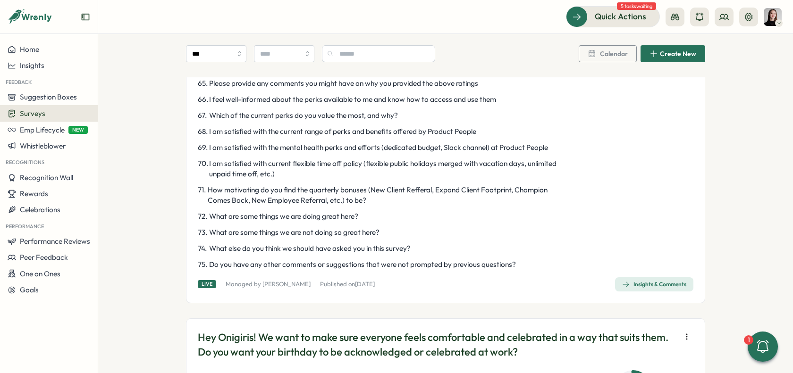
scroll to position [1589, 0]
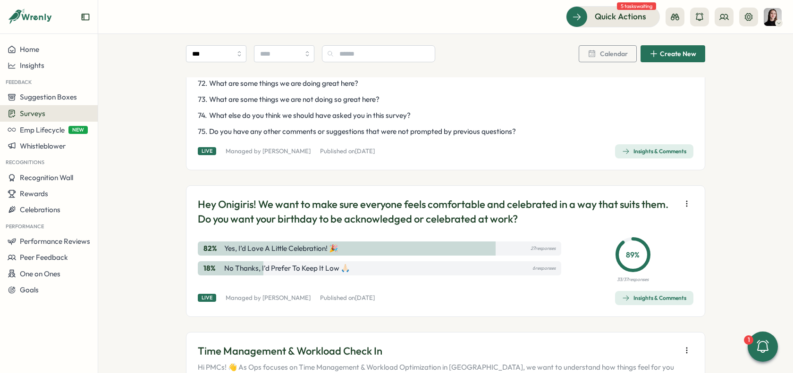
click at [633, 155] on div "Insights & Comments" at bounding box center [654, 152] width 64 height 8
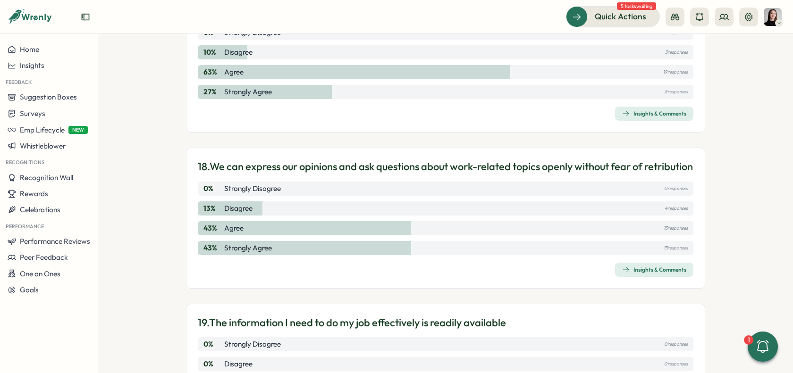
scroll to position [2678, 0]
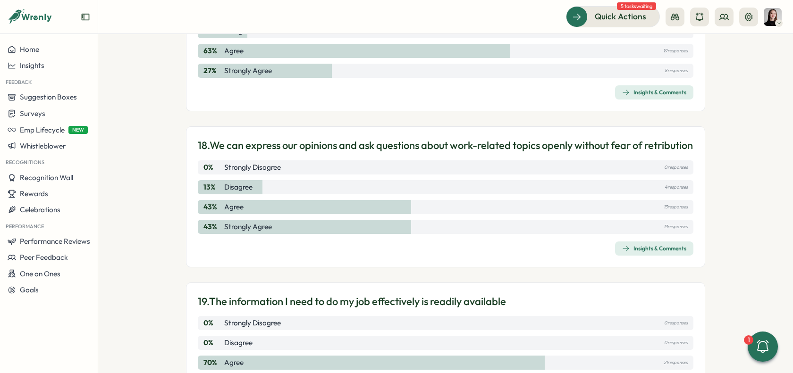
click at [630, 90] on span "Insights & Comments" at bounding box center [654, 92] width 64 height 13
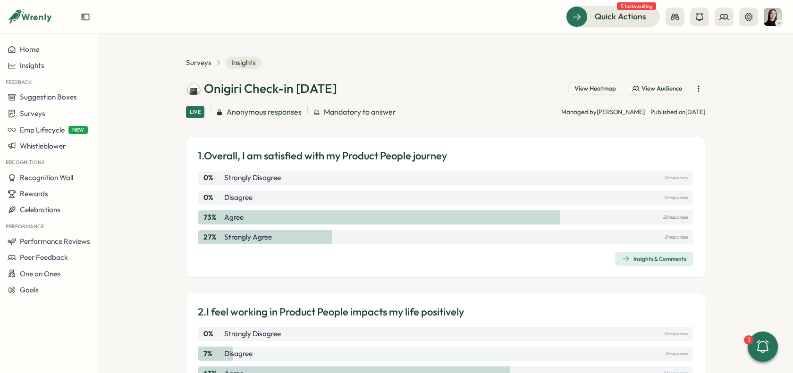
click at [693, 85] on icon "button" at bounding box center [697, 88] width 9 height 9
click at [588, 59] on div "Surveys Insights" at bounding box center [445, 63] width 519 height 12
click at [697, 86] on icon "button" at bounding box center [697, 88] width 9 height 9
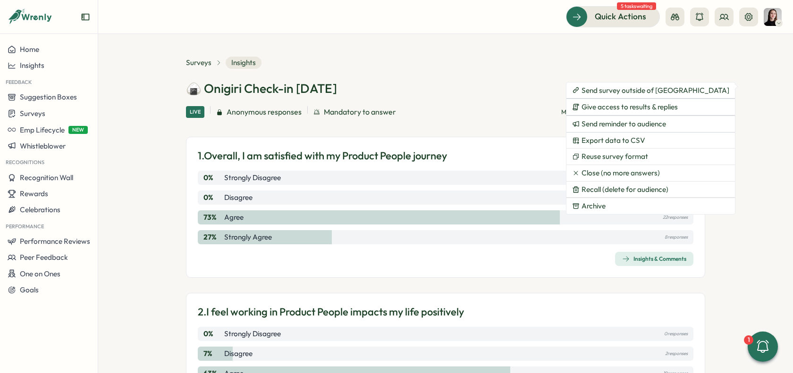
click at [752, 113] on section "Surveys Insights 🍙 Onigiri Check-in Aug 2025 View Heatmap View Audience Live An…" at bounding box center [445, 203] width 694 height 339
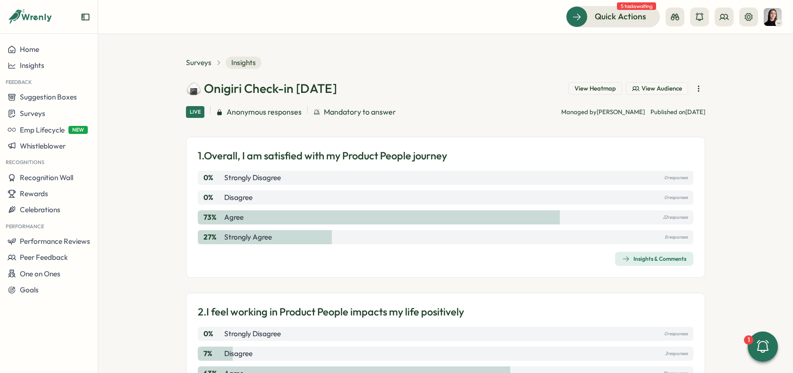
click at [699, 92] on icon "button" at bounding box center [697, 88] width 9 height 9
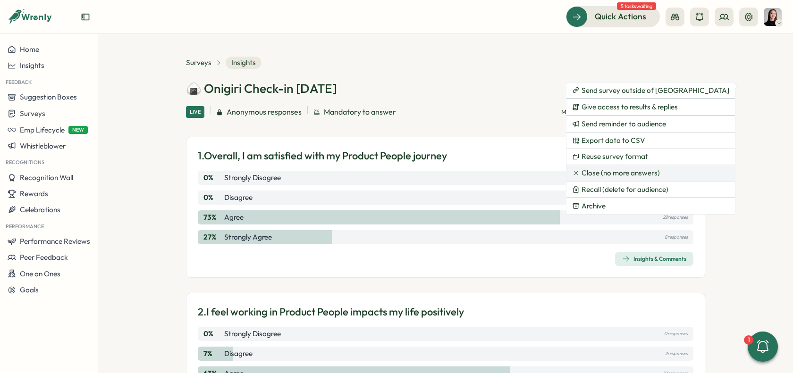
click at [646, 169] on span "Close (no more answers)" at bounding box center [620, 173] width 78 height 8
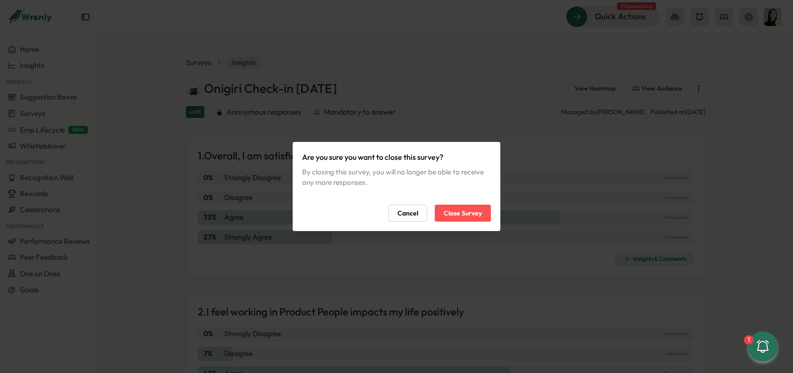
click at [453, 214] on span "Close Survey" at bounding box center [462, 213] width 38 height 16
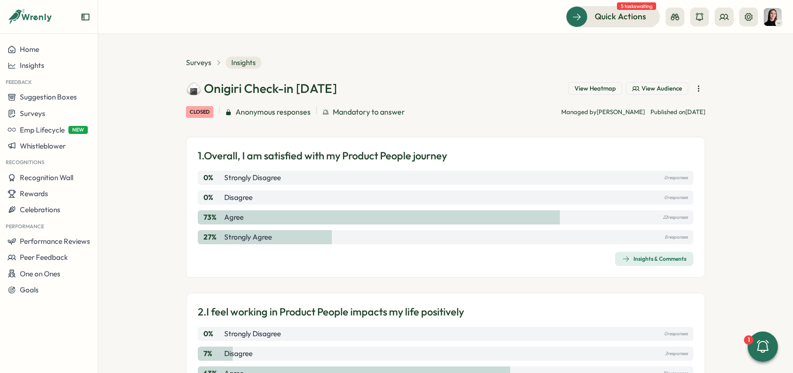
click at [694, 89] on icon "button" at bounding box center [697, 88] width 9 height 9
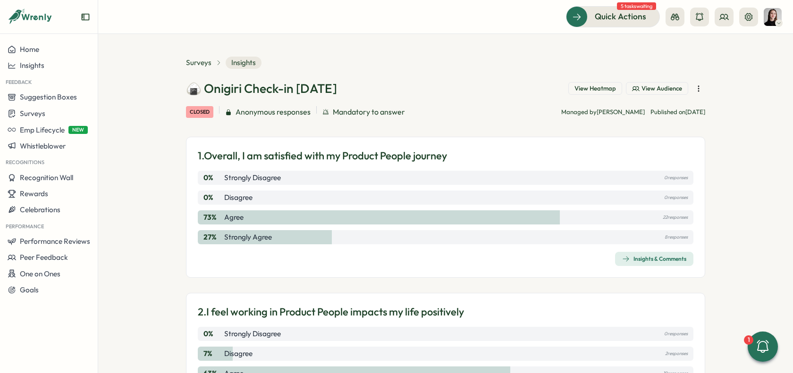
click at [191, 112] on div "closed" at bounding box center [199, 112] width 27 height 12
click at [314, 115] on div "closed Anonymous responses Mandatory to answer" at bounding box center [295, 112] width 219 height 12
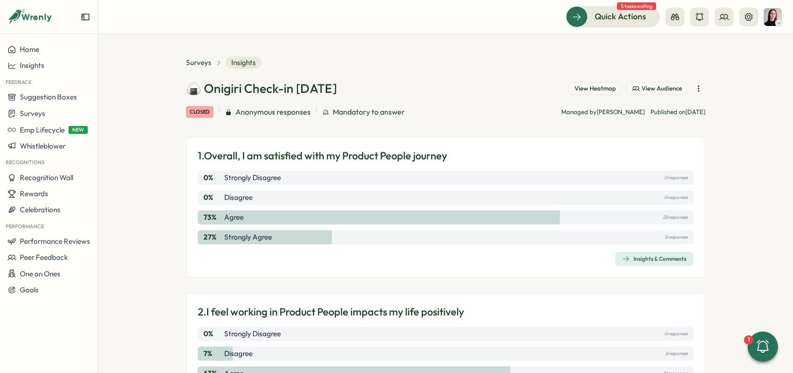
click at [371, 111] on span "Mandatory to answer" at bounding box center [369, 112] width 72 height 12
click at [611, 264] on div "Insights & Comments" at bounding box center [445, 259] width 495 height 14
click at [644, 255] on div "Insights & Comments" at bounding box center [654, 259] width 64 height 8
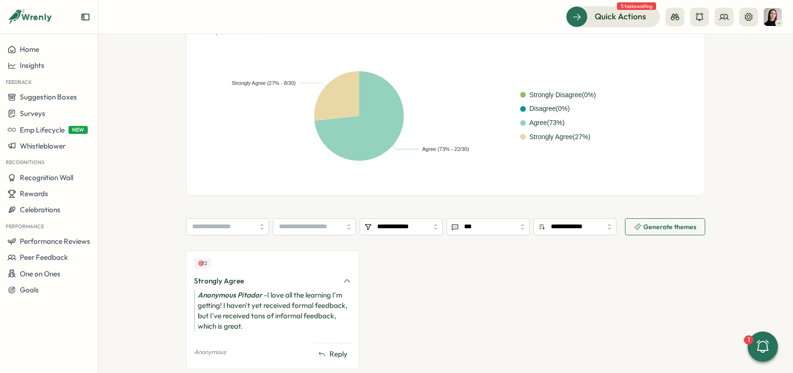
scroll to position [236, 0]
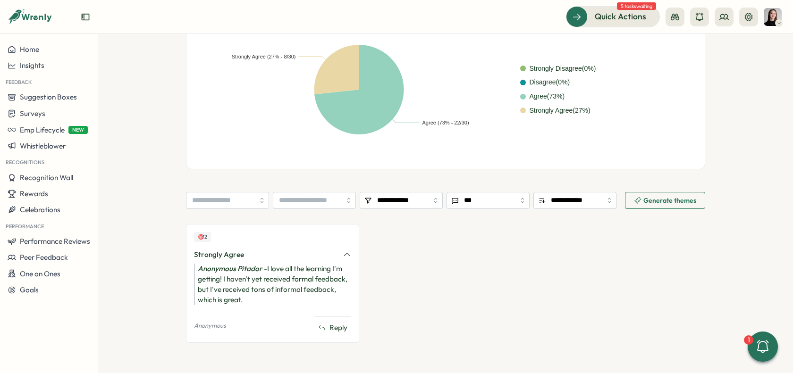
click at [660, 200] on span "Generate themes" at bounding box center [669, 200] width 53 height 7
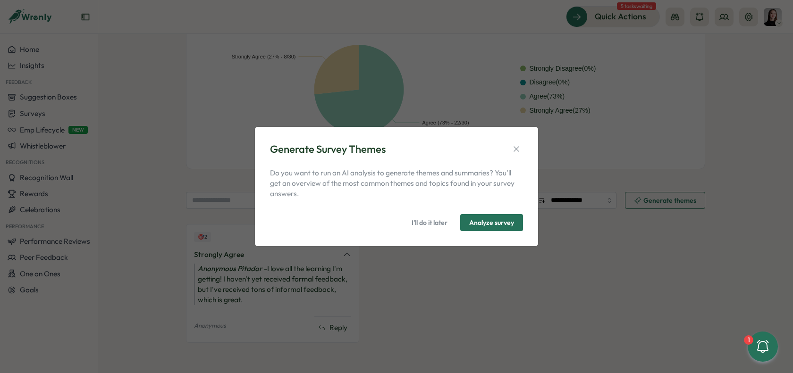
click at [484, 222] on span "Analyze survey" at bounding box center [491, 223] width 45 height 16
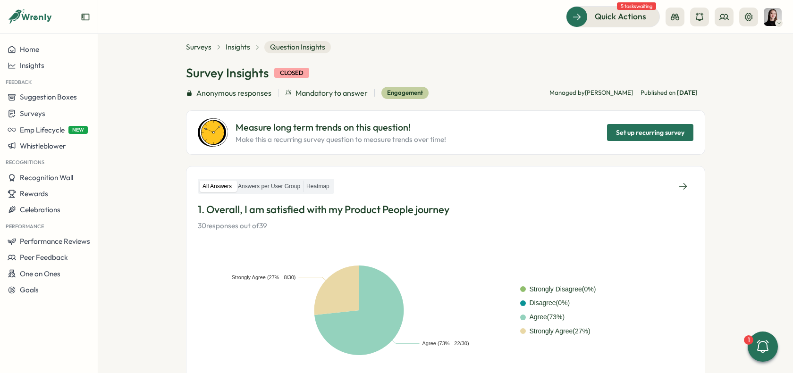
scroll to position [0, 0]
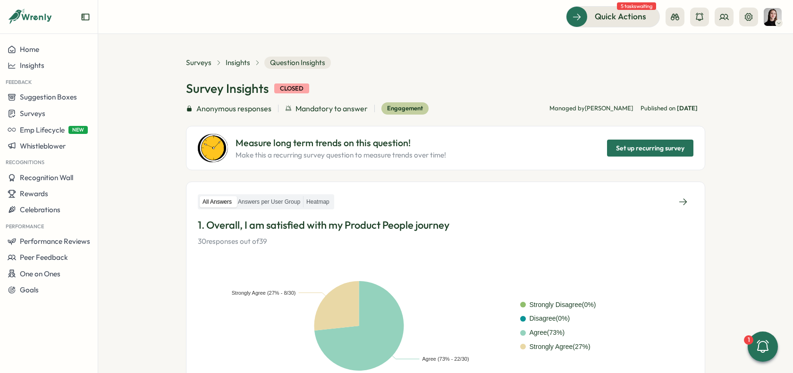
click at [284, 61] on span "Question Insights" at bounding box center [297, 63] width 67 height 12
click at [240, 61] on span "Insights" at bounding box center [238, 63] width 25 height 10
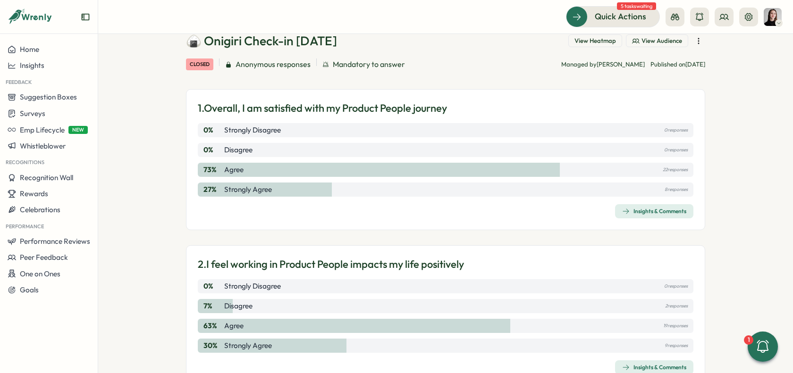
scroll to position [50, 0]
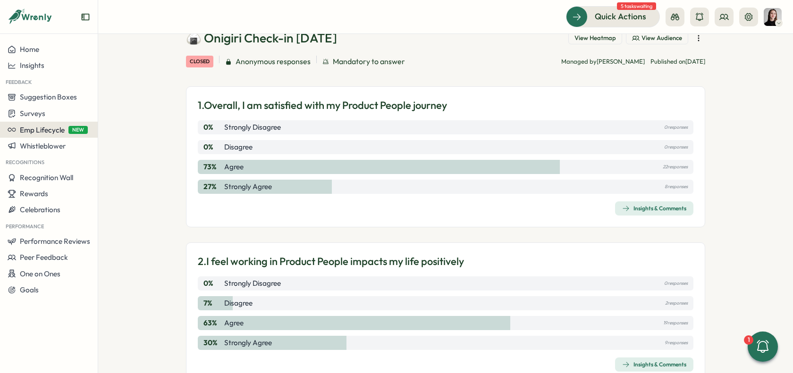
click at [31, 131] on span "Emp Lifecycle" at bounding box center [42, 129] width 45 height 9
click at [116, 132] on div "Create New" at bounding box center [128, 130] width 38 height 10
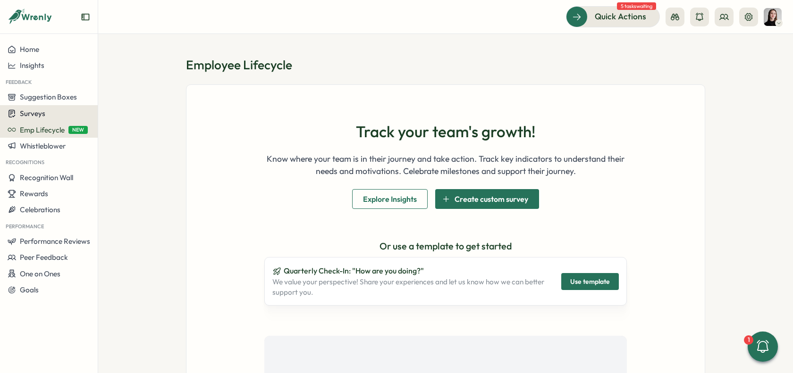
click at [45, 117] on div "Surveys" at bounding box center [49, 113] width 83 height 9
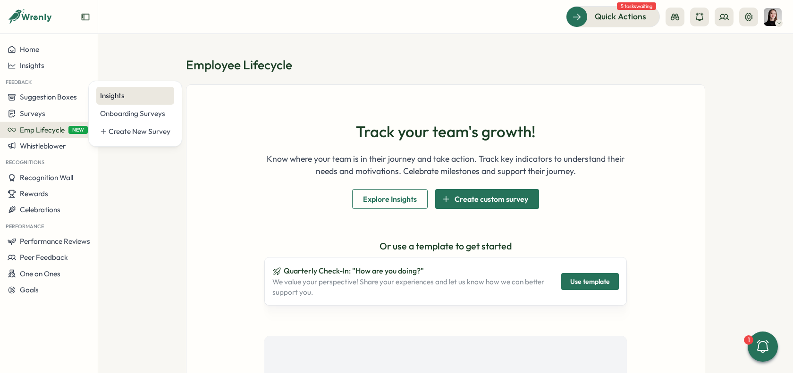
click at [97, 100] on div "Insights" at bounding box center [135, 96] width 78 height 18
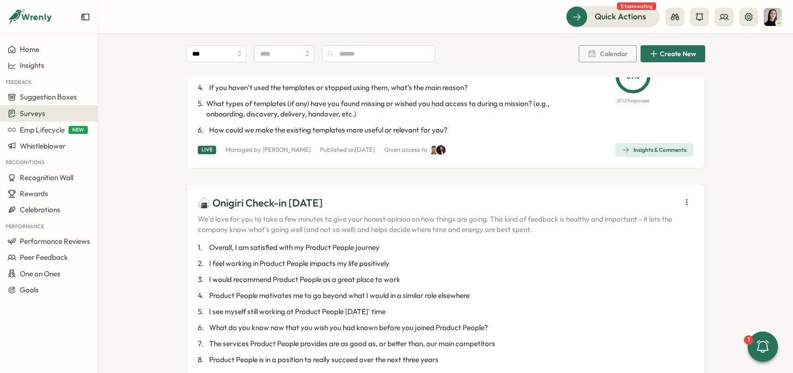
scroll to position [216, 0]
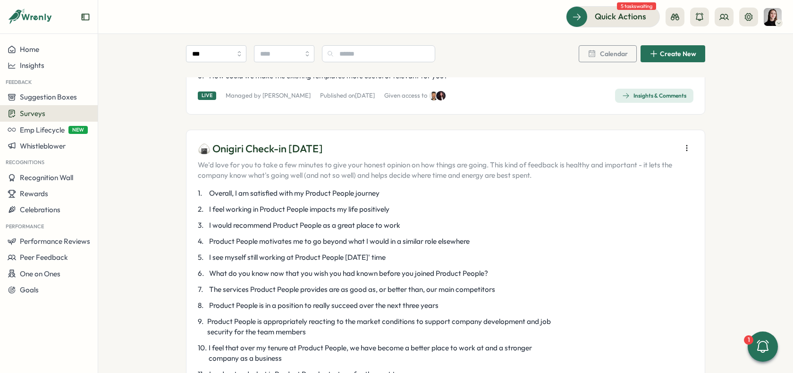
click at [686, 149] on icon "button" at bounding box center [686, 147] width 0 height 5
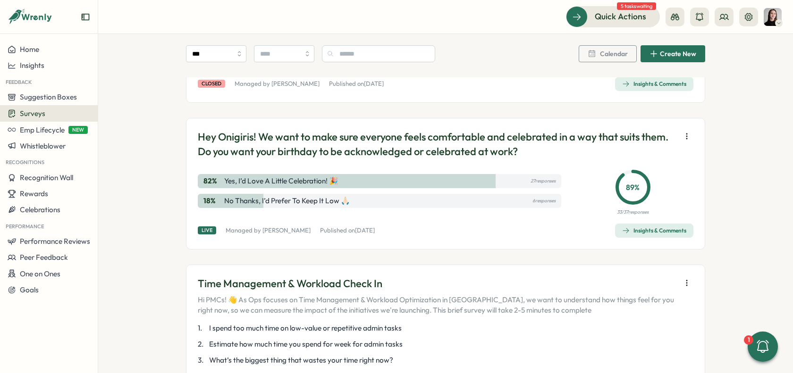
scroll to position [1663, 0]
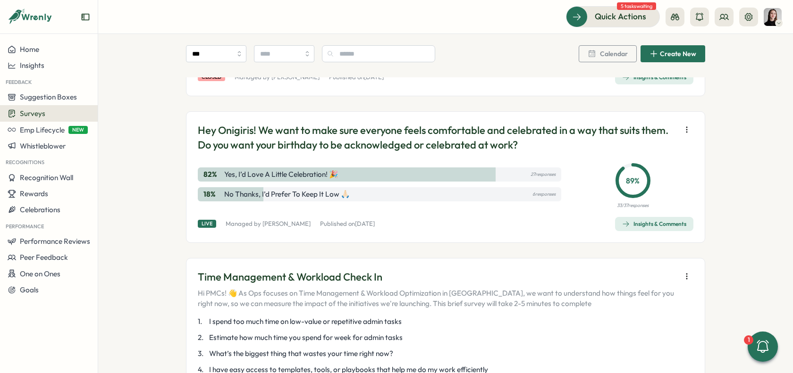
click at [485, 223] on div "Hey Onigiris! We want to make sure everyone feels comfortable and celebrated in…" at bounding box center [445, 177] width 519 height 132
click at [638, 228] on div "Insights & Comments" at bounding box center [654, 224] width 64 height 8
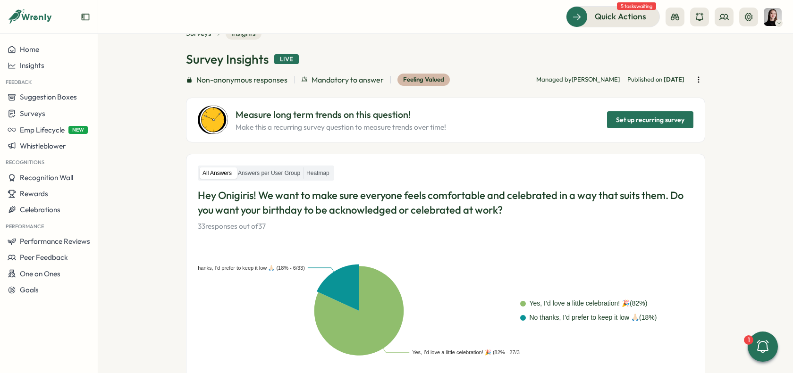
scroll to position [1, 0]
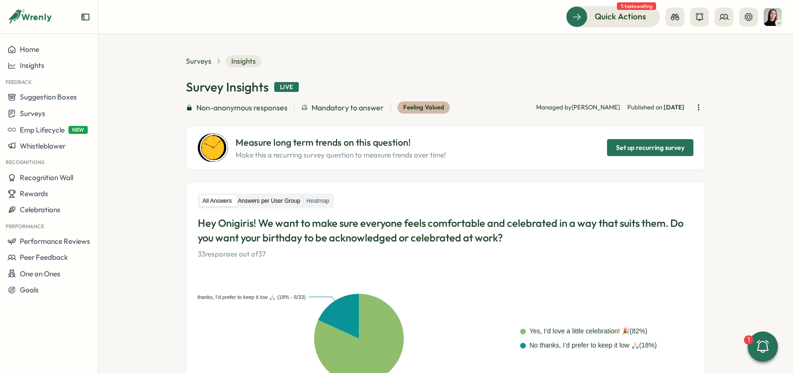
click at [286, 197] on label "Answers per User Group" at bounding box center [269, 201] width 68 height 12
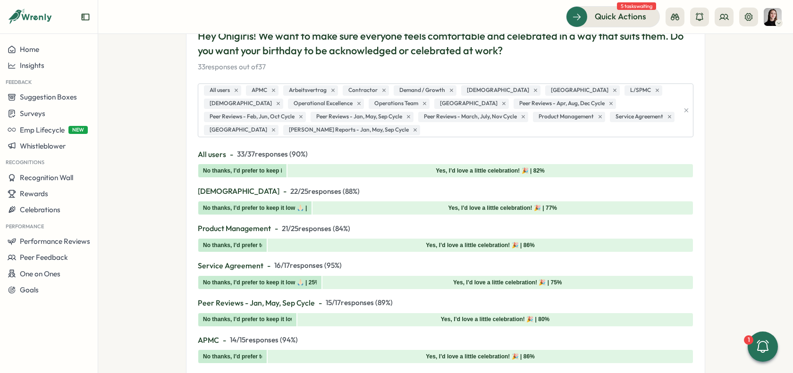
scroll to position [0, 0]
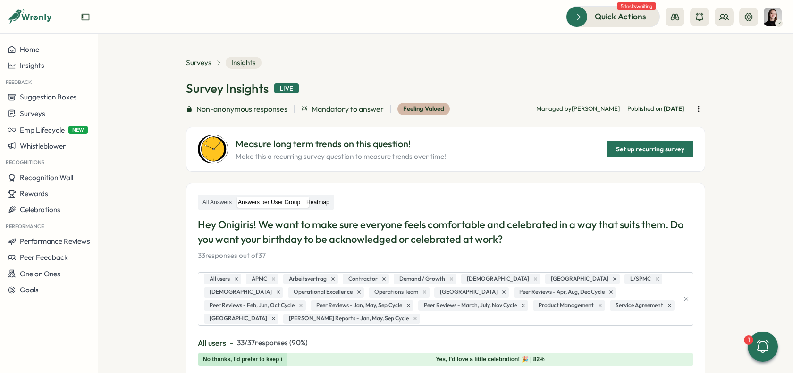
click at [329, 205] on label "Heatmap" at bounding box center [317, 203] width 29 height 12
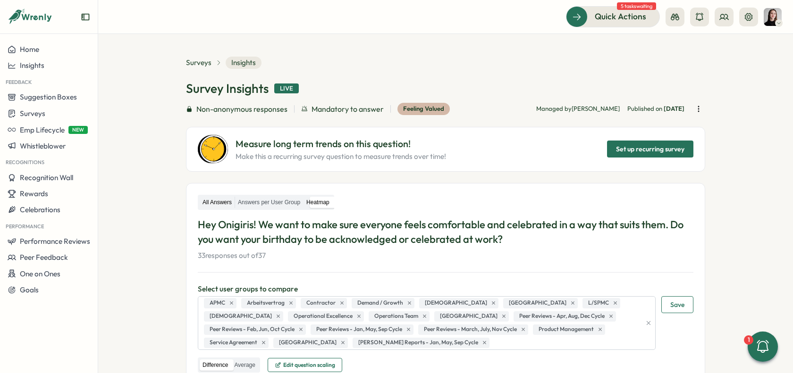
click at [203, 197] on label "All Answers" at bounding box center [217, 203] width 35 height 12
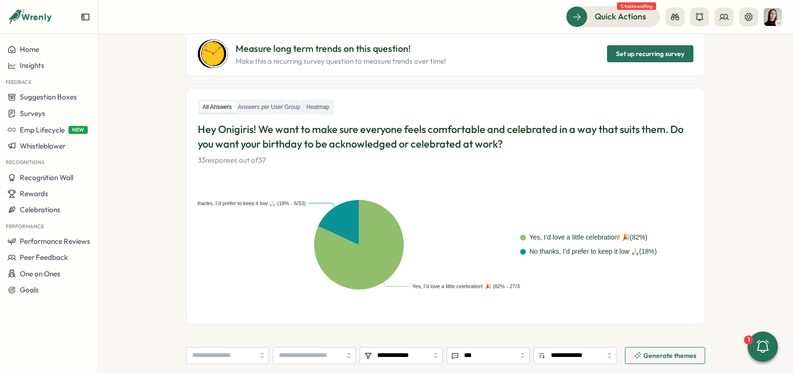
scroll to position [87, 0]
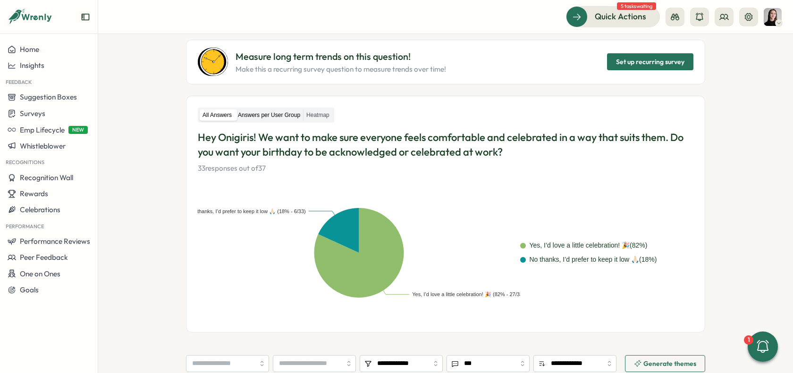
click at [262, 115] on label "Answers per User Group" at bounding box center [269, 115] width 68 height 12
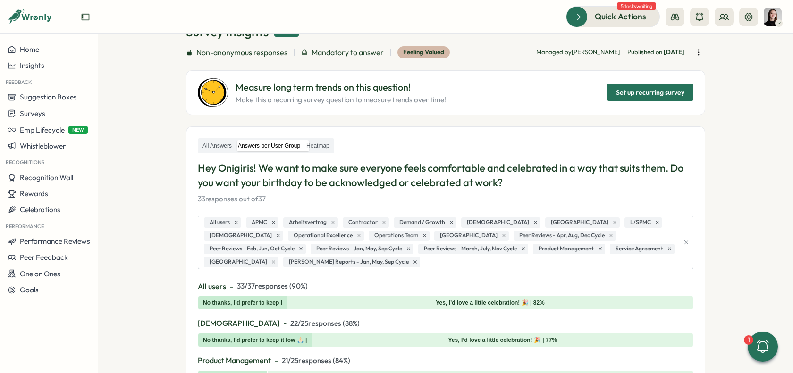
scroll to position [59, 0]
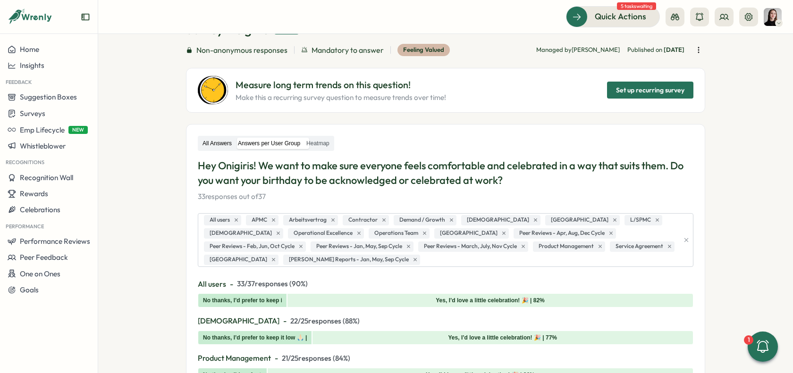
click at [215, 142] on label "All Answers" at bounding box center [217, 144] width 35 height 12
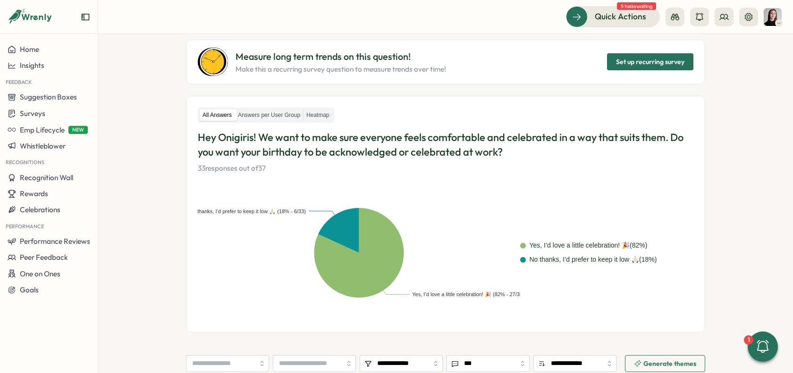
scroll to position [97, 0]
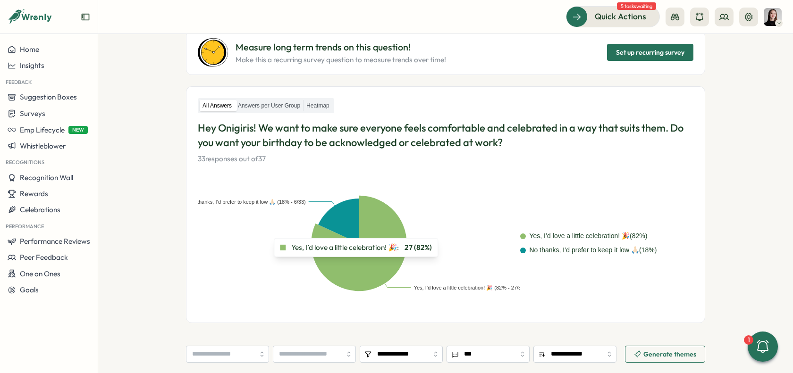
click at [355, 269] on icon at bounding box center [358, 242] width 95 height 95
click at [355, 269] on icon at bounding box center [358, 243] width 95 height 95
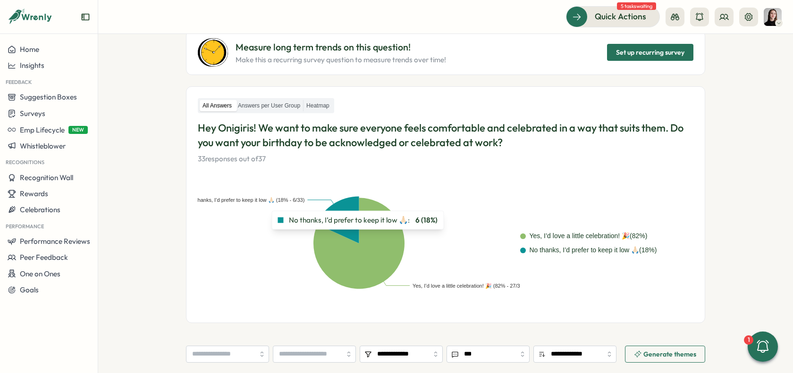
click at [353, 229] on icon at bounding box center [337, 219] width 42 height 47
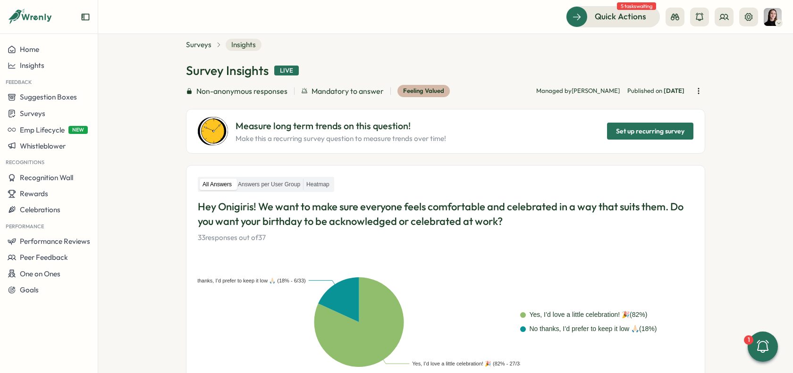
scroll to position [0, 0]
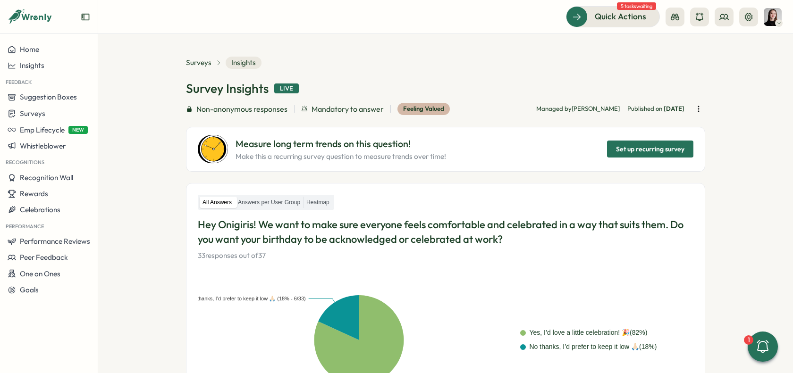
click at [695, 109] on icon "button" at bounding box center [697, 108] width 9 height 9
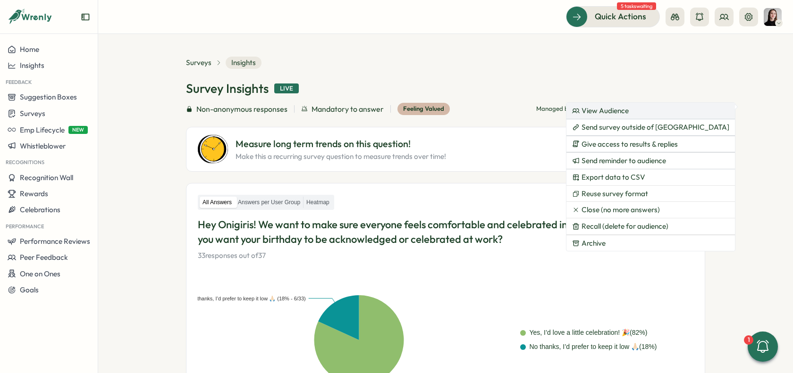
click at [614, 113] on span "View Audience" at bounding box center [604, 111] width 47 height 8
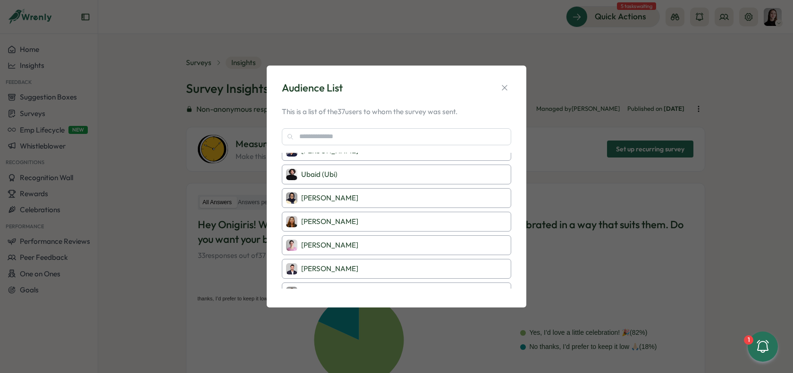
scroll to position [717, 0]
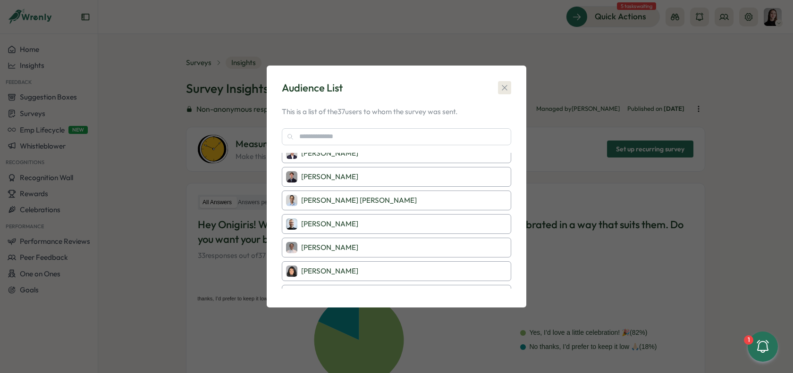
click at [508, 84] on icon "button" at bounding box center [504, 87] width 9 height 9
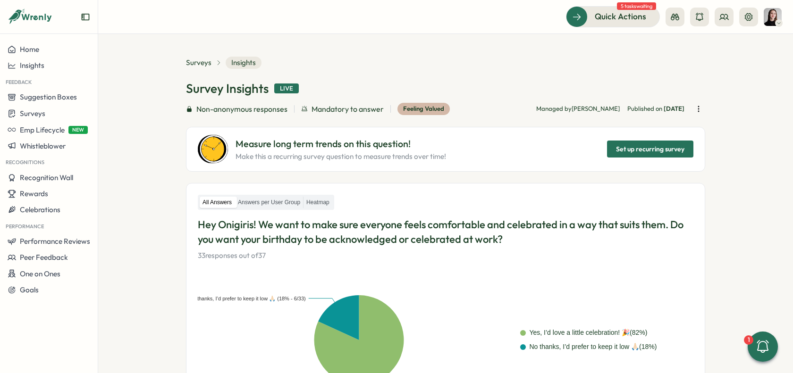
click at [693, 111] on icon "button" at bounding box center [697, 108] width 9 height 9
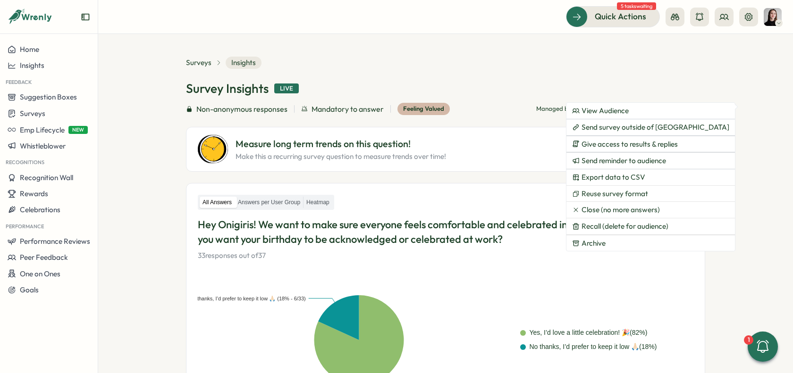
click at [531, 288] on div "Yes, I’d love a little celebration! 🎉 (82% - 27/33) No thanks, I’d prefer to ke…" at bounding box center [445, 340] width 495 height 136
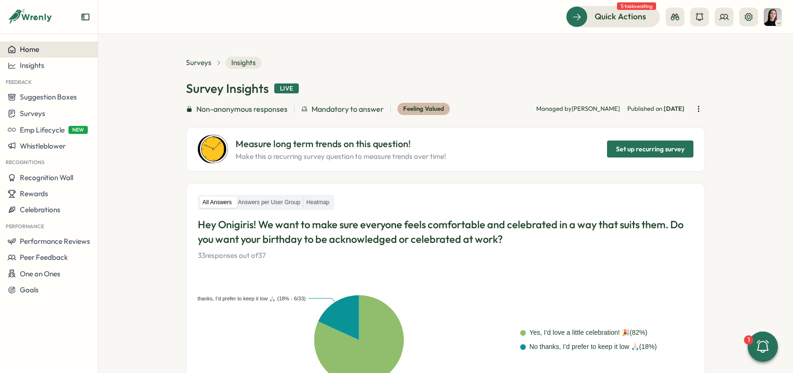
click at [67, 47] on div "Home" at bounding box center [49, 49] width 83 height 8
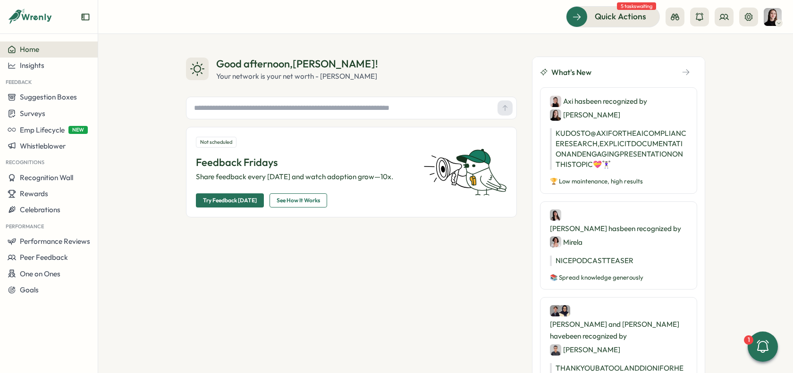
drag, startPoint x: 635, startPoint y: 73, endPoint x: 613, endPoint y: 76, distance: 22.4
click at [635, 73] on div "What's New" at bounding box center [618, 72] width 172 height 30
click at [683, 73] on icon "button" at bounding box center [685, 72] width 8 height 8
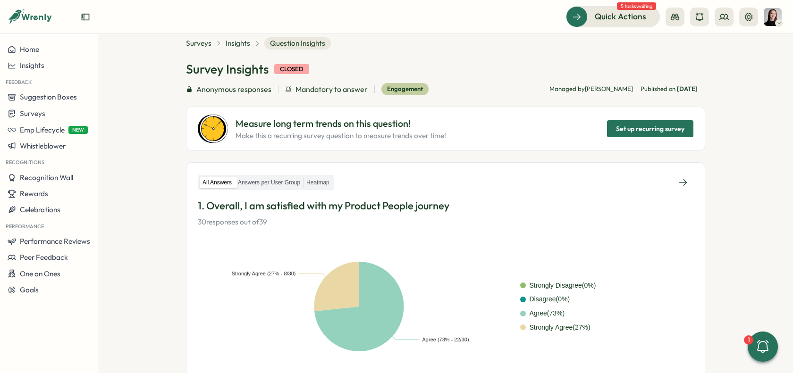
scroll to position [15, 0]
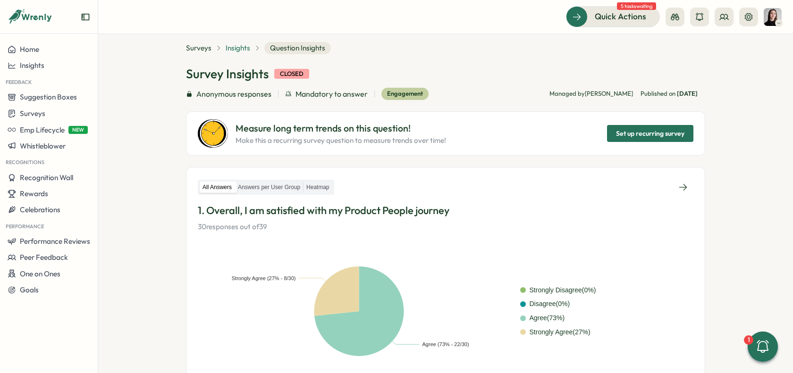
click at [234, 51] on span "Insights" at bounding box center [238, 48] width 25 height 10
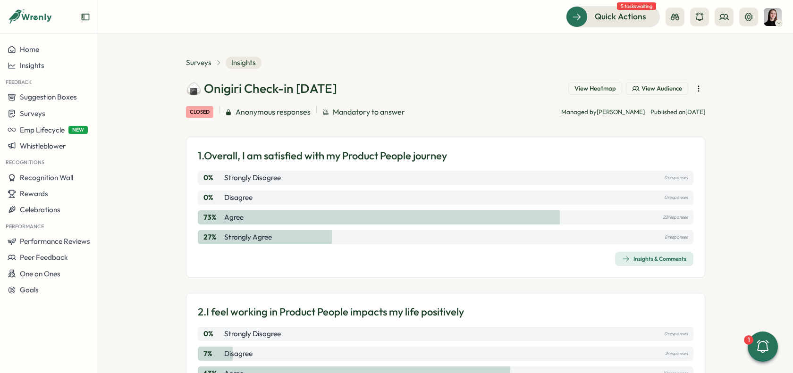
click at [577, 90] on span "View Heatmap" at bounding box center [595, 88] width 42 height 8
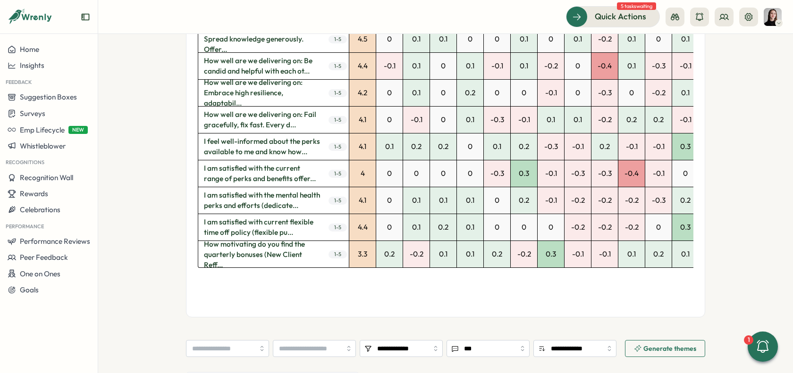
scroll to position [2042, 0]
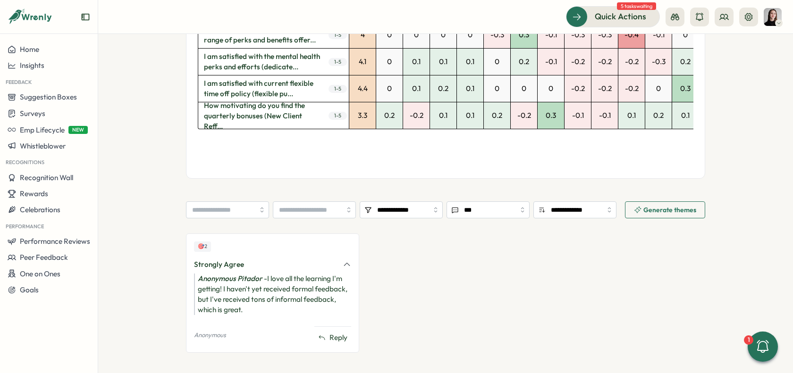
click at [648, 207] on span "Generate themes" at bounding box center [669, 210] width 53 height 7
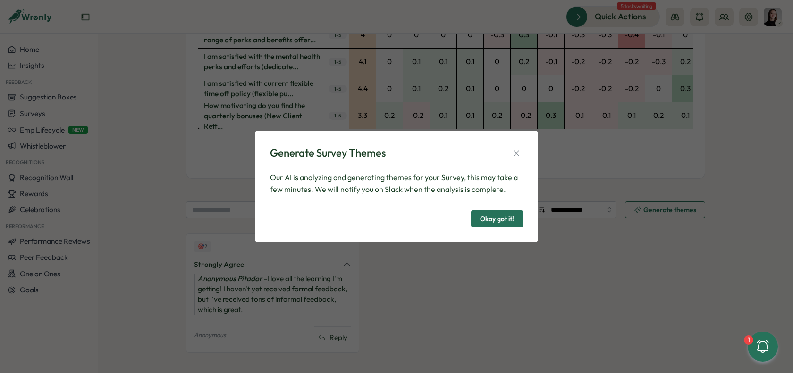
click at [480, 222] on span "Okay got it!" at bounding box center [497, 219] width 34 height 16
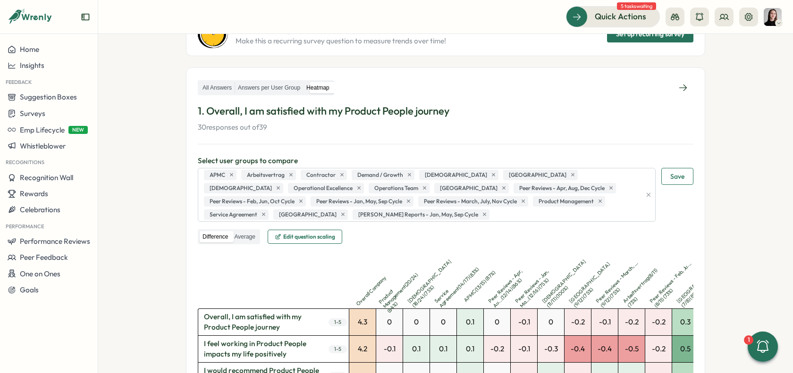
scroll to position [0, 0]
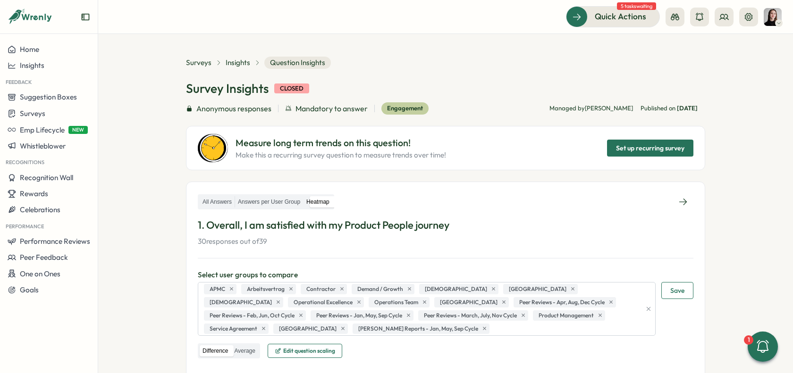
click at [322, 119] on div "Survey Insights closed Anonymous responses Mandatory to answer Engagement Manag…" at bounding box center [445, 125] width 519 height 90
click at [314, 103] on span "Mandatory to answer" at bounding box center [331, 109] width 72 height 12
click at [315, 109] on span "Mandatory to answer" at bounding box center [331, 109] width 72 height 12
click at [230, 108] on span "Anonymous responses" at bounding box center [233, 109] width 75 height 12
click at [150, 249] on section "Surveys Insights Question Insights Survey Insights closed Anonymous responses M…" at bounding box center [445, 203] width 694 height 339
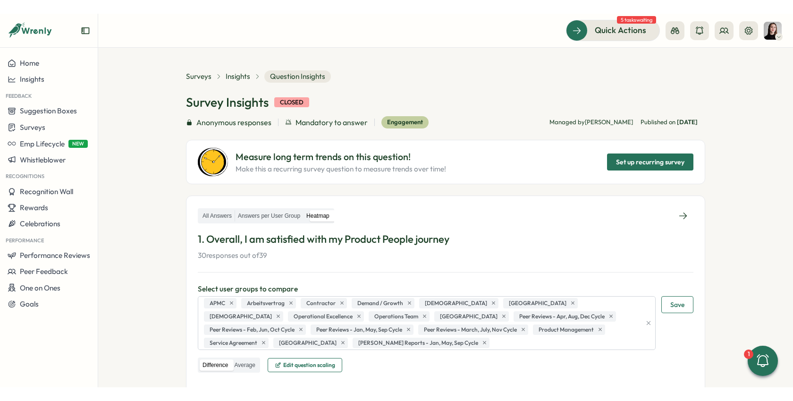
scroll to position [2, 0]
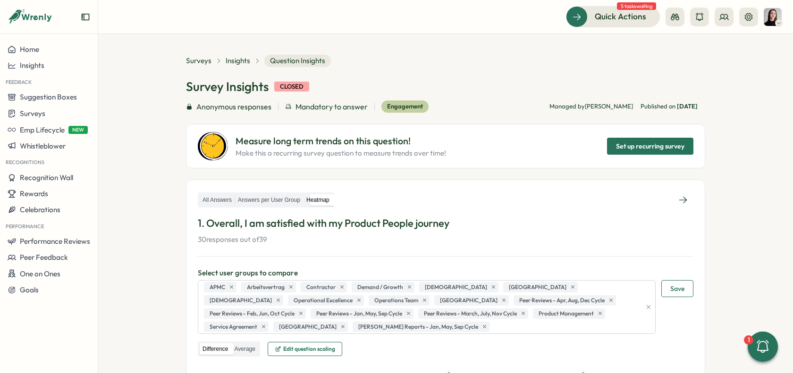
click at [140, 159] on section "Surveys Insights Question Insights Survey Insights closed Anonymous responses M…" at bounding box center [445, 203] width 694 height 339
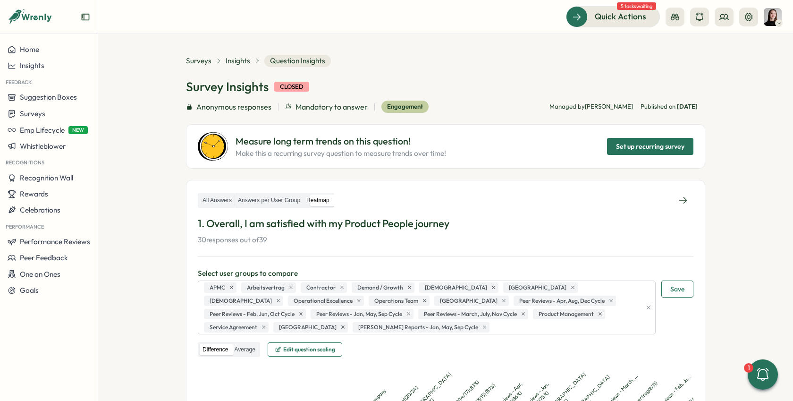
click at [33, 16] on icon at bounding box center [37, 18] width 31 height 8
click at [42, 18] on icon at bounding box center [30, 17] width 45 height 16
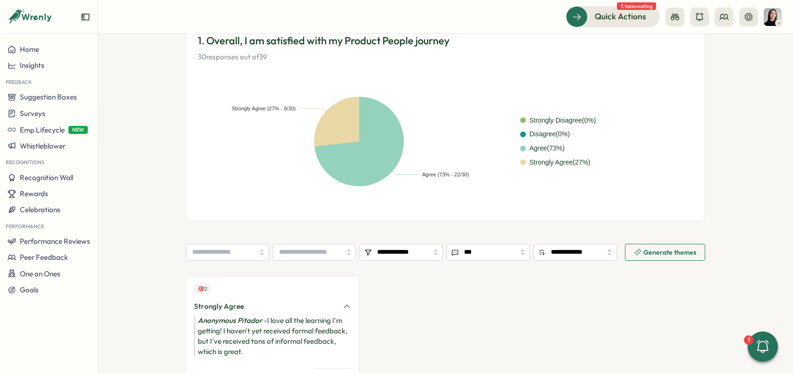
scroll to position [236, 0]
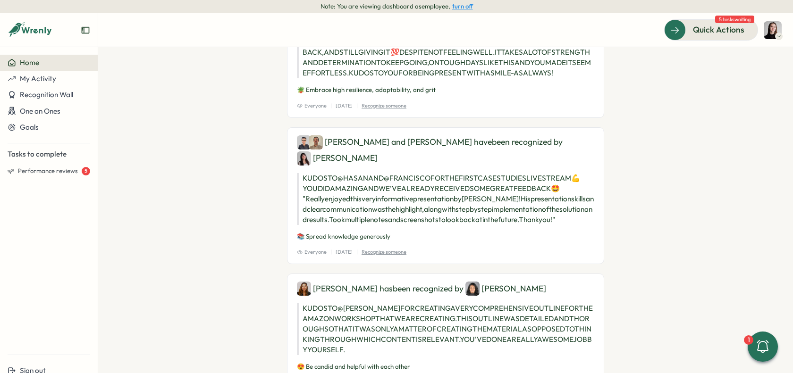
scroll to position [475, 0]
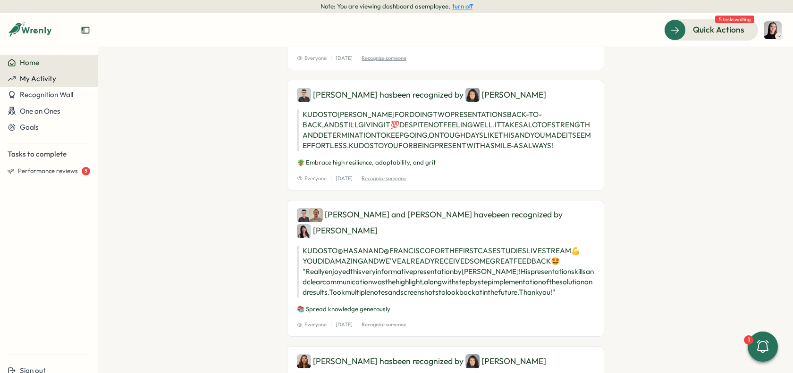
click at [75, 78] on div "My Activity" at bounding box center [49, 79] width 83 height 8
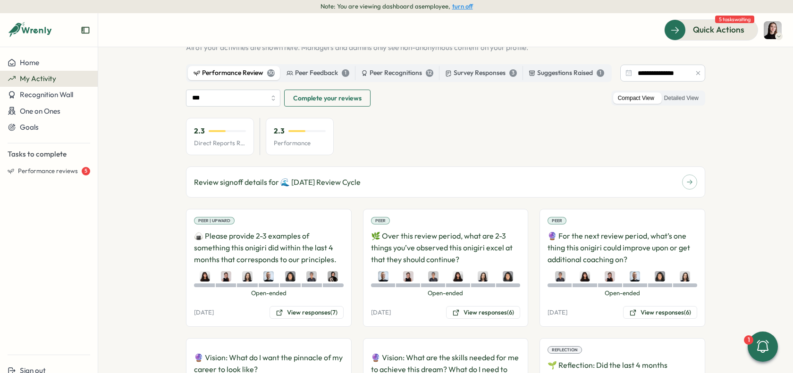
scroll to position [38, 0]
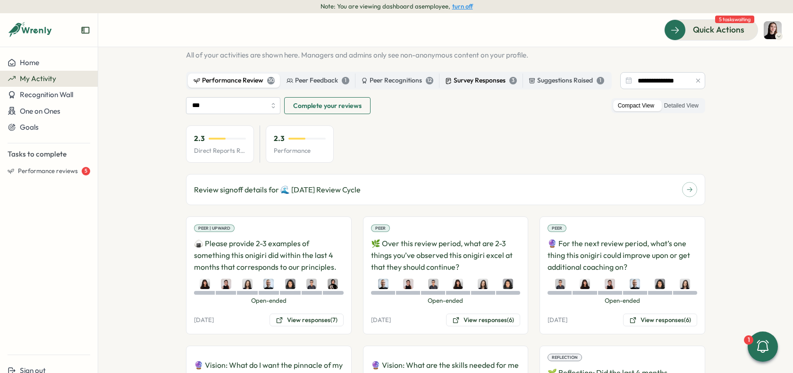
click at [449, 79] on div "Survey Responses 3" at bounding box center [481, 80] width 72 height 10
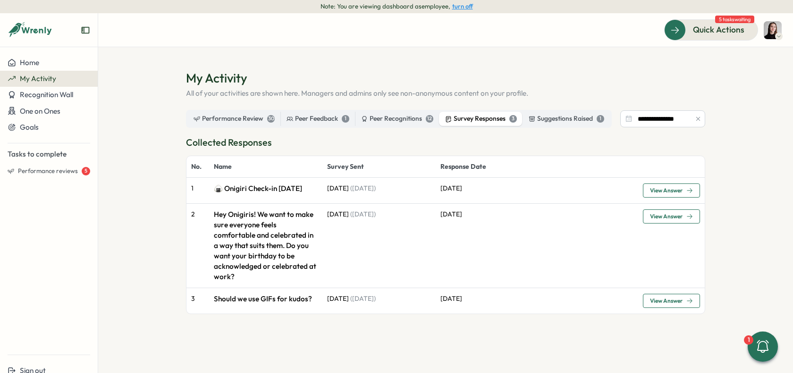
click at [680, 192] on span "View Answer" at bounding box center [666, 191] width 33 height 6
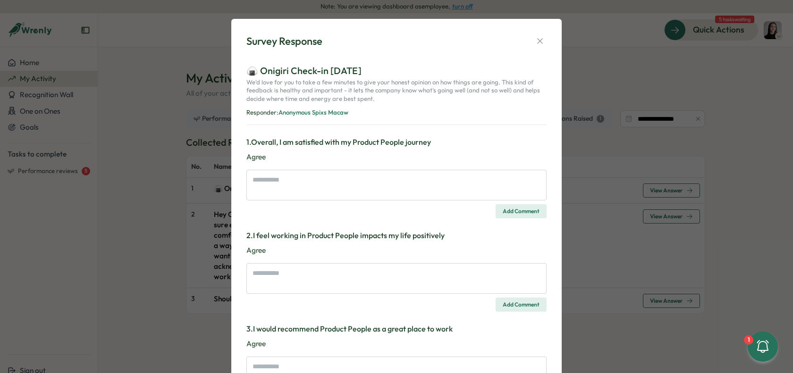
type textarea "*"
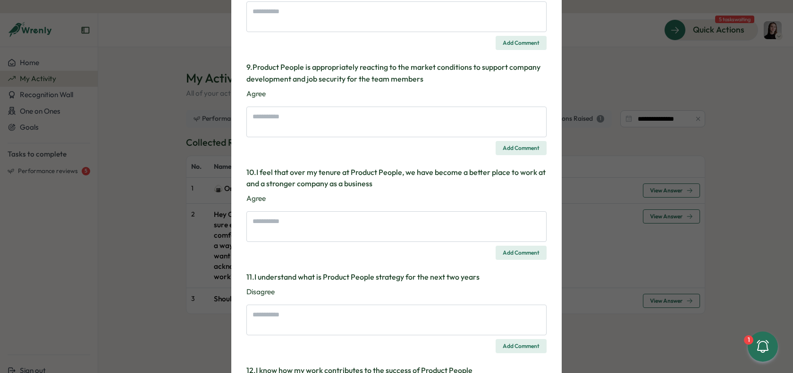
scroll to position [779, 0]
click at [603, 168] on div "Survey Response 🍙 Onigiri Check-in Aug 2025 We'd love for you to take a few min…" at bounding box center [396, 186] width 793 height 373
click at [608, 170] on div "Survey Response 🍙 Onigiri Check-in Aug 2025 We'd love for you to take a few min…" at bounding box center [396, 186] width 793 height 373
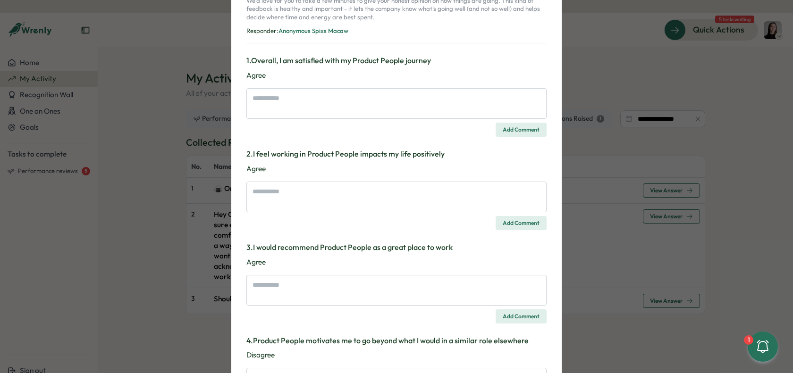
scroll to position [0, 0]
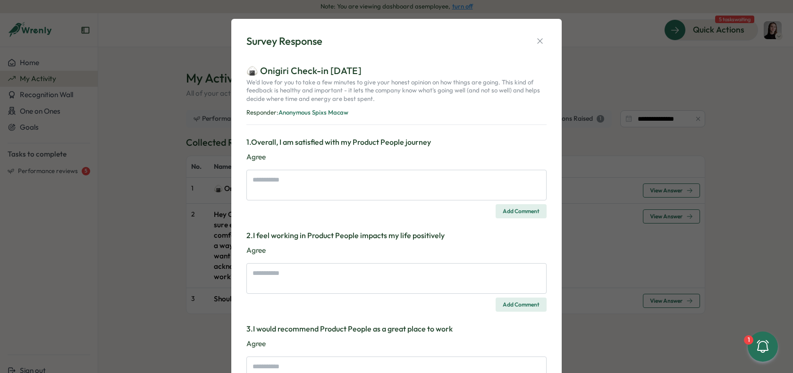
drag, startPoint x: 538, startPoint y: 41, endPoint x: 533, endPoint y: 50, distance: 10.5
click at [538, 42] on icon "button" at bounding box center [539, 40] width 9 height 9
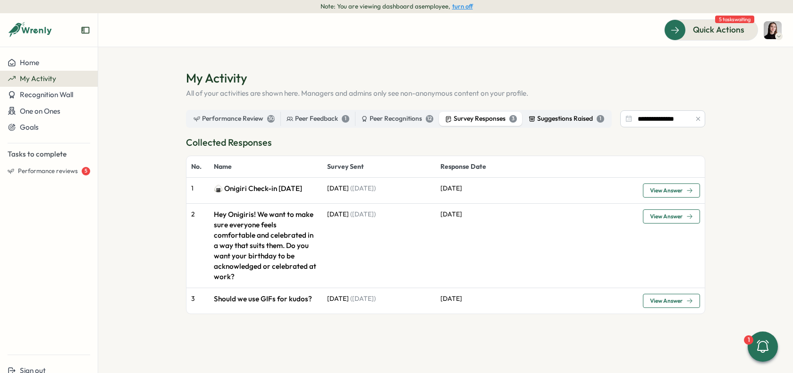
click at [560, 123] on div "Suggestions Raised 1" at bounding box center [565, 119] width 75 height 10
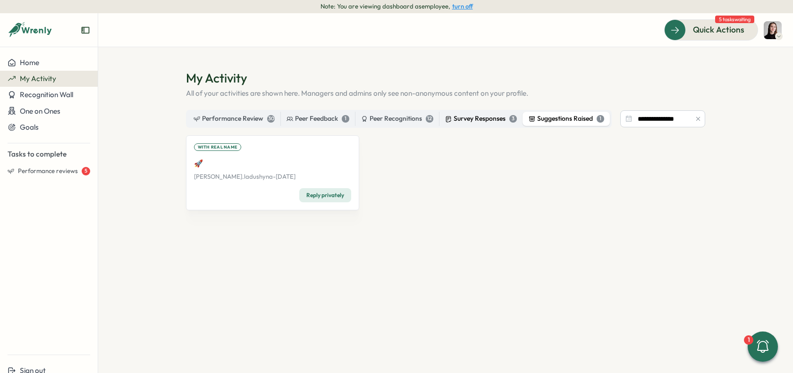
click at [513, 116] on div "3" at bounding box center [513, 119] width 8 height 8
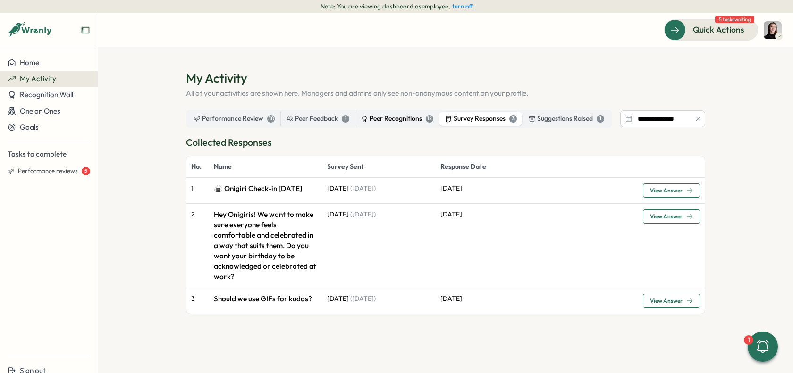
click at [407, 116] on div "Peer Recognitions 12" at bounding box center [397, 119] width 72 height 10
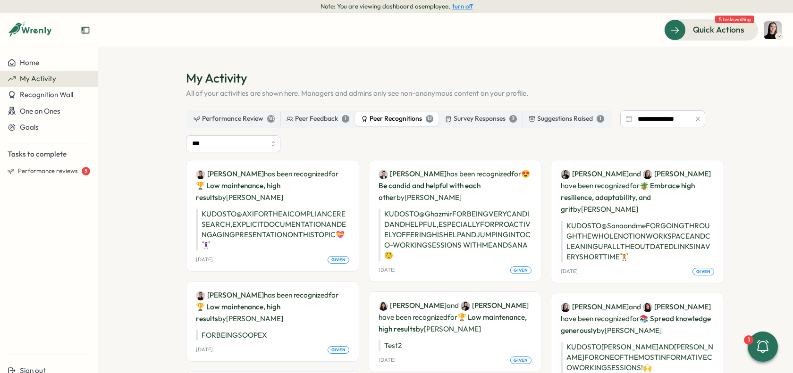
scroll to position [9, 0]
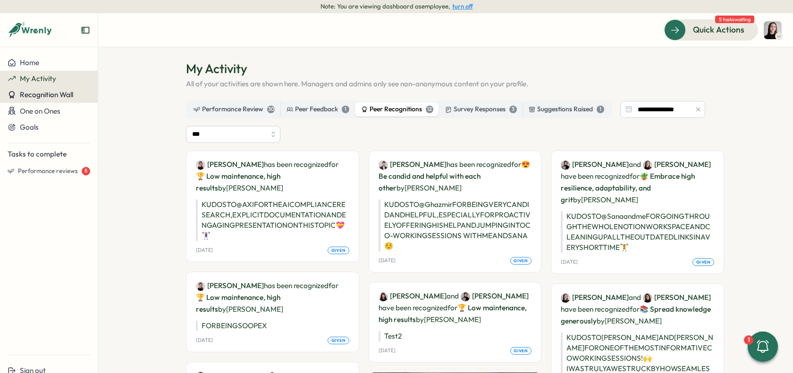
click at [71, 89] on button "Recognition Wall" at bounding box center [49, 95] width 98 height 16
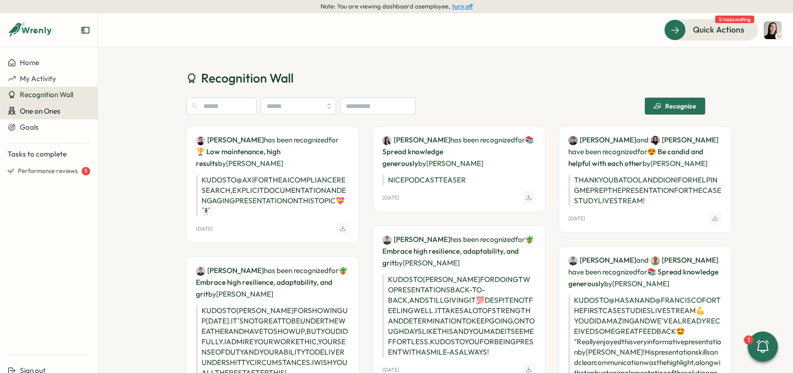
click at [51, 107] on span "One on Ones" at bounding box center [40, 111] width 41 height 9
click at [54, 110] on span "One on Ones" at bounding box center [40, 111] width 41 height 9
click at [56, 110] on span "One on Ones" at bounding box center [40, 111] width 41 height 9
click at [107, 113] on div "Meetings" at bounding box center [114, 111] width 29 height 10
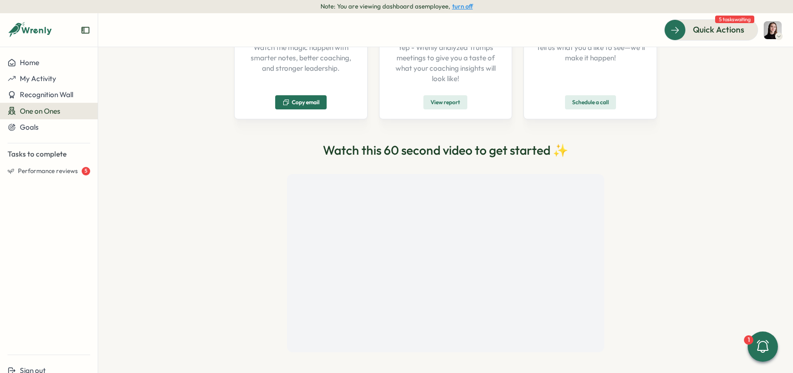
scroll to position [171, 0]
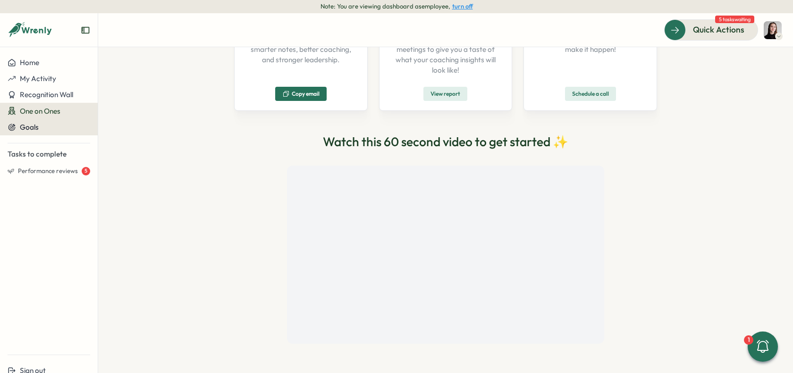
click at [42, 128] on div "Goals" at bounding box center [49, 127] width 83 height 8
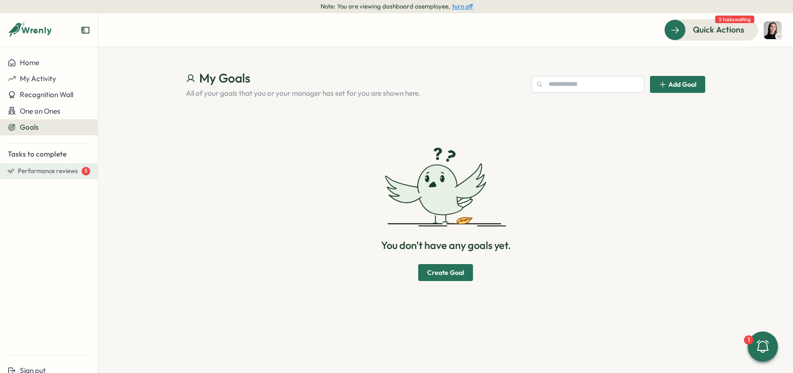
click at [47, 165] on button "Performance reviews 5" at bounding box center [49, 171] width 98 height 16
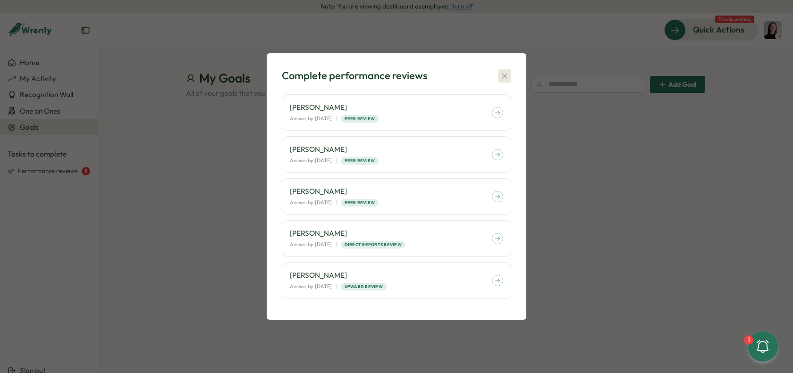
click at [508, 78] on icon "button" at bounding box center [504, 75] width 9 height 9
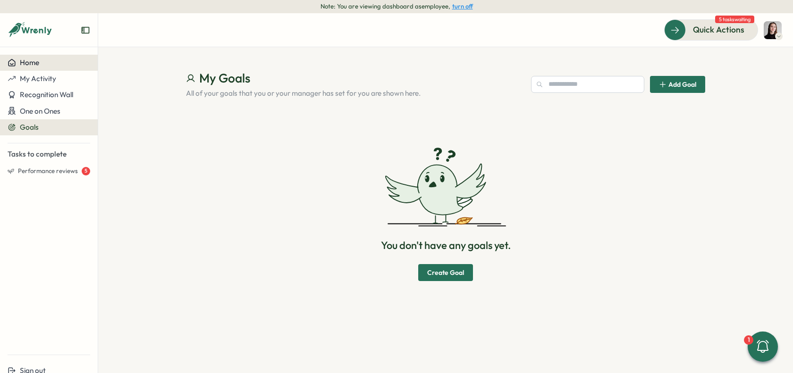
drag, startPoint x: 33, startPoint y: 69, endPoint x: 31, endPoint y: 64, distance: 5.7
click at [33, 69] on button "Home" at bounding box center [49, 63] width 98 height 16
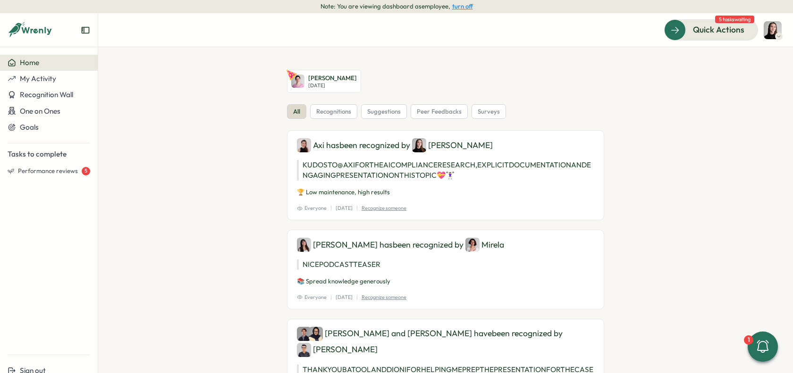
click at [41, 37] on icon at bounding box center [30, 30] width 45 height 16
click at [39, 34] on icon at bounding box center [30, 30] width 45 height 16
click at [456, 6] on button "turn off" at bounding box center [462, 6] width 21 height 7
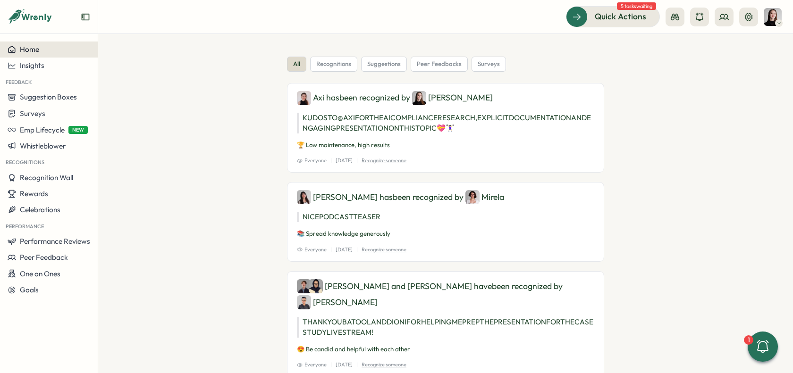
click at [24, 43] on button "Home" at bounding box center [49, 50] width 98 height 16
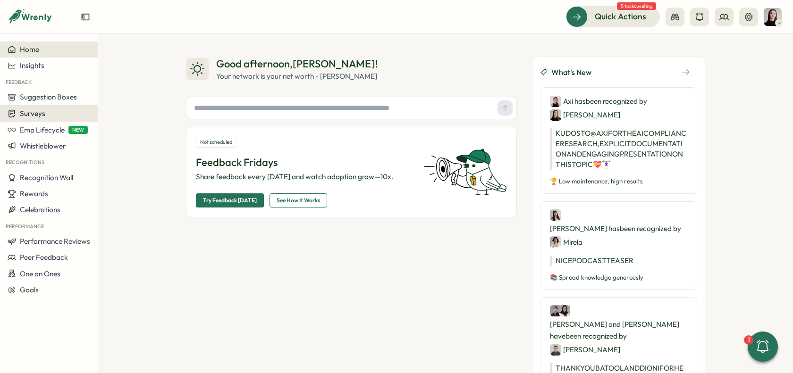
click at [43, 115] on span "Surveys" at bounding box center [32, 113] width 25 height 9
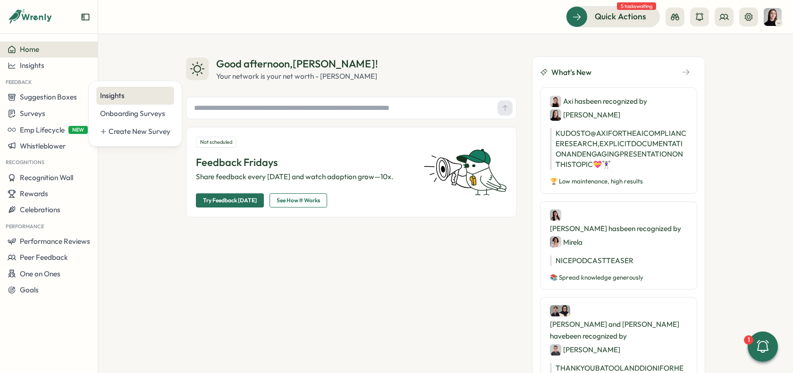
click at [107, 98] on div "Insights" at bounding box center [135, 96] width 70 height 10
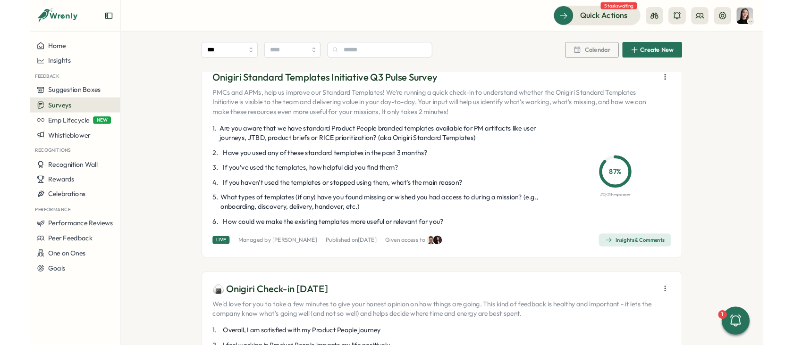
scroll to position [51, 0]
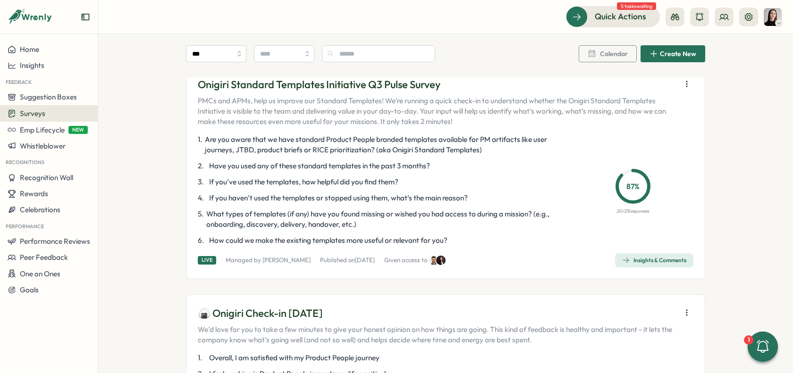
click at [687, 308] on icon "button" at bounding box center [686, 312] width 9 height 9
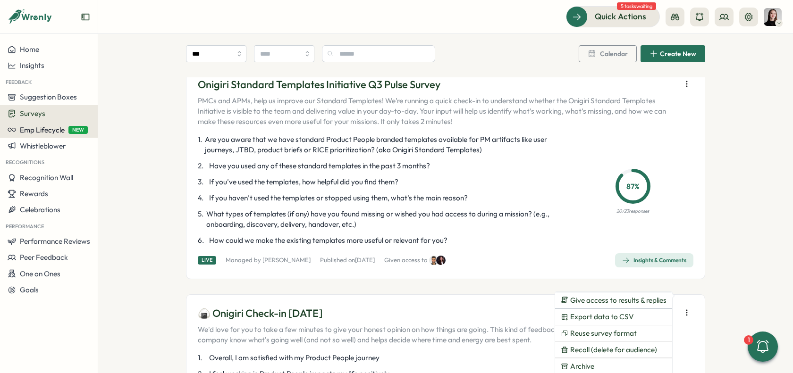
click at [33, 128] on span "Emp Lifecycle" at bounding box center [42, 129] width 45 height 9
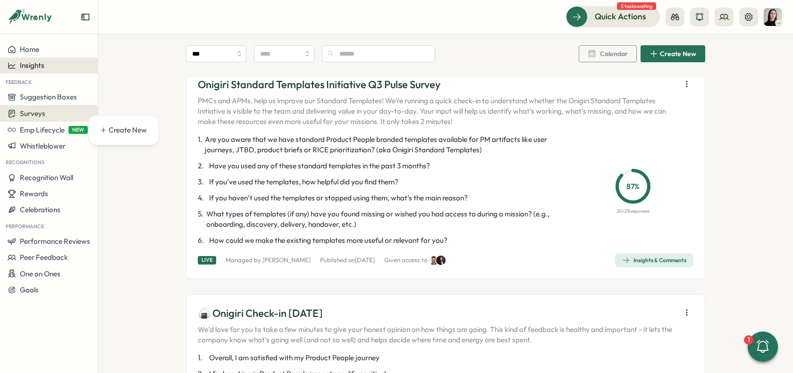
click at [53, 67] on div "Insights" at bounding box center [49, 65] width 83 height 8
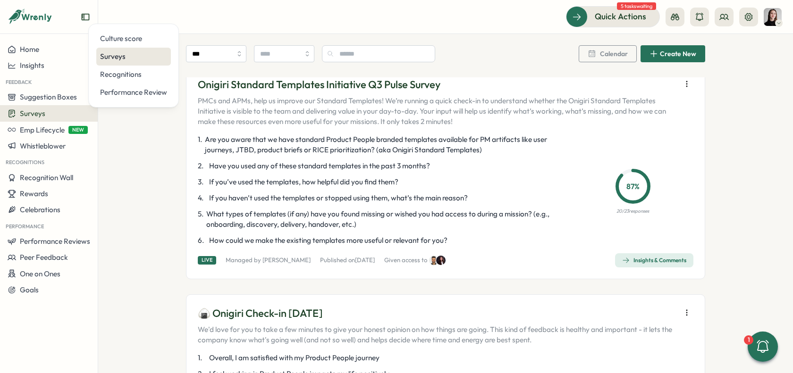
click at [117, 54] on div "Surveys" at bounding box center [133, 56] width 67 height 10
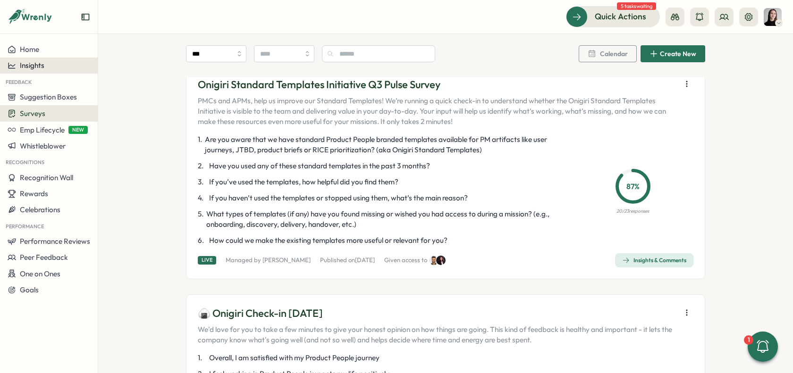
click at [58, 63] on div "Insights" at bounding box center [49, 65] width 83 height 8
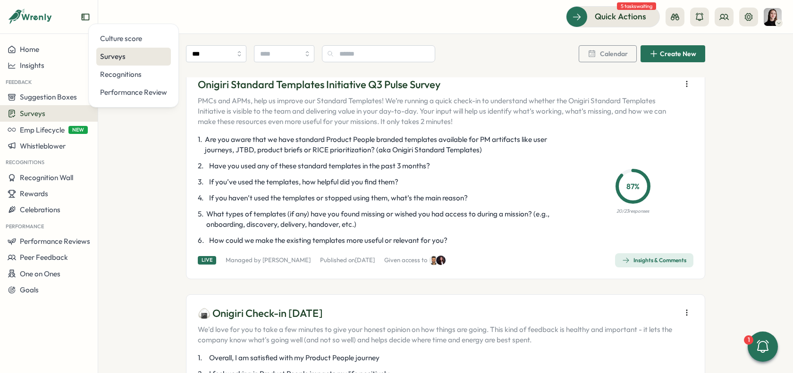
click at [136, 60] on div "Surveys" at bounding box center [133, 56] width 67 height 10
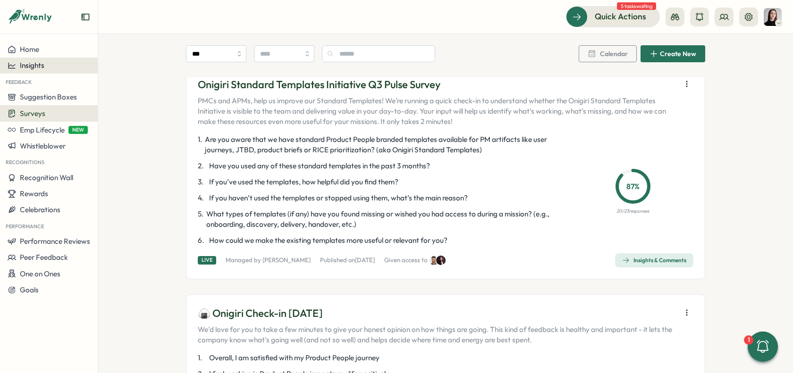
click at [50, 66] on div "Insights" at bounding box center [49, 65] width 83 height 8
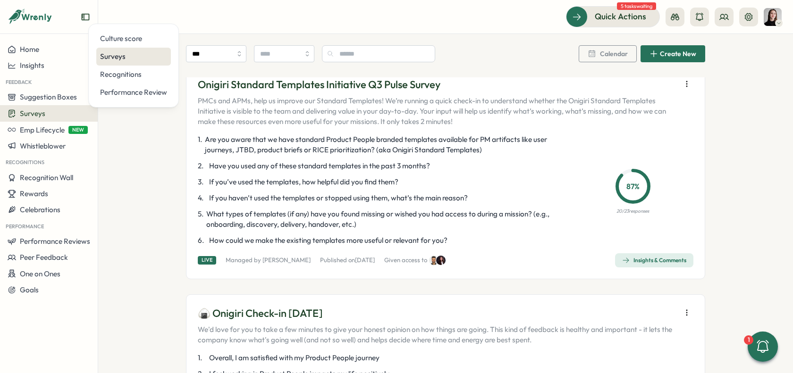
click at [117, 58] on div "Surveys" at bounding box center [133, 56] width 67 height 10
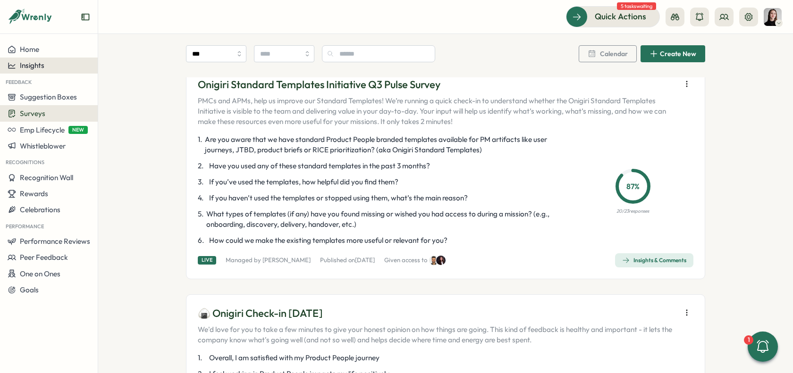
click at [63, 69] on button "Insights" at bounding box center [49, 66] width 98 height 16
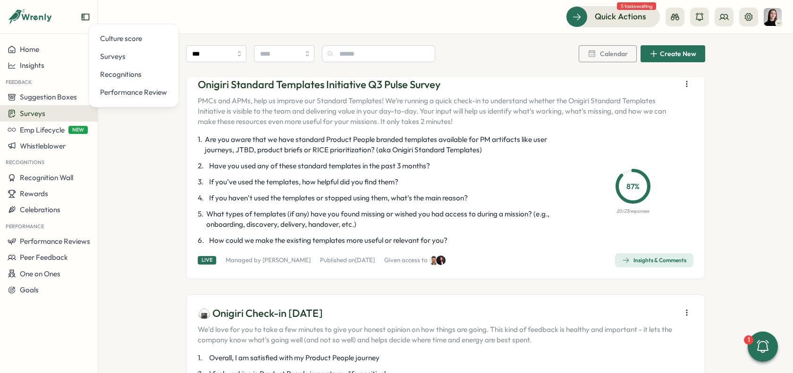
drag, startPoint x: 114, startPoint y: 128, endPoint x: 112, endPoint y: 123, distance: 5.3
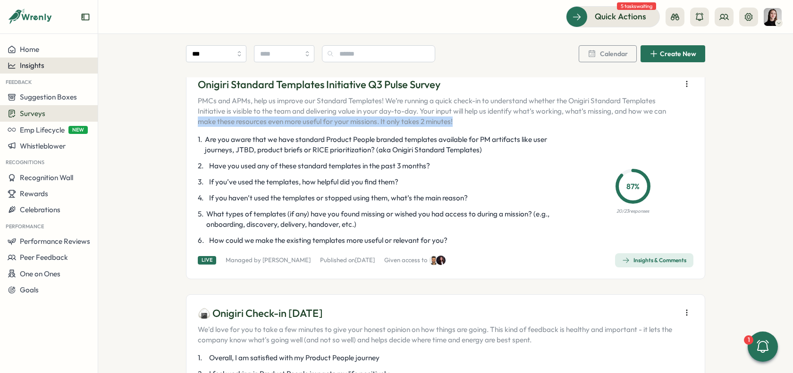
click at [41, 67] on span "Insights" at bounding box center [32, 65] width 25 height 9
click at [42, 67] on span "Insights" at bounding box center [32, 65] width 25 height 9
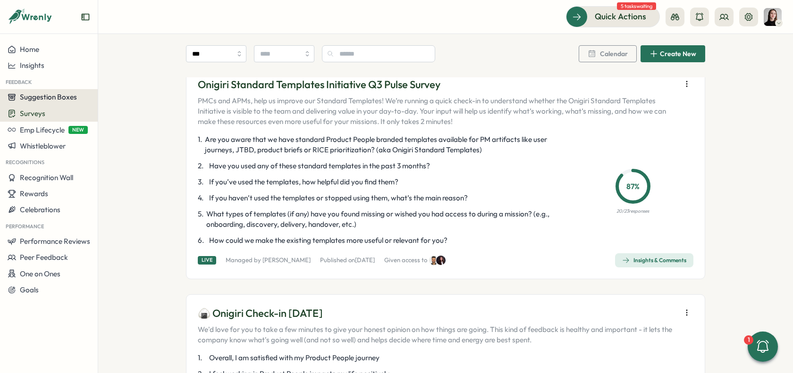
drag, startPoint x: 131, startPoint y: 111, endPoint x: 66, endPoint y: 92, distance: 68.5
click at [35, 65] on span "Insights" at bounding box center [32, 65] width 25 height 9
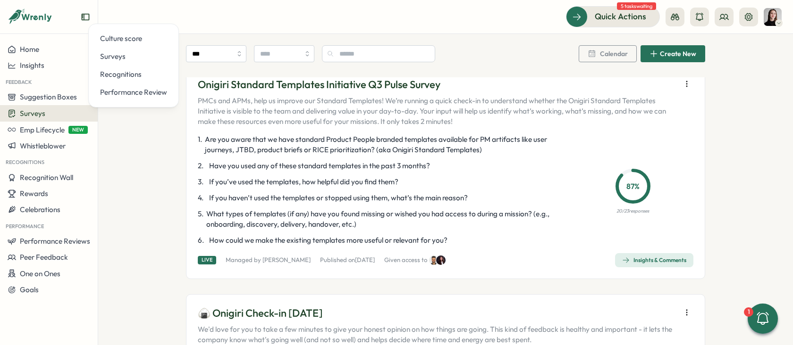
click at [280, 142] on span "Are you aware that we have standard Product People branded templates available …" at bounding box center [383, 144] width 356 height 21
click at [55, 114] on div "Surveys" at bounding box center [49, 113] width 83 height 9
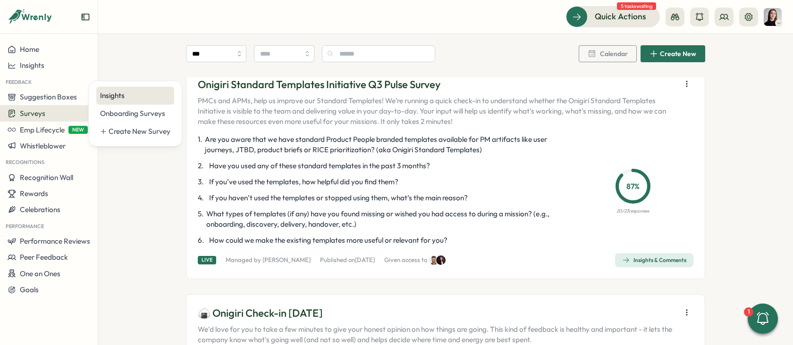
click at [126, 93] on div "Insights" at bounding box center [135, 96] width 70 height 10
click at [66, 114] on div "Surveys" at bounding box center [49, 113] width 83 height 9
click at [129, 98] on div "Insights" at bounding box center [135, 96] width 70 height 10
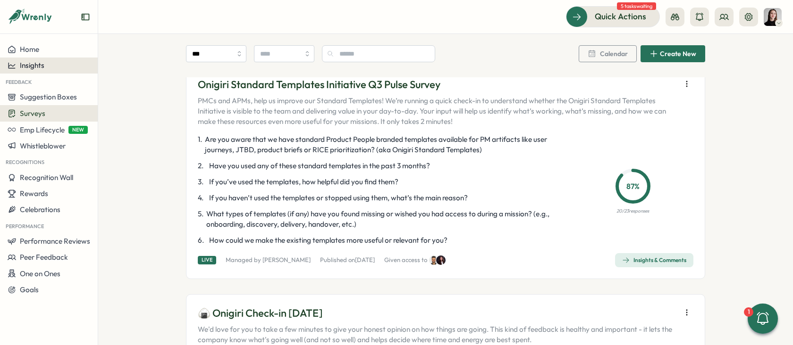
click at [33, 72] on button "Insights" at bounding box center [49, 66] width 98 height 16
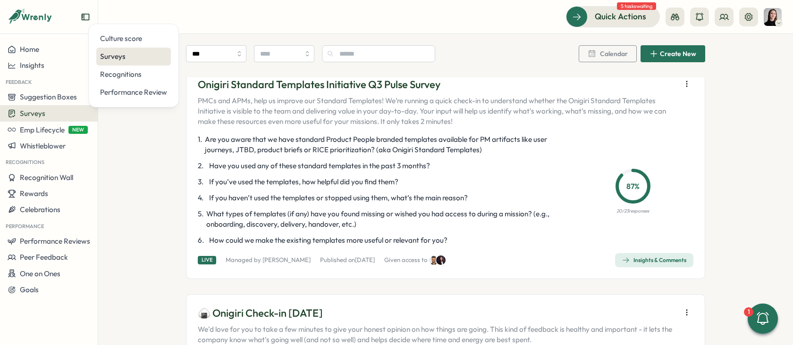
click at [107, 58] on div "Surveys" at bounding box center [133, 56] width 67 height 10
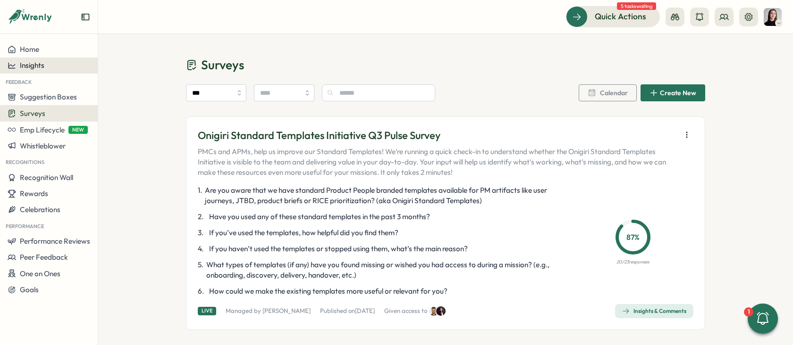
click at [42, 65] on span "Insights" at bounding box center [32, 65] width 25 height 9
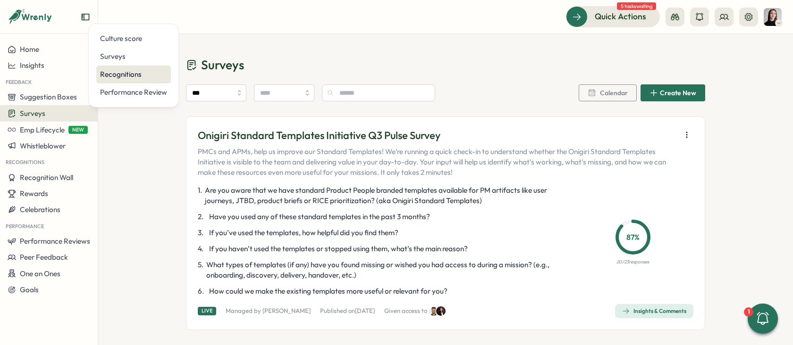
click at [108, 76] on div "Recognitions" at bounding box center [133, 74] width 67 height 10
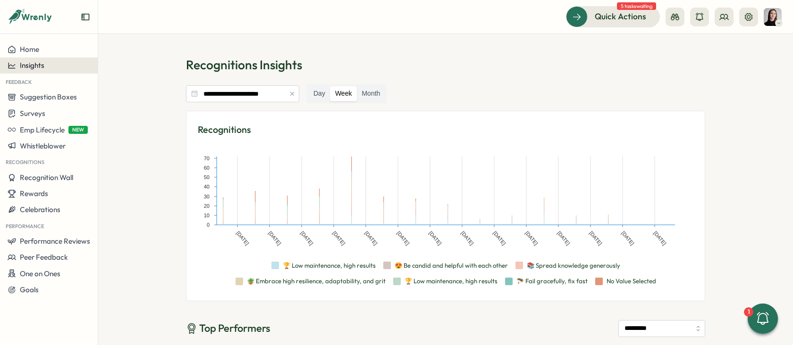
click at [56, 66] on div "Insights" at bounding box center [49, 65] width 83 height 8
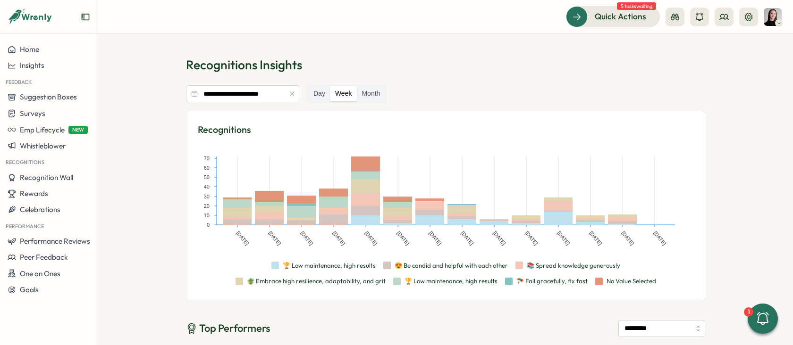
drag, startPoint x: 163, startPoint y: 162, endPoint x: 167, endPoint y: 158, distance: 6.0
click at [165, 161] on section "**********" at bounding box center [445, 189] width 694 height 311
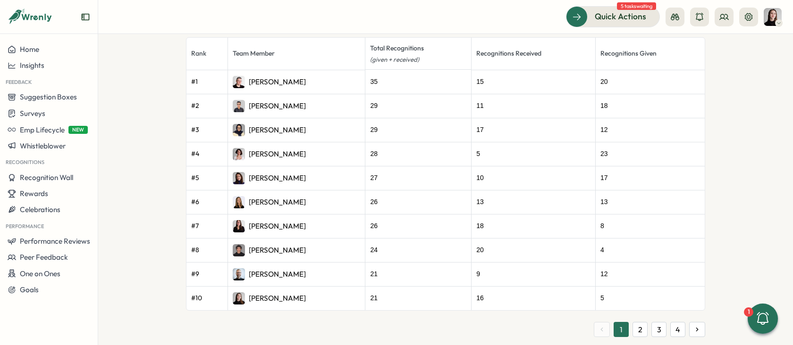
scroll to position [558, 0]
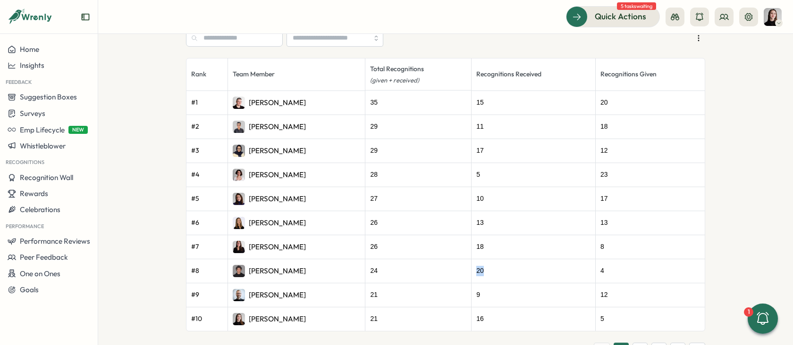
drag, startPoint x: 481, startPoint y: 259, endPoint x: 493, endPoint y: 260, distance: 11.9
click at [493, 266] on div "20" at bounding box center [533, 271] width 114 height 10
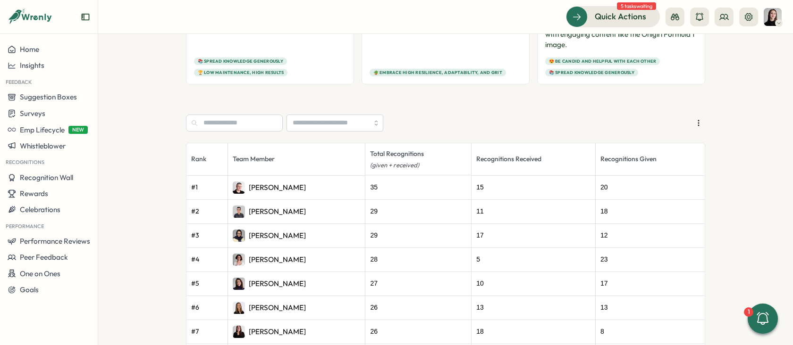
scroll to position [468, 0]
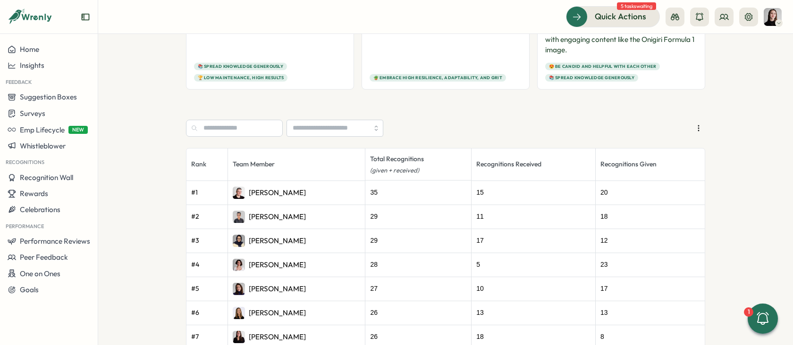
drag, startPoint x: 123, startPoint y: 90, endPoint x: 126, endPoint y: 95, distance: 6.0
click at [123, 91] on section "**********" at bounding box center [445, 189] width 694 height 311
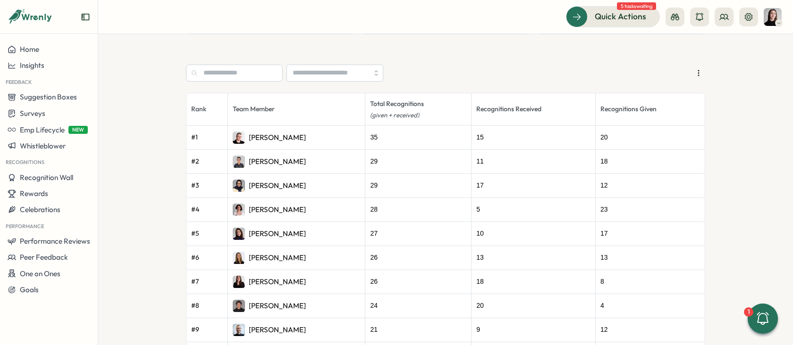
scroll to position [578, 0]
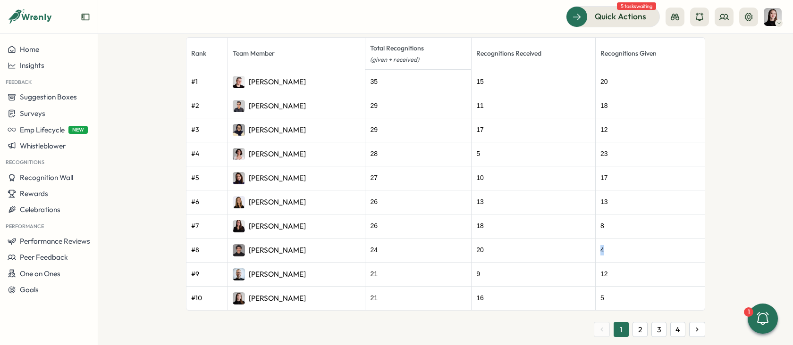
drag, startPoint x: 613, startPoint y: 235, endPoint x: 596, endPoint y: 236, distance: 17.5
click at [596, 238] on tr "# 8 Hamza Atique 24 20 4" at bounding box center [445, 250] width 518 height 24
click at [705, 224] on section "**********" at bounding box center [445, 189] width 694 height 311
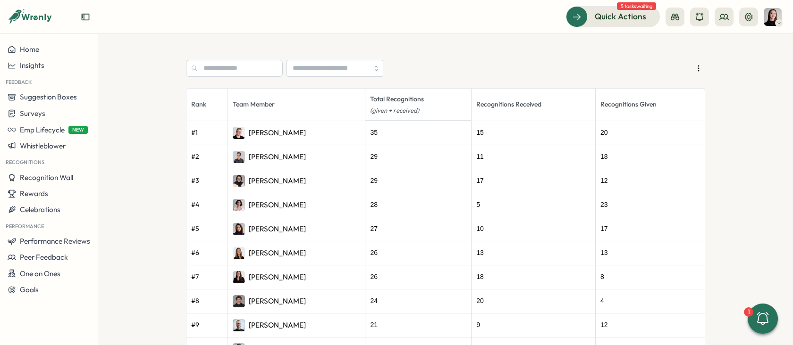
scroll to position [501, 0]
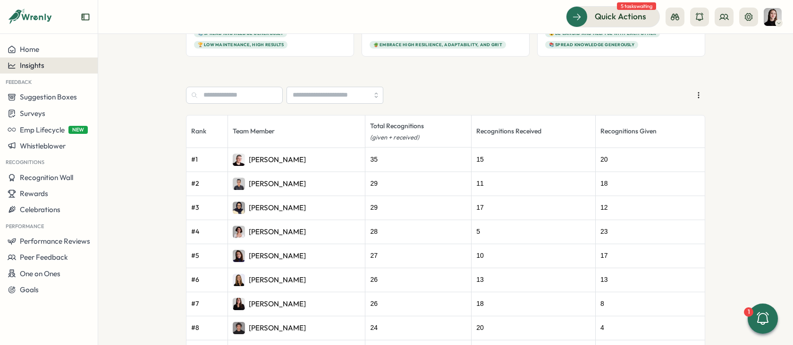
click at [29, 68] on span "Insights" at bounding box center [32, 65] width 25 height 9
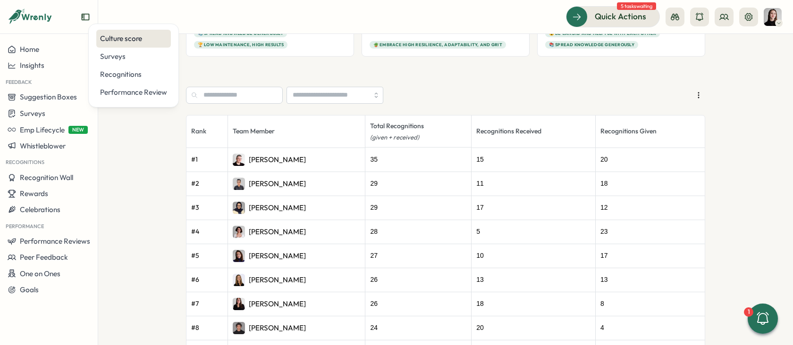
click at [121, 47] on div "Culture score" at bounding box center [133, 39] width 75 height 18
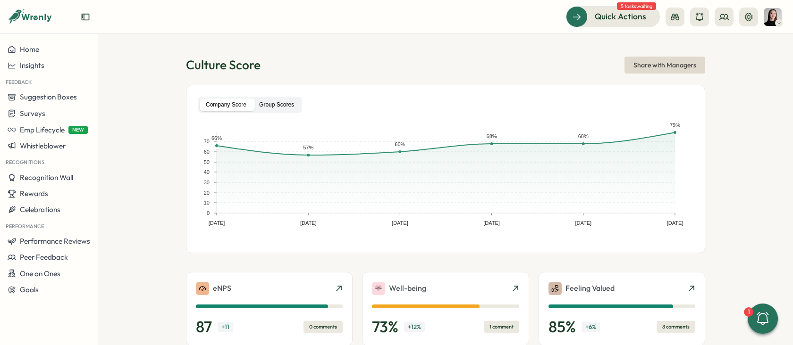
click at [268, 101] on label "Group Scores" at bounding box center [276, 105] width 47 height 13
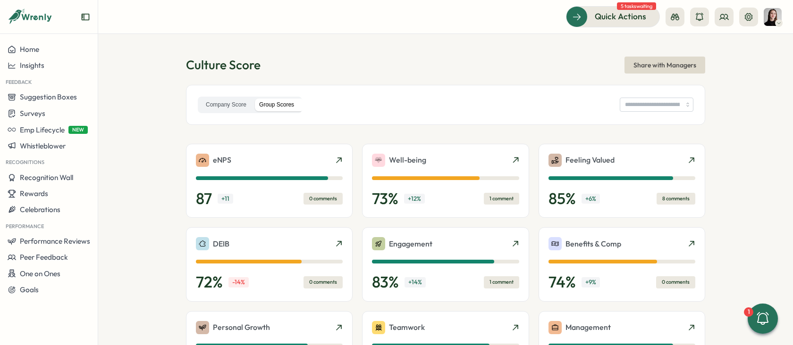
type input "**********"
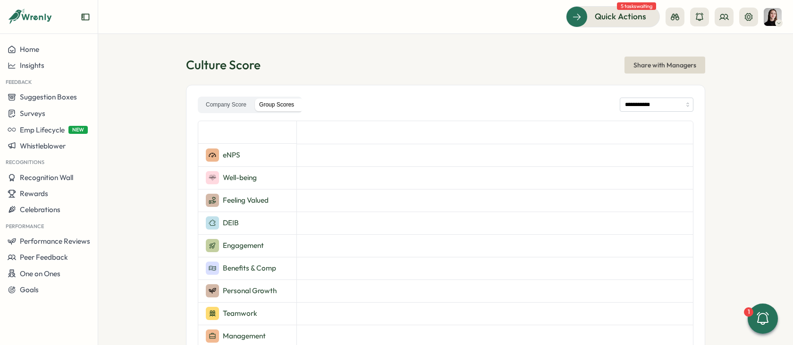
click at [642, 97] on div "**********" at bounding box center [445, 105] width 495 height 17
click at [639, 103] on input "**********" at bounding box center [656, 105] width 74 height 14
click at [720, 153] on section "**********" at bounding box center [445, 189] width 694 height 311
click at [71, 111] on div "Surveys" at bounding box center [49, 113] width 83 height 9
click at [52, 67] on div "Insights" at bounding box center [49, 65] width 83 height 8
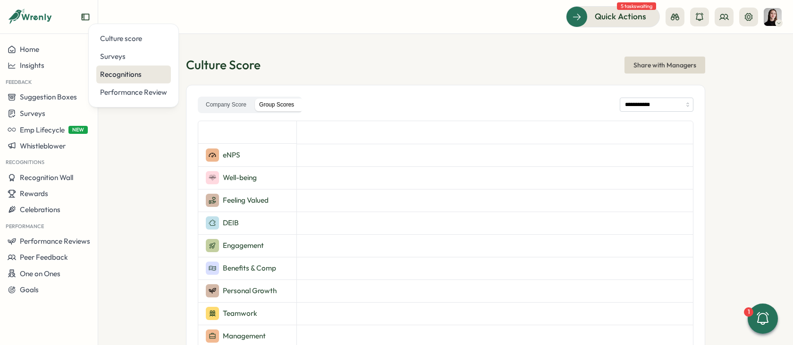
click at [124, 77] on div "Recognitions" at bounding box center [133, 74] width 67 height 10
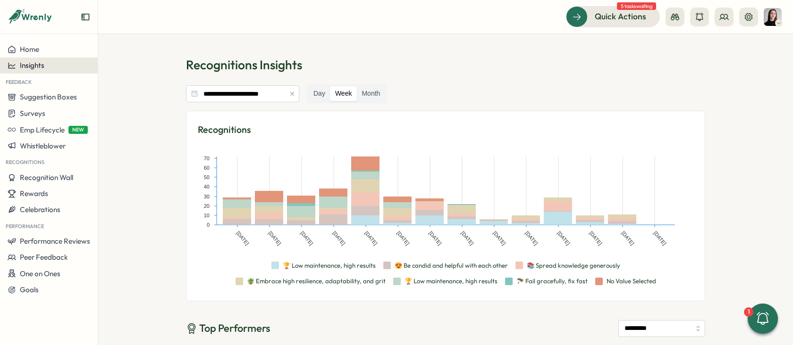
click at [48, 69] on div "Insights" at bounding box center [49, 65] width 83 height 8
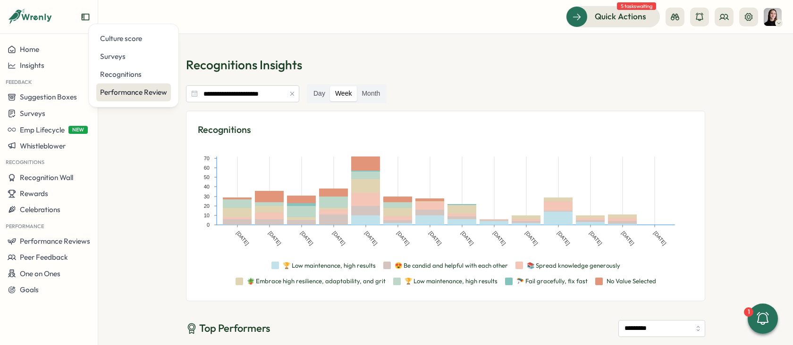
click at [104, 90] on div "Performance Review" at bounding box center [133, 92] width 67 height 10
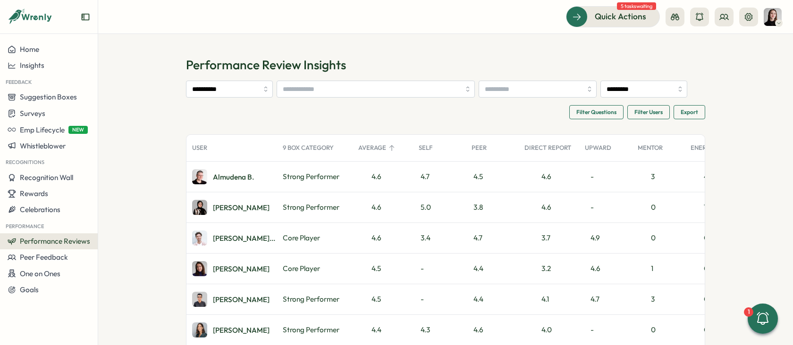
click at [635, 114] on span "Filter Users" at bounding box center [648, 112] width 28 height 13
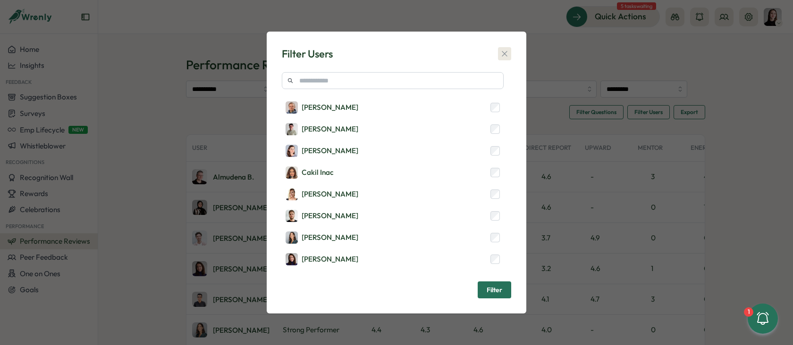
click at [506, 58] on icon "button" at bounding box center [504, 53] width 9 height 9
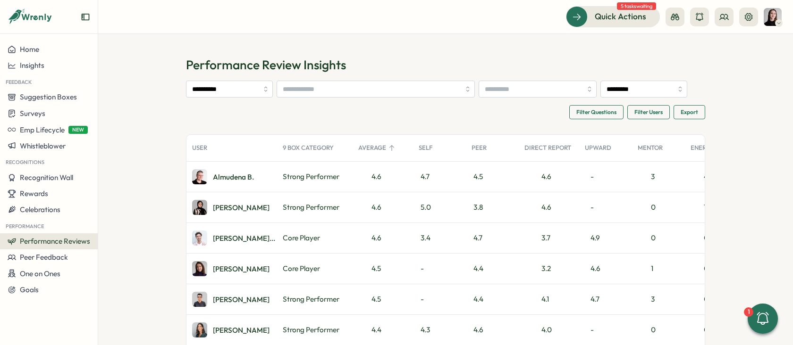
scroll to position [48, 0]
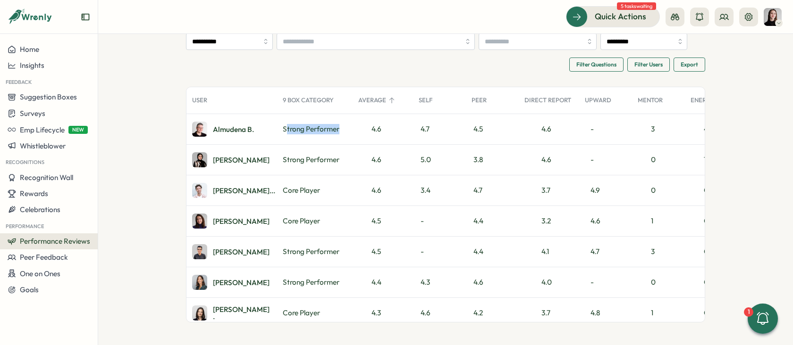
drag, startPoint x: 283, startPoint y: 126, endPoint x: 341, endPoint y: 127, distance: 58.5
click at [341, 127] on div "Strong Performer" at bounding box center [314, 129] width 75 height 30
drag, startPoint x: 315, startPoint y: 184, endPoint x: 323, endPoint y: 192, distance: 11.7
click at [317, 185] on div "Core Player" at bounding box center [314, 190] width 75 height 30
click at [323, 191] on div "Core Player" at bounding box center [314, 190] width 75 height 30
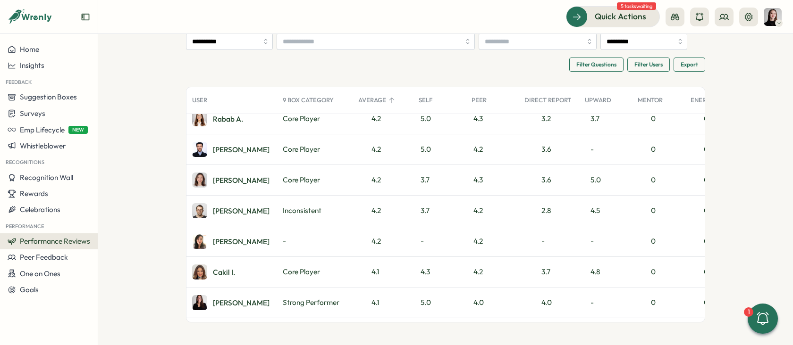
scroll to position [364, 0]
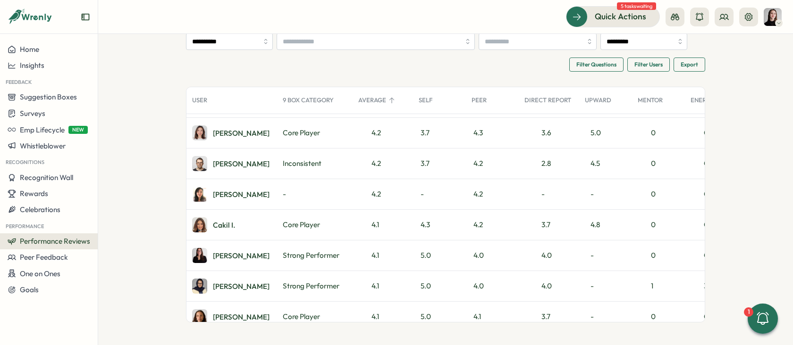
click at [303, 161] on div "Inconsistent" at bounding box center [314, 164] width 75 height 30
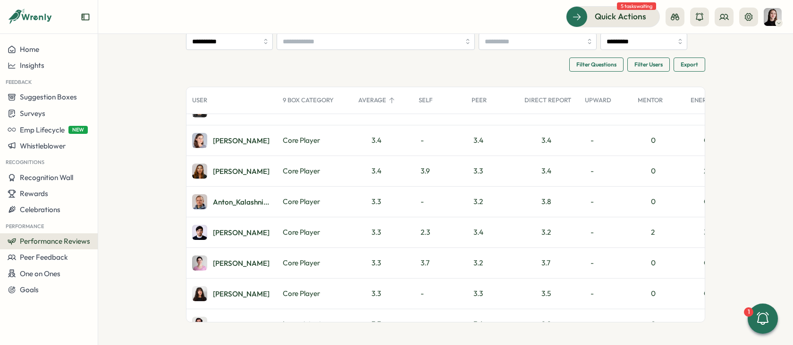
scroll to position [1834, 0]
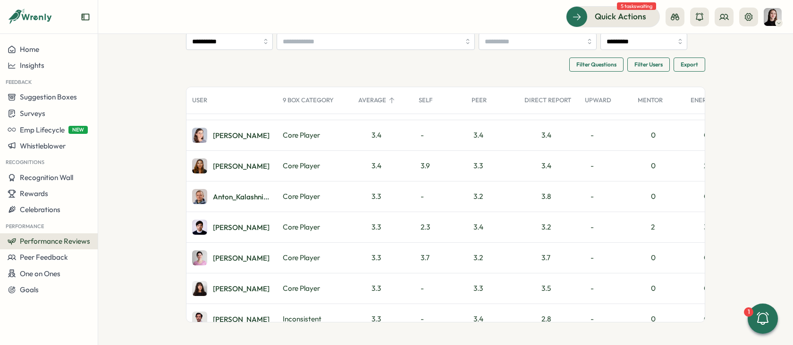
click at [314, 63] on div "Filter Questions Filter Users Export" at bounding box center [445, 65] width 519 height 14
click at [284, 94] on div "9 Box Category" at bounding box center [314, 100] width 75 height 19
click at [295, 100] on div "9 Box Category" at bounding box center [314, 100] width 75 height 19
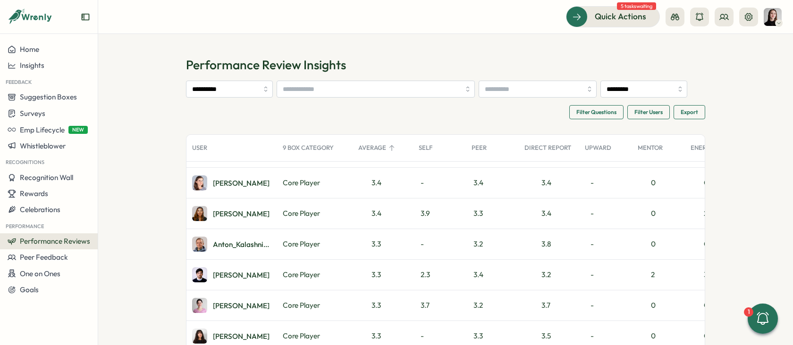
drag, startPoint x: 275, startPoint y: 147, endPoint x: 326, endPoint y: 145, distance: 51.0
click at [325, 145] on div "9 Box Category" at bounding box center [314, 148] width 75 height 19
drag, startPoint x: 189, startPoint y: 61, endPoint x: 294, endPoint y: 59, distance: 105.7
click at [294, 59] on h1 "Performance Review Insights" at bounding box center [445, 65] width 519 height 17
copy h1 "Performance Review"
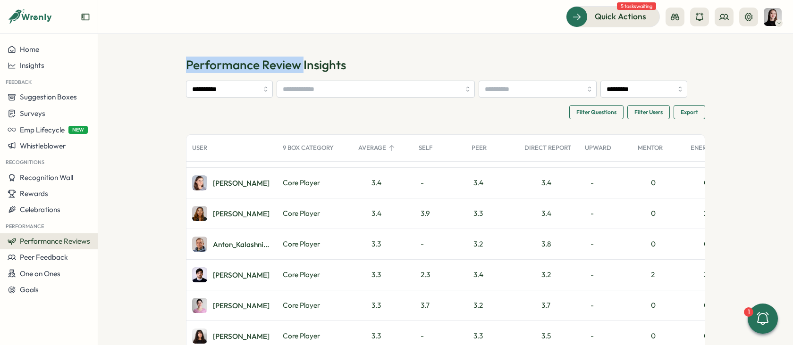
drag, startPoint x: 298, startPoint y: 62, endPoint x: 234, endPoint y: 81, distance: 66.0
click at [182, 61] on section "**********" at bounding box center [445, 189] width 694 height 311
click at [758, 317] on icon at bounding box center [762, 318] width 12 height 13
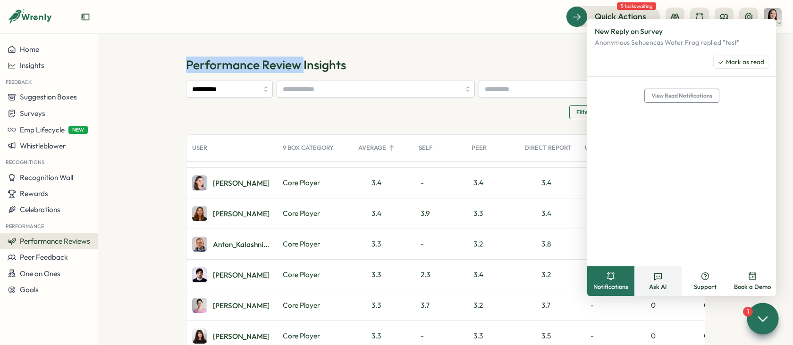
click at [657, 276] on icon at bounding box center [657, 276] width 9 height 9
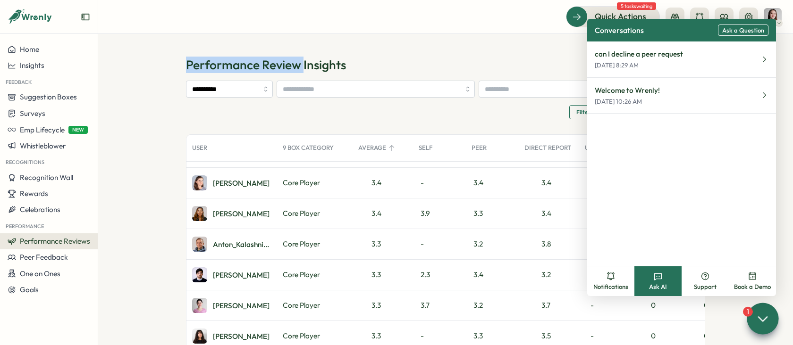
click at [731, 32] on span "Ask a Question" at bounding box center [743, 30] width 42 height 7
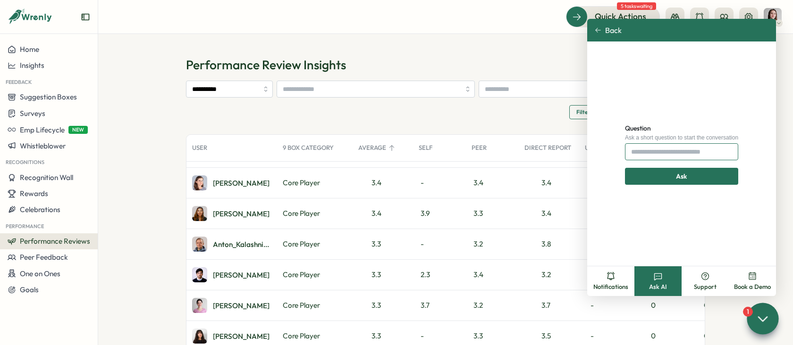
click at [668, 154] on input "Question" at bounding box center [681, 151] width 113 height 17
paste input "**********"
type input "**********"
click at [685, 172] on span "Ask" at bounding box center [681, 176] width 11 height 16
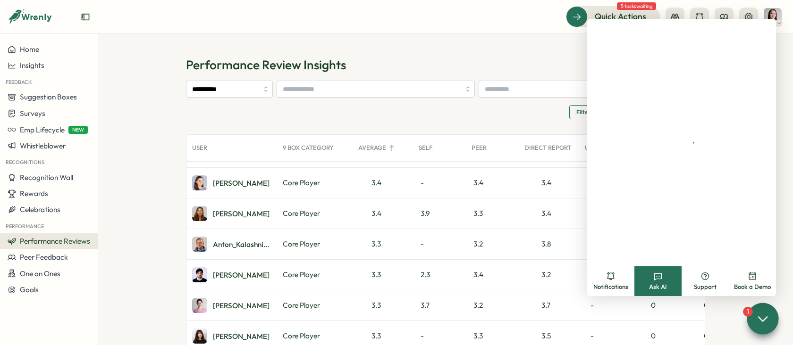
click at [130, 87] on section "**********" at bounding box center [445, 189] width 694 height 311
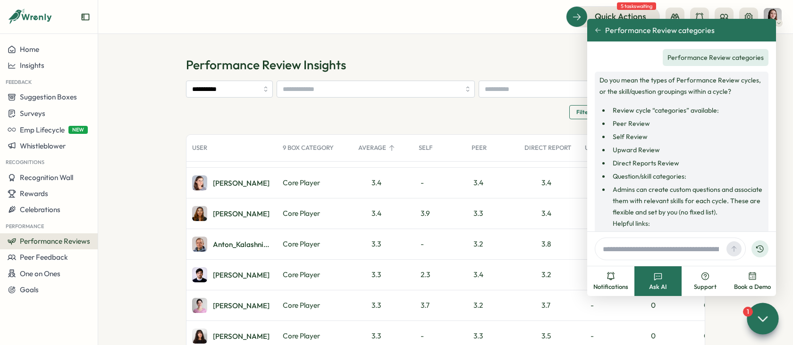
scroll to position [53, 0]
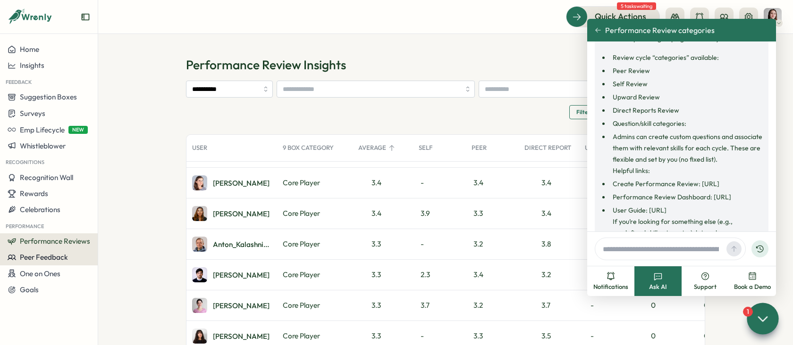
click at [43, 259] on span "Peer Feedback" at bounding box center [44, 257] width 48 height 9
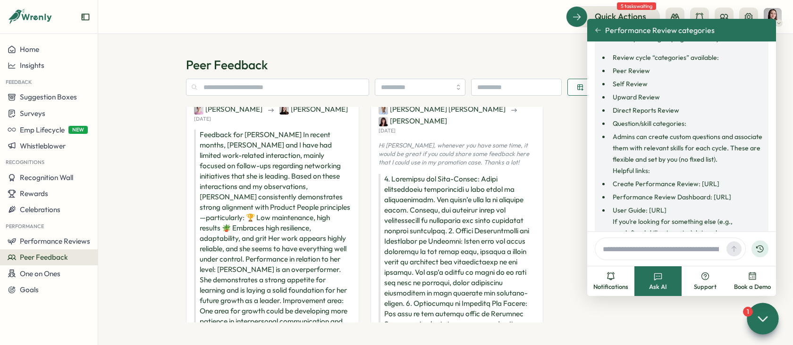
scroll to position [16, 0]
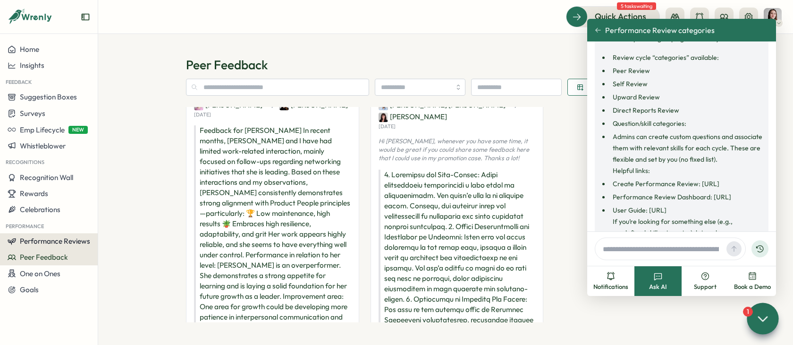
click at [48, 245] on span "Performance Reviews" at bounding box center [55, 241] width 70 height 9
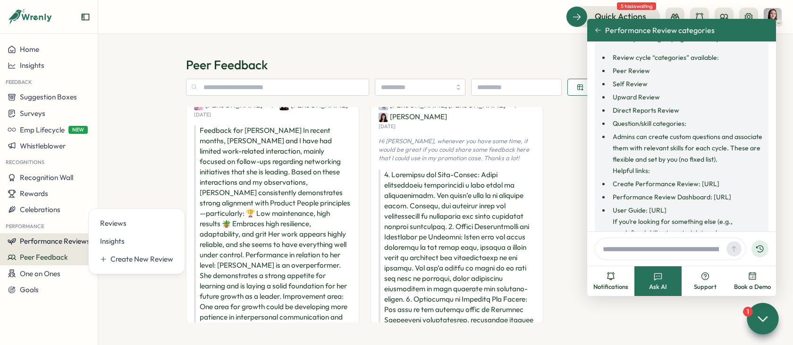
click at [59, 248] on button "Performance Reviews" at bounding box center [49, 242] width 98 height 16
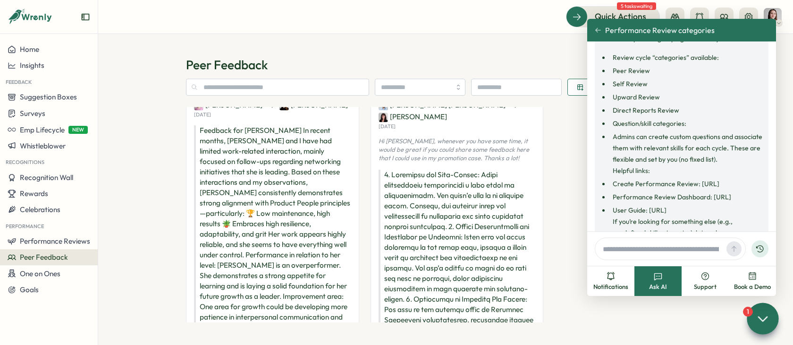
click at [64, 261] on span "Peer Feedback" at bounding box center [44, 257] width 48 height 9
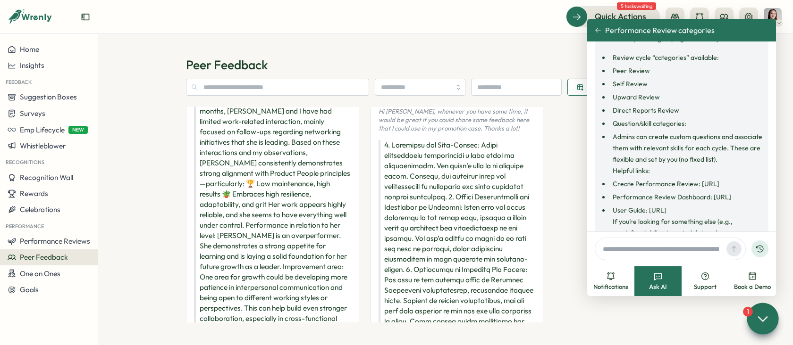
scroll to position [0, 0]
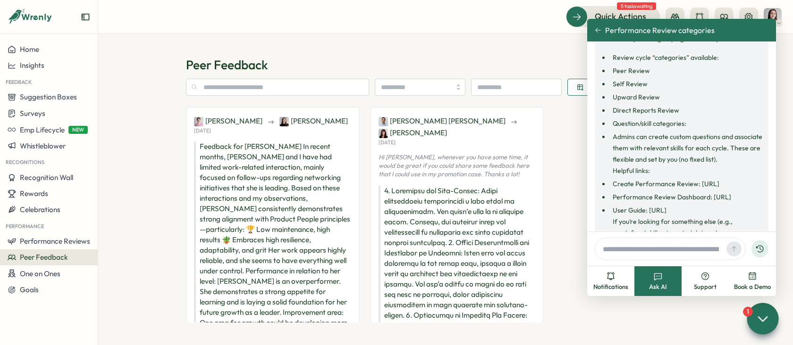
click at [595, 28] on icon at bounding box center [597, 30] width 7 height 7
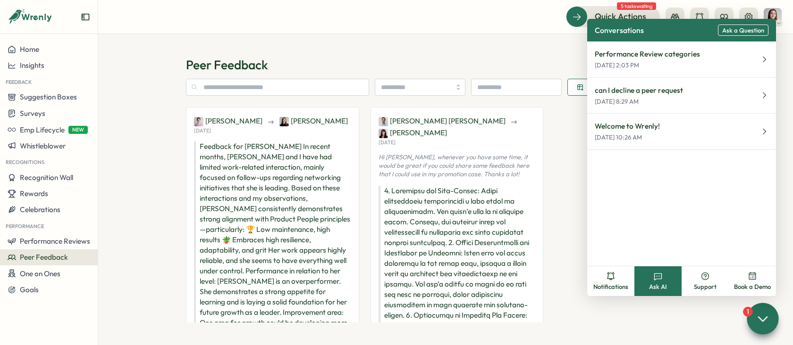
drag, startPoint x: 502, startPoint y: 50, endPoint x: 543, endPoint y: 71, distance: 46.2
click at [503, 50] on div "Peer Feedback Send/Request Peer Feedback Ketevan Dzukaevi Elena Ladushyna Tue, …" at bounding box center [445, 189] width 694 height 311
click at [754, 312] on div at bounding box center [762, 319] width 32 height 32
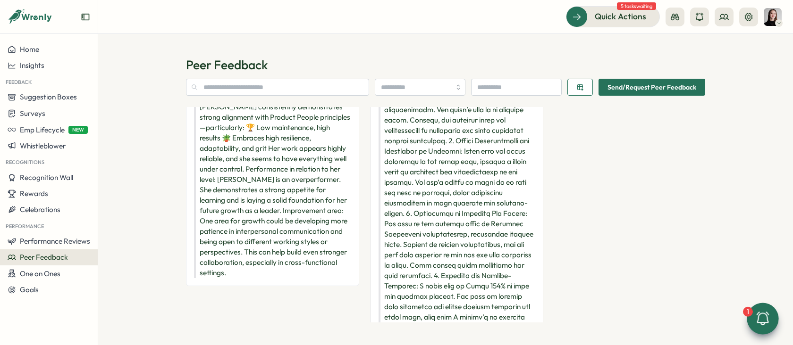
scroll to position [118, 0]
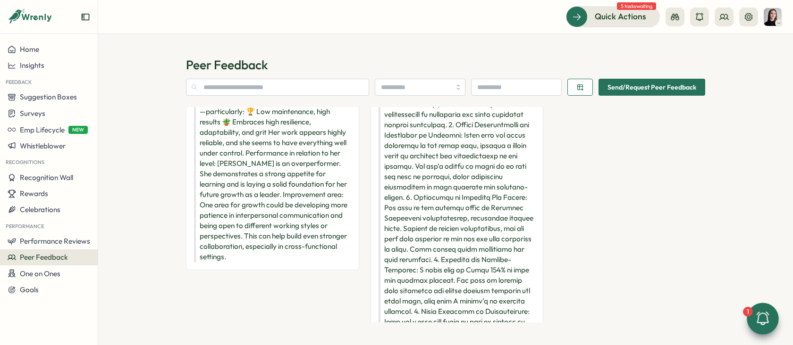
click at [254, 145] on p "Feedback for Elena In recent months, Elena and I have had limited work-related …" at bounding box center [272, 143] width 157 height 239
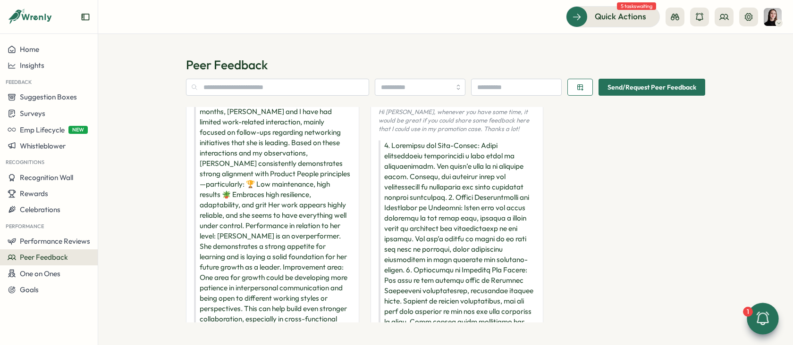
scroll to position [0, 0]
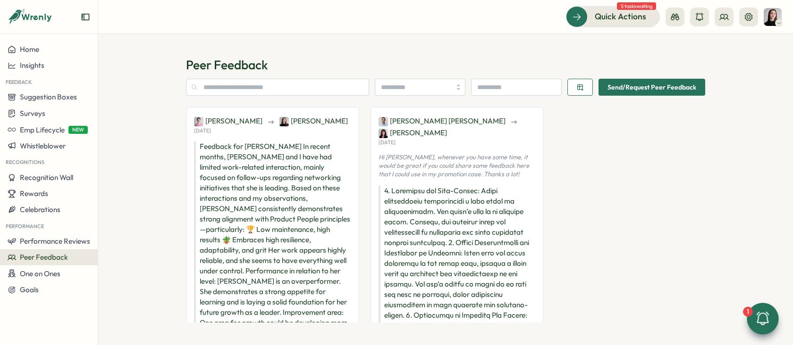
drag, startPoint x: 228, startPoint y: 132, endPoint x: 217, endPoint y: 130, distance: 11.5
click at [217, 130] on div "Ketevan Dzukaevi Elena Ladushyna Tue, 29 Jul" at bounding box center [272, 124] width 157 height 19
drag, startPoint x: 389, startPoint y: 136, endPoint x: 415, endPoint y: 136, distance: 25.9
click at [415, 136] on div "Deniz Basak Dogan Marta Ponari Mon, 28 Jul Hi Deniz, whenever you have some tim…" at bounding box center [456, 321] width 173 height 429
click at [286, 95] on input "text" at bounding box center [277, 87] width 183 height 17
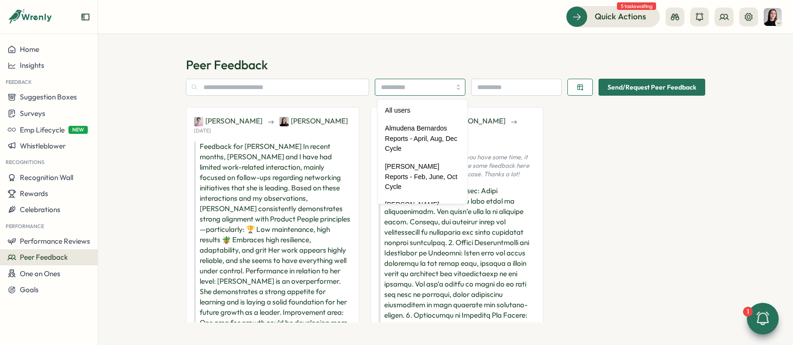
click at [413, 83] on input "search" at bounding box center [420, 87] width 91 height 17
click at [412, 64] on p "Peer Feedback" at bounding box center [445, 65] width 519 height 17
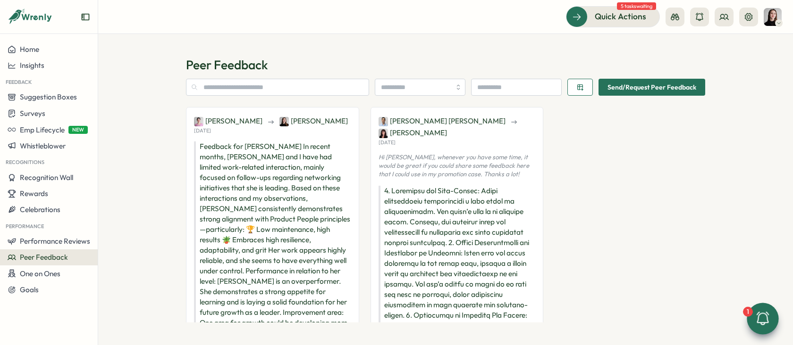
click at [621, 90] on span "Send/Request Peer Feedback" at bounding box center [651, 87] width 89 height 16
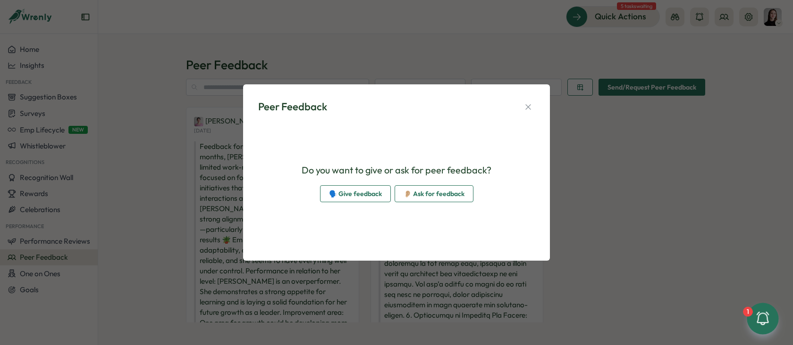
click at [411, 194] on span "👂🏼 Ask for feedback" at bounding box center [433, 194] width 61 height 16
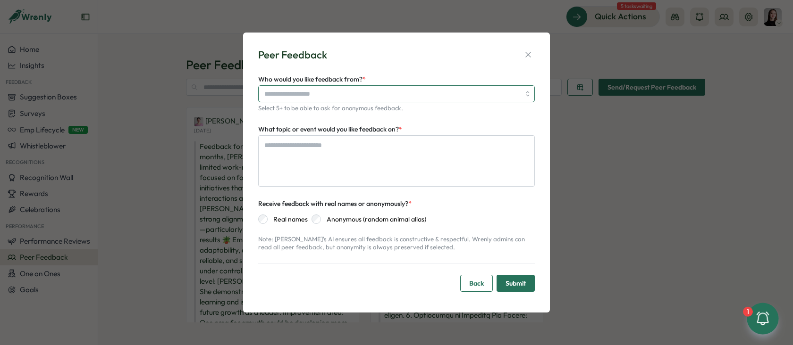
type textarea "*"
click at [271, 97] on input "Who would you like feedback from? *" at bounding box center [392, 94] width 256 height 16
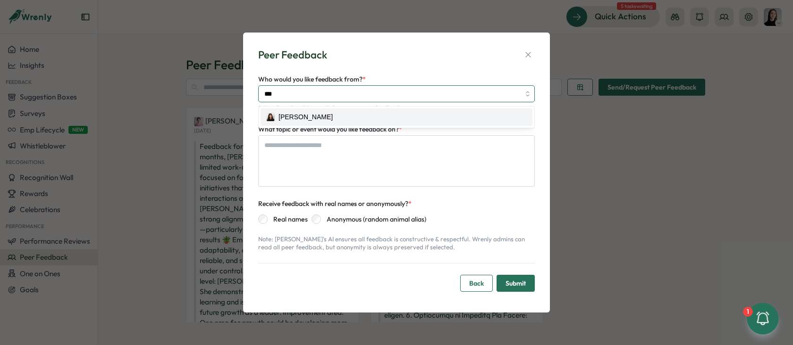
type input "****"
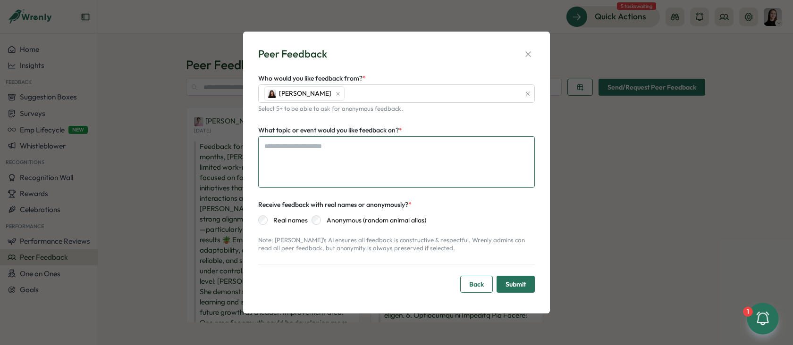
type textarea "*"
click at [342, 151] on textarea "What topic or event would you like feedback on? *" at bounding box center [396, 161] width 276 height 51
type textarea "*"
type textarea "**"
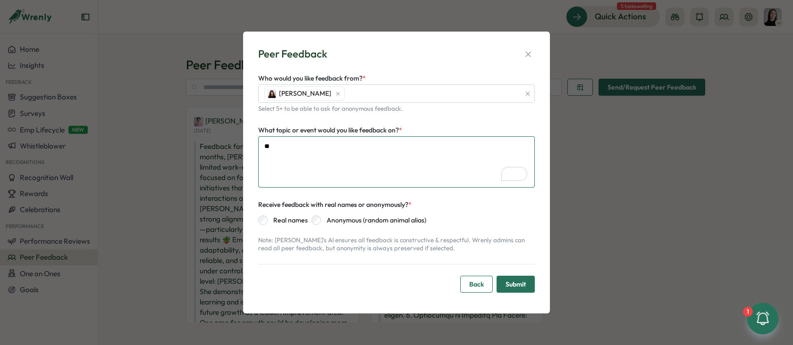
type textarea "*"
type textarea "***"
type textarea "*"
type textarea "****"
click at [524, 284] on span "Submit" at bounding box center [515, 284] width 20 height 16
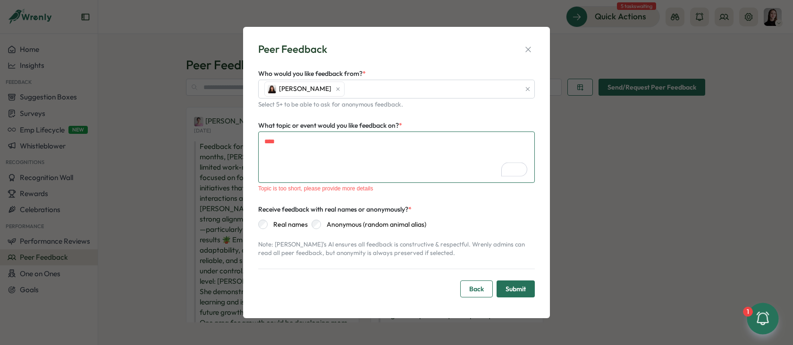
click at [308, 144] on textarea "****" at bounding box center [396, 157] width 276 height 51
type textarea "*"
type textarea "****"
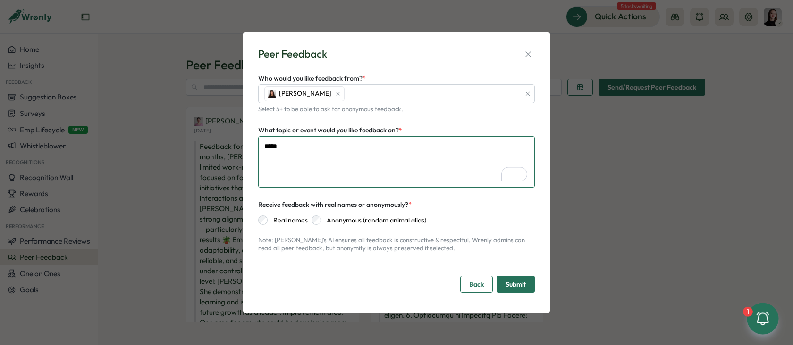
type textarea "*"
type textarea "******"
type textarea "*"
type textarea "*******"
type textarea "*"
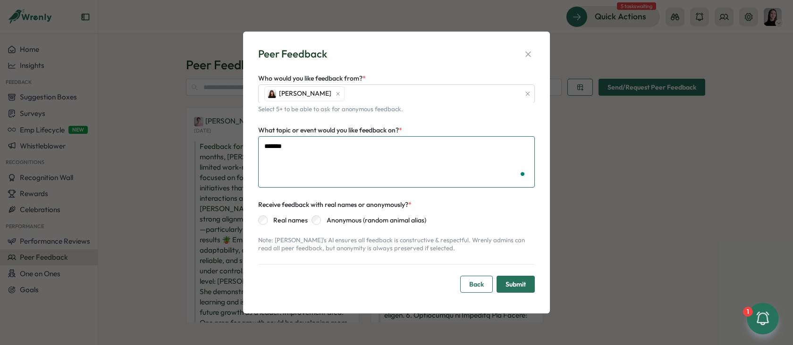
type textarea "********"
type textarea "*"
type textarea "*********"
click at [315, 167] on textarea "*********" at bounding box center [396, 161] width 276 height 51
type textarea "*"
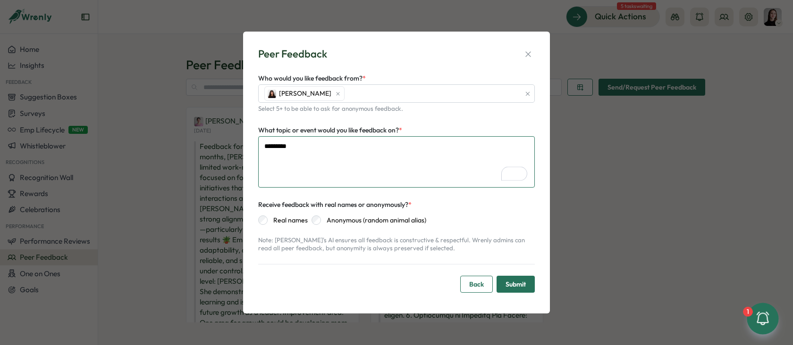
type textarea "*********"
paste textarea "**********"
type textarea "*"
type textarea "**********"
paste textarea "*********"
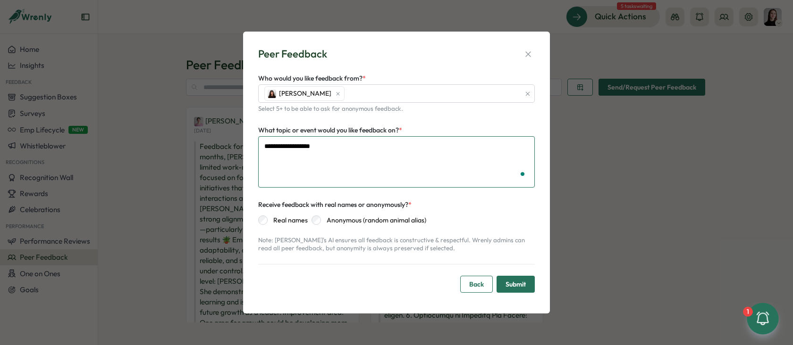
type textarea "*"
type textarea "**********"
paste textarea "*********"
type textarea "*"
type textarea "**********"
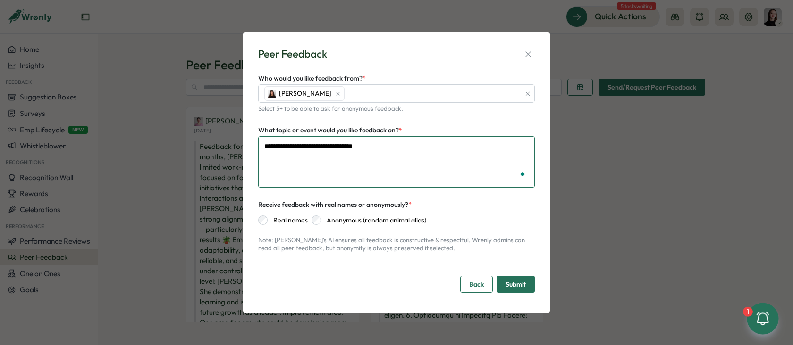
paste textarea "*********"
type textarea "*"
type textarea "**********"
paste textarea "*********"
type textarea "*"
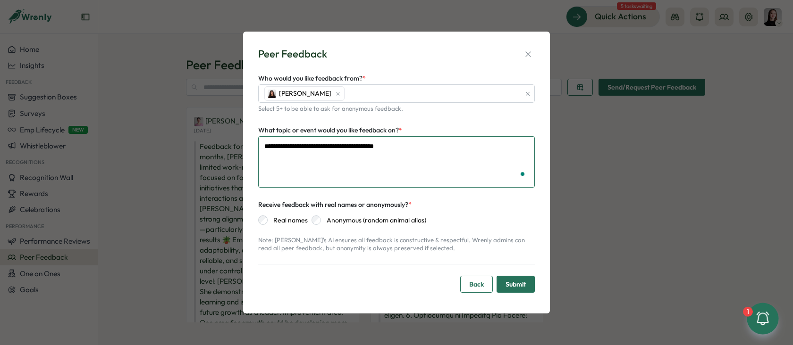
type textarea "**********"
paste textarea "*********"
type textarea "*"
type textarea "**********"
paste textarea "*********"
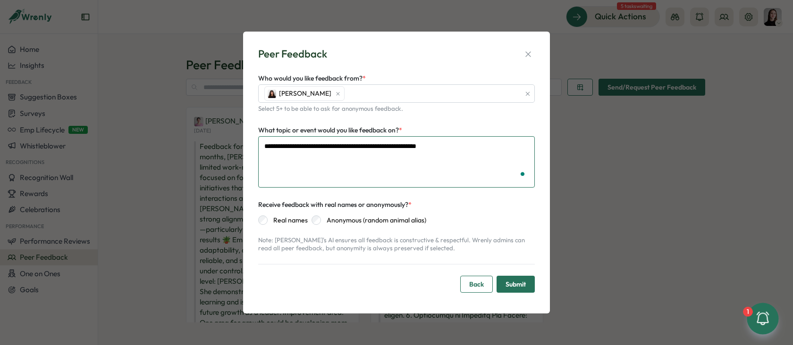
type textarea "*"
type textarea "**********"
paste textarea "*********"
type textarea "*"
type textarea "**********"
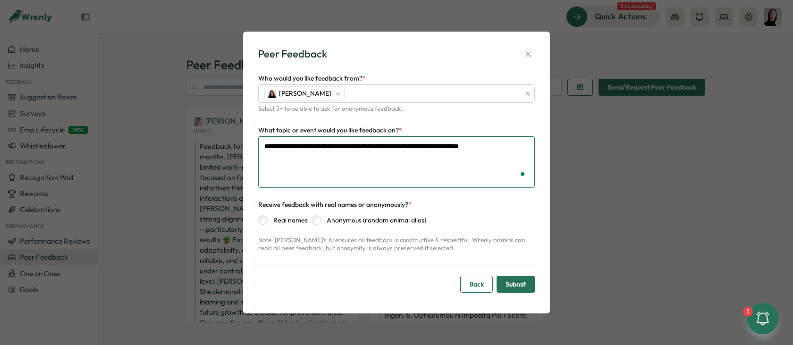
paste textarea "*********"
type textarea "*"
type textarea "**********"
paste textarea "*********"
type textarea "*"
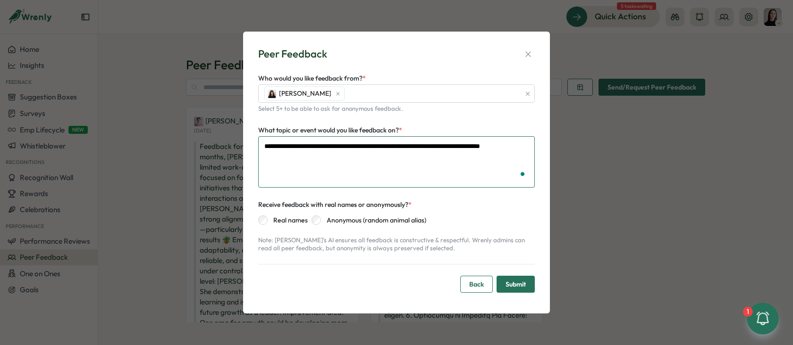
type textarea "**********"
paste textarea "*********"
type textarea "*"
type textarea "**********"
paste textarea "*********"
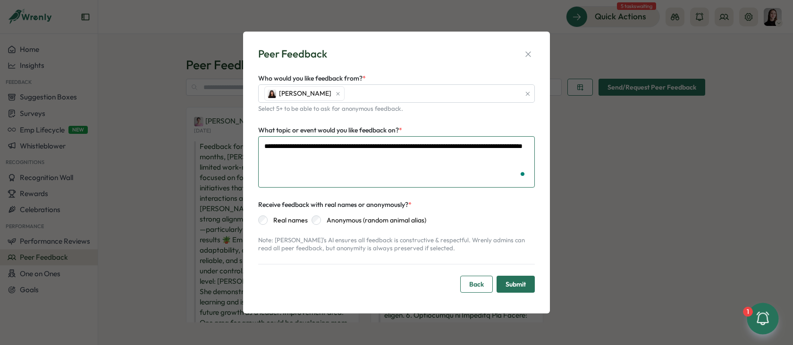
type textarea "*"
type textarea "**********"
paste textarea "*********"
type textarea "*"
type textarea "**********"
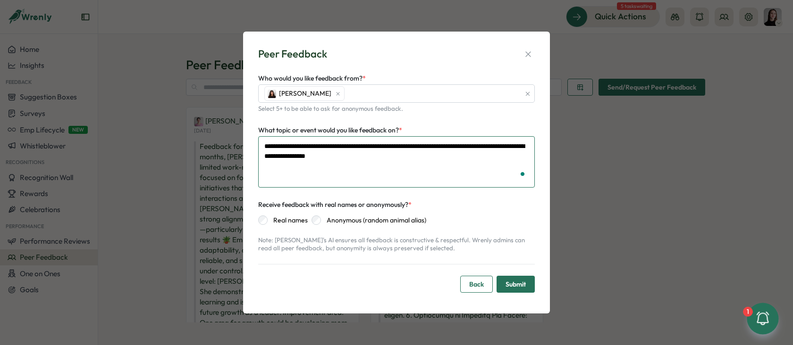
paste textarea "*********"
type textarea "*"
type textarea "**********"
paste textarea "*********"
type textarea "*"
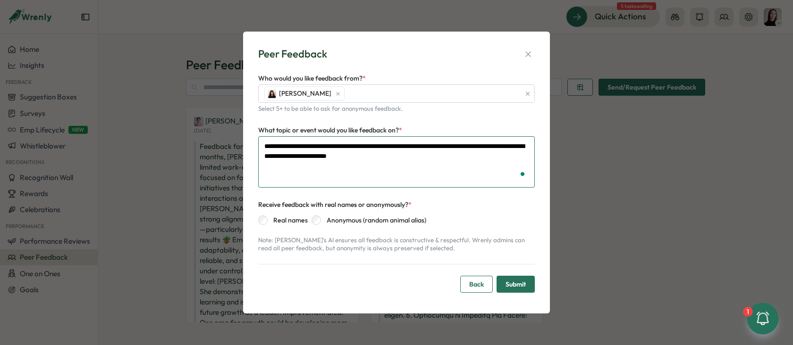
type textarea "**********"
paste textarea "*********"
type textarea "*"
type textarea "**********"
paste textarea "*********"
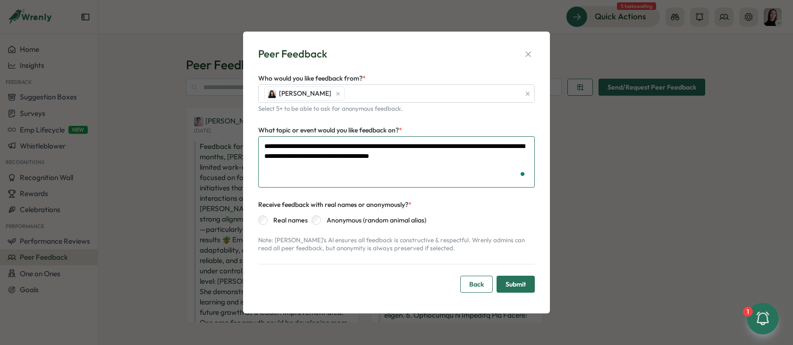
type textarea "*"
type textarea "**********"
paste textarea "*********"
type textarea "*"
type textarea "**********"
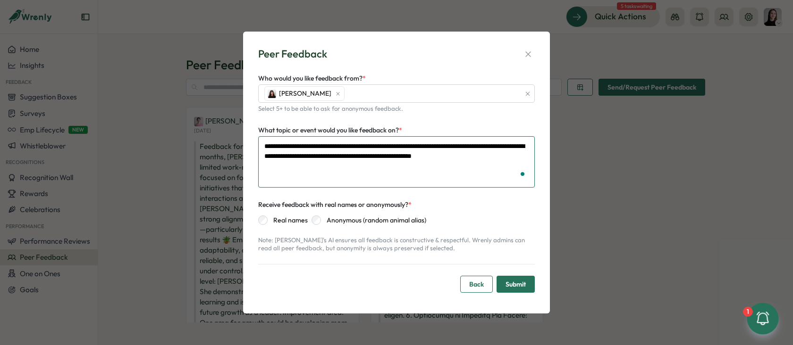
paste textarea "*********"
type textarea "*"
type textarea "**********"
click at [523, 283] on span "Submit" at bounding box center [515, 284] width 20 height 16
type textarea "*"
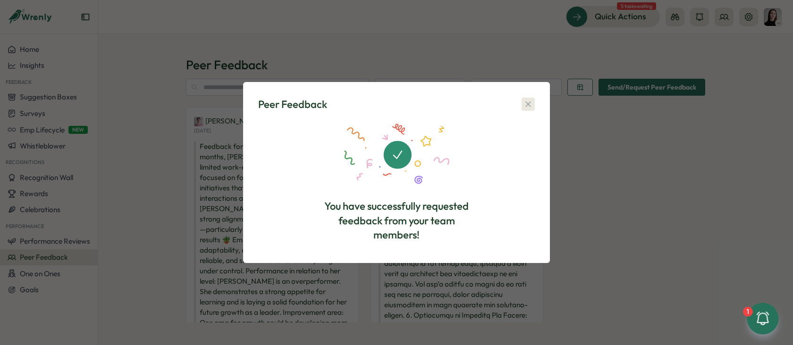
click at [528, 109] on icon "button" at bounding box center [527, 104] width 9 height 9
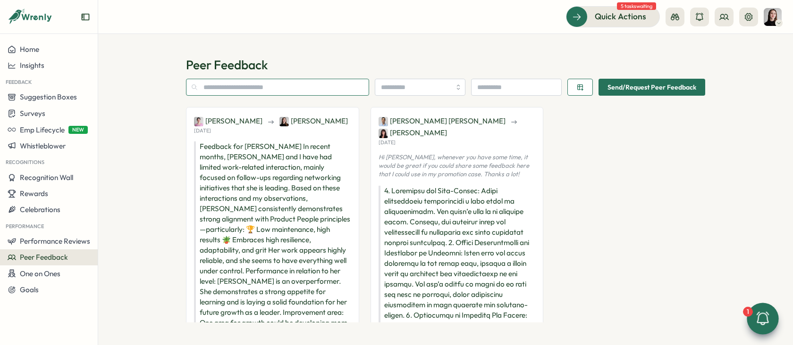
click at [307, 84] on input "text" at bounding box center [277, 87] width 183 height 17
click at [501, 89] on input at bounding box center [516, 87] width 91 height 17
click at [475, 63] on p "Peer Feedback" at bounding box center [445, 65] width 519 height 17
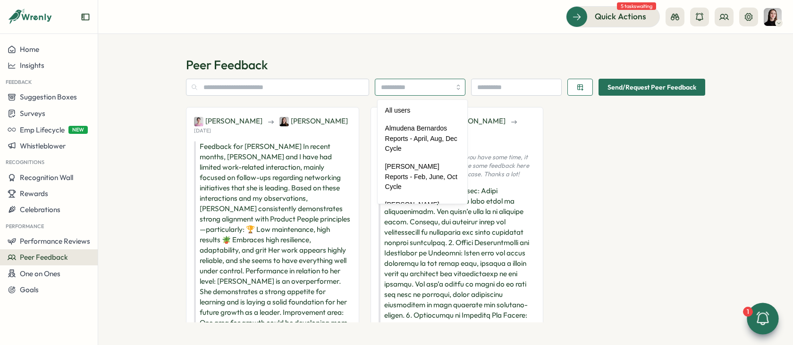
click at [418, 85] on input "search" at bounding box center [420, 87] width 91 height 17
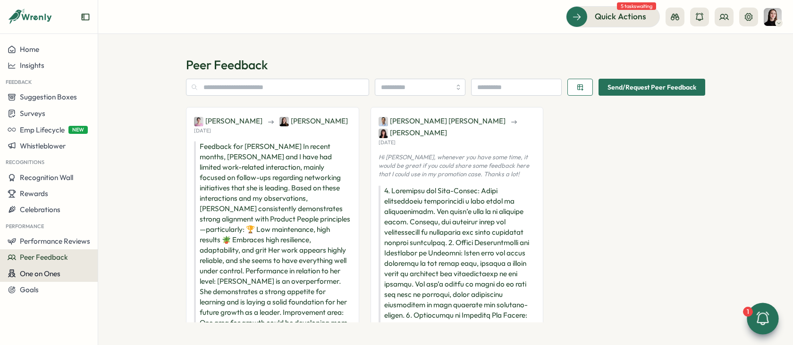
click at [50, 277] on span "One on Ones" at bounding box center [40, 273] width 41 height 9
click at [52, 292] on div "Goals" at bounding box center [49, 290] width 83 height 8
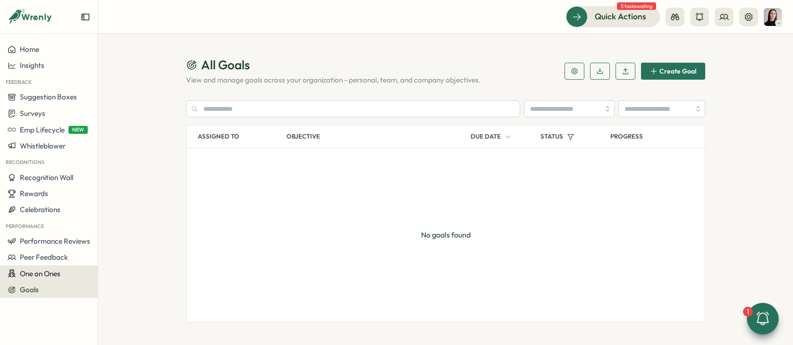
click at [56, 279] on button "One on Ones" at bounding box center [49, 274] width 98 height 17
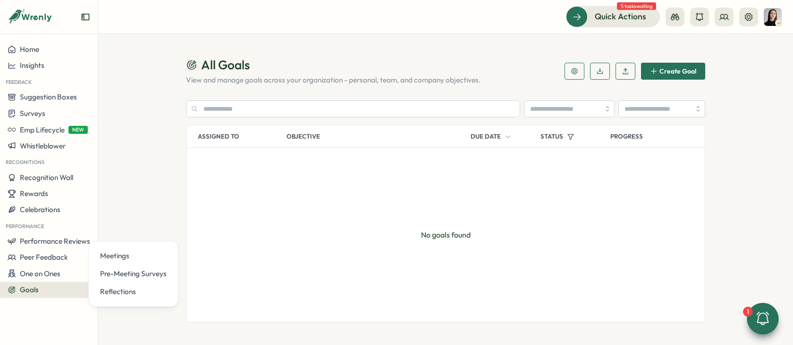
click at [59, 296] on button "Goals" at bounding box center [49, 290] width 98 height 16
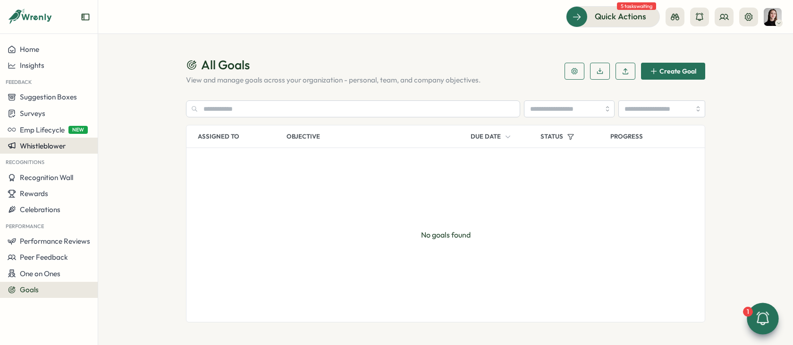
click at [35, 147] on span "Whistleblower" at bounding box center [43, 146] width 46 height 9
click at [117, 143] on div "Manage forms" at bounding box center [125, 137] width 58 height 18
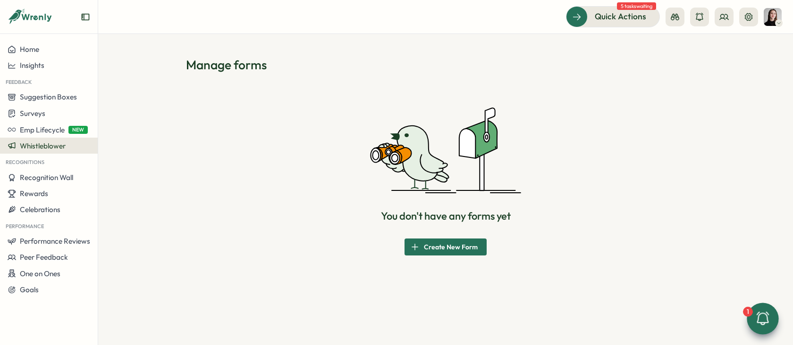
click at [417, 247] on icon "button" at bounding box center [414, 247] width 8 height 8
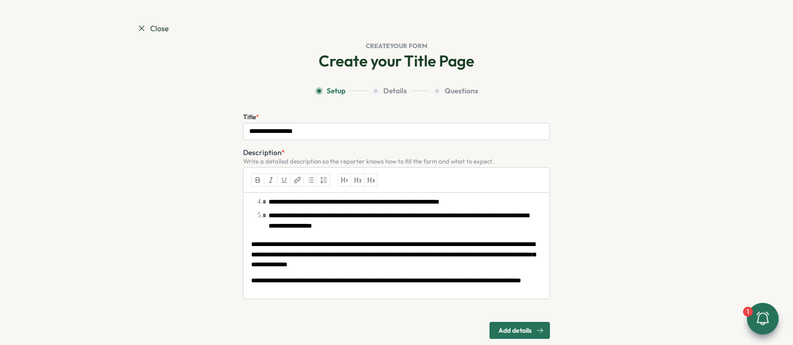
scroll to position [203, 0]
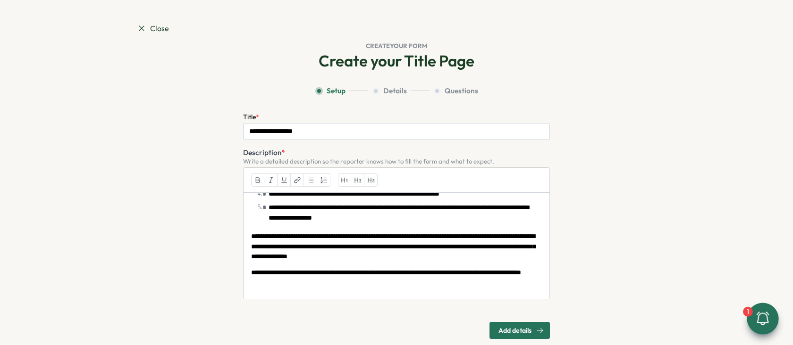
click at [149, 27] on span "Close" at bounding box center [153, 29] width 32 height 12
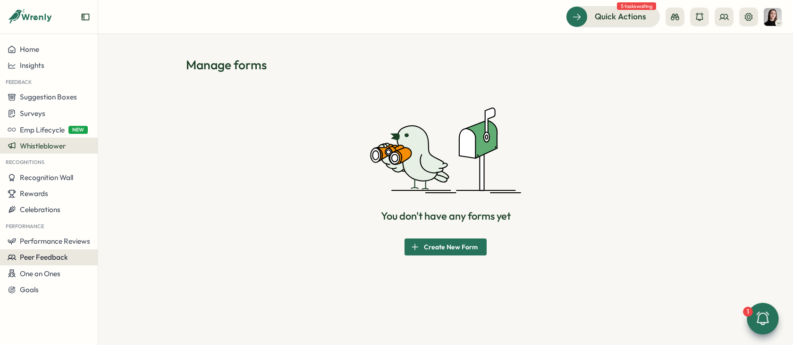
click at [52, 260] on span "Peer Feedback" at bounding box center [44, 257] width 48 height 9
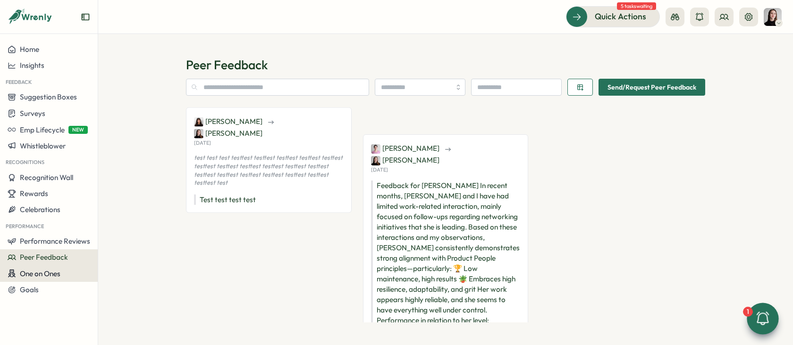
click at [34, 270] on span "One on Ones" at bounding box center [40, 273] width 41 height 9
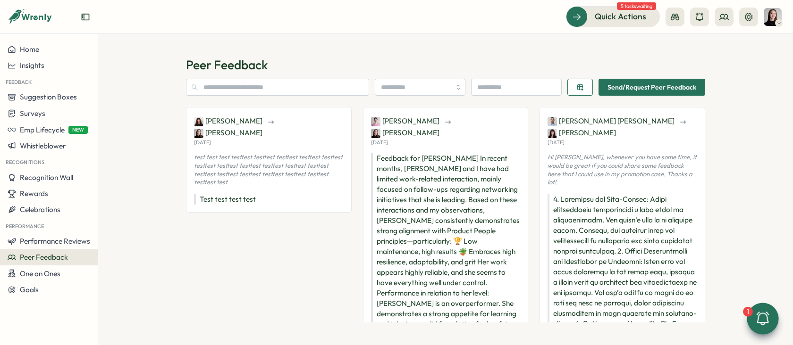
drag, startPoint x: 202, startPoint y: 232, endPoint x: 202, endPoint y: 226, distance: 6.6
click at [202, 232] on div "Kelly Rosa Elena Ladushyna Mon, 25 Aug test test test testtest testtest testtes…" at bounding box center [269, 342] width 166 height 470
click at [54, 52] on div "Home" at bounding box center [49, 49] width 83 height 8
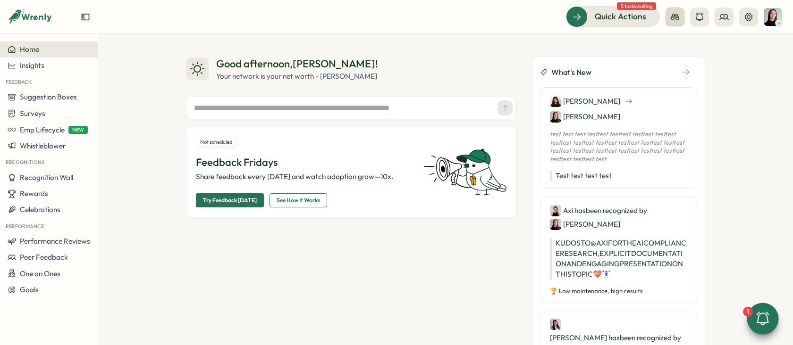
click at [668, 19] on button at bounding box center [674, 17] width 19 height 19
click at [667, 71] on div "Manager View" at bounding box center [675, 66] width 64 height 10
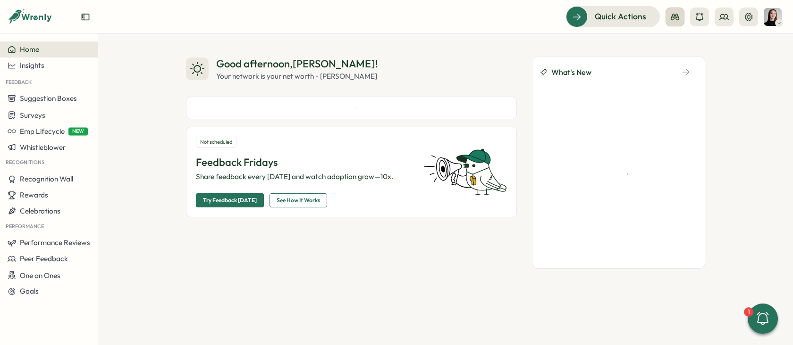
click at [676, 18] on icon at bounding box center [674, 16] width 9 height 9
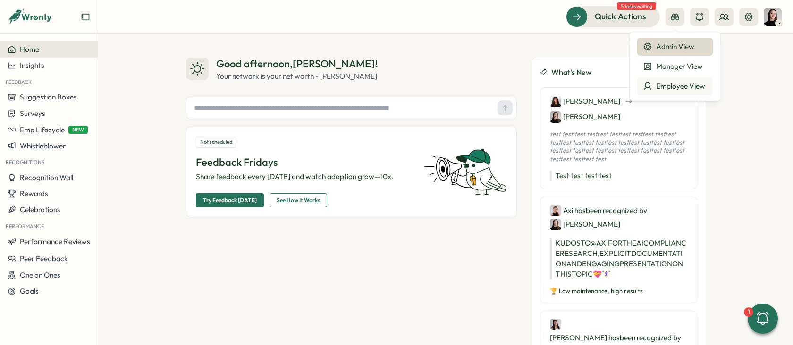
click at [683, 82] on div "Employee View" at bounding box center [675, 86] width 64 height 10
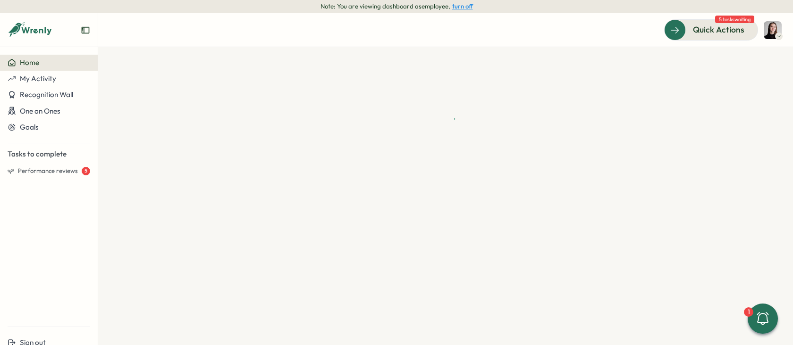
click at [466, 7] on button "turn off" at bounding box center [462, 6] width 21 height 7
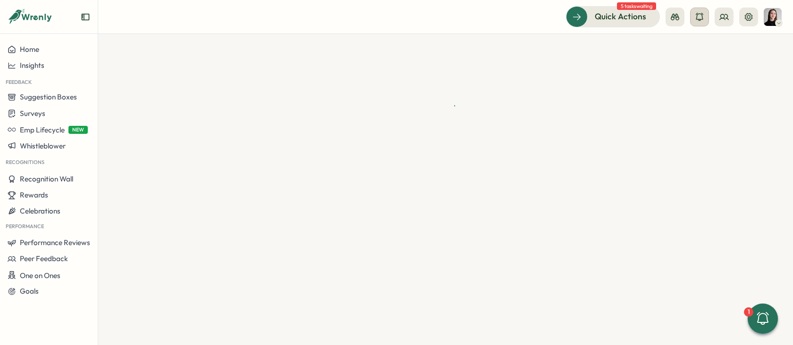
click at [702, 18] on icon at bounding box center [698, 16] width 9 height 9
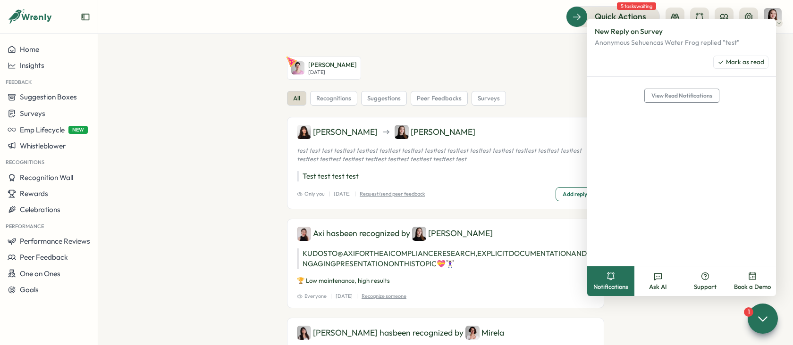
click at [536, 53] on section "Ketevan Dzukaevi Mon, Aug 25 all recognitions suggestions peer feedbacks survey…" at bounding box center [445, 189] width 694 height 311
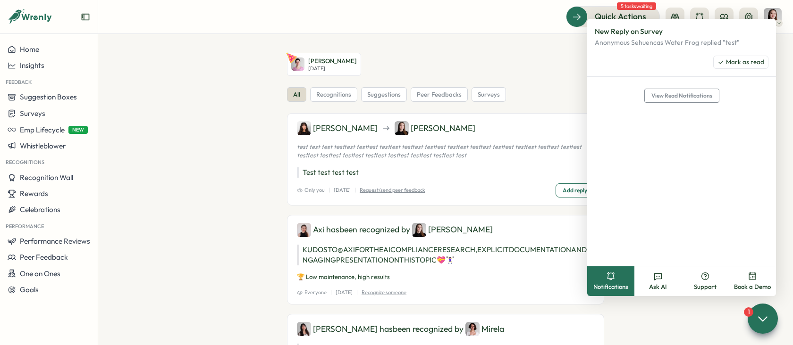
click at [536, 53] on div "Ketevan Dzukaevi Mon, Aug 25" at bounding box center [445, 64] width 317 height 23
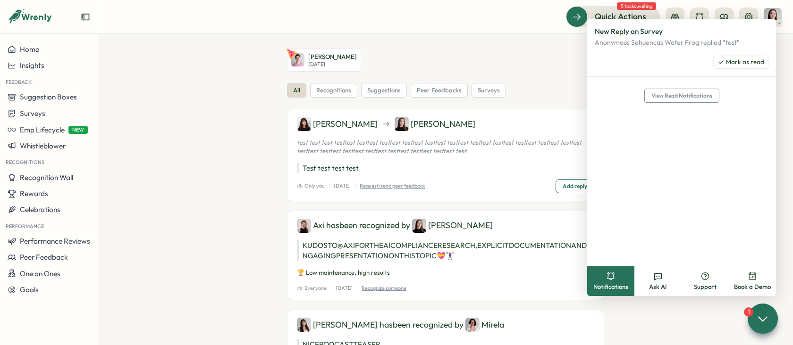
click at [582, 50] on div "Ketevan Dzukaevi Mon, Aug 25" at bounding box center [445, 60] width 317 height 23
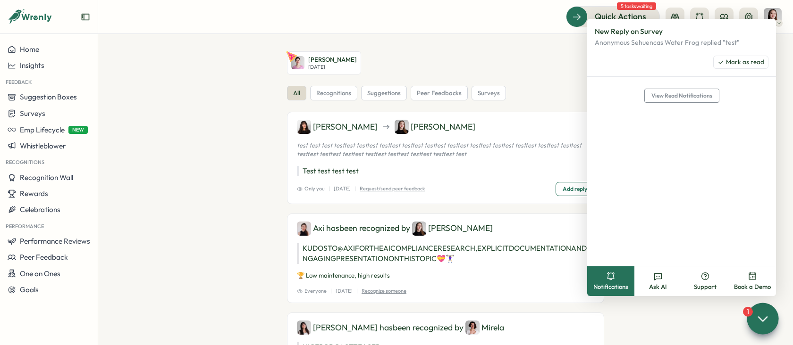
click at [764, 326] on div at bounding box center [762, 319] width 32 height 32
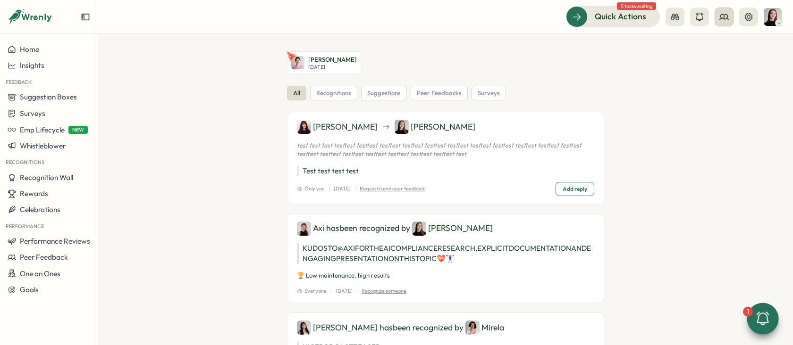
click at [722, 19] on icon at bounding box center [723, 16] width 9 height 9
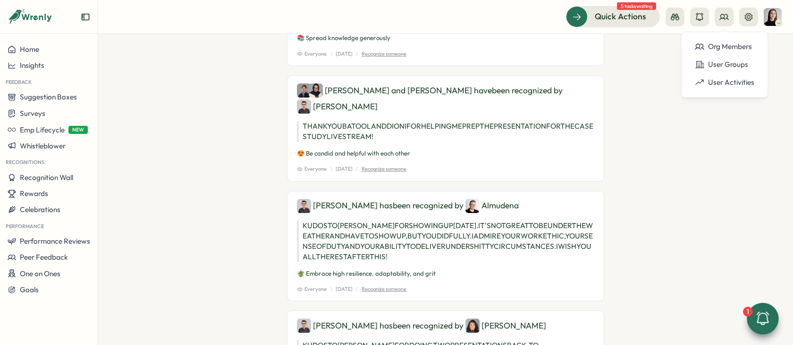
scroll to position [341, 0]
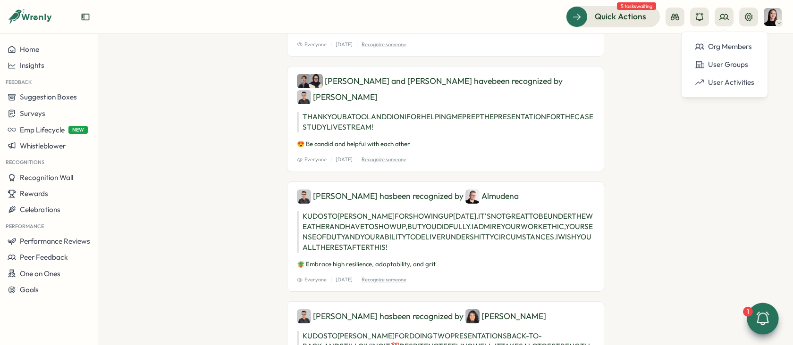
click at [161, 163] on section "Ketevan Dzukaevi Mon, Aug 25 all recognitions suggestions peer feedbacks survey…" at bounding box center [445, 189] width 694 height 311
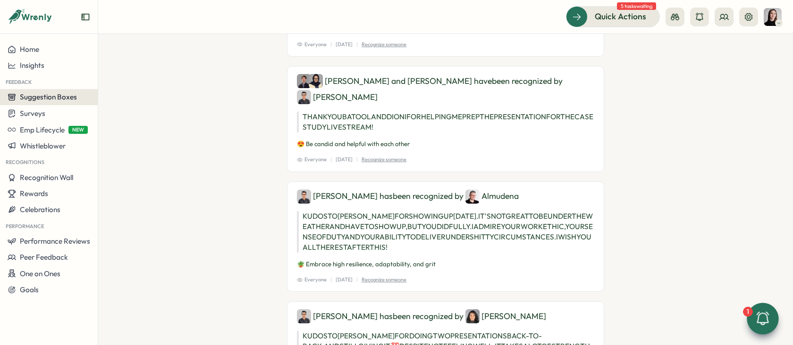
click at [56, 100] on span "Suggestion Boxes" at bounding box center [48, 96] width 57 height 9
click at [131, 92] on div "Suggestion Box 💡" at bounding box center [130, 89] width 60 height 10
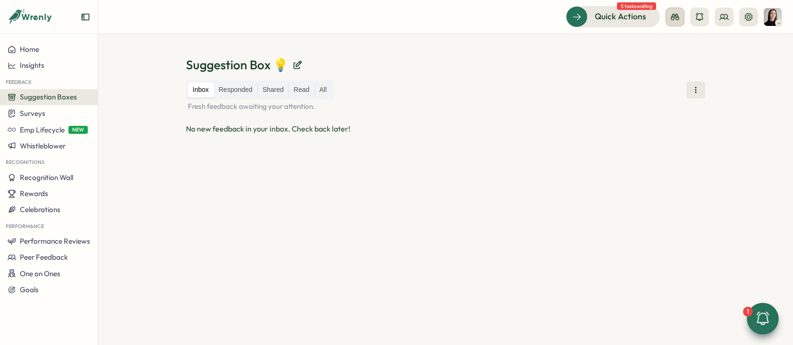
click at [681, 15] on button at bounding box center [674, 17] width 19 height 19
click at [698, 80] on button "Employee View" at bounding box center [674, 86] width 75 height 18
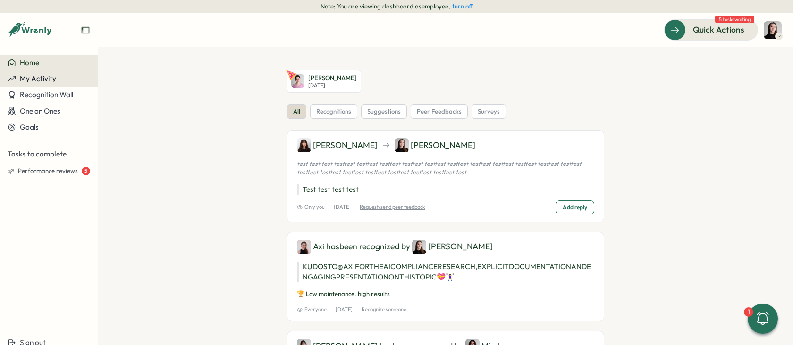
click at [64, 79] on div "My Activity" at bounding box center [49, 79] width 83 height 8
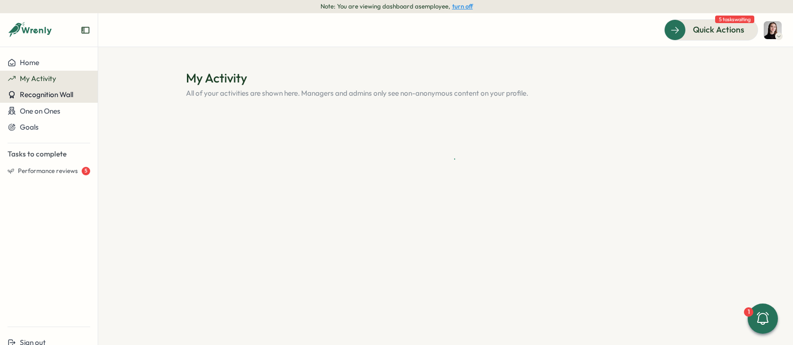
click at [73, 98] on span "Recognition Wall" at bounding box center [46, 94] width 53 height 9
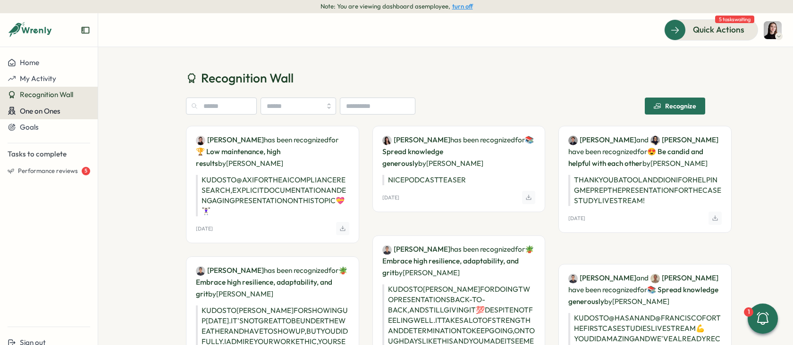
click at [70, 113] on div "One on Ones" at bounding box center [49, 111] width 83 height 9
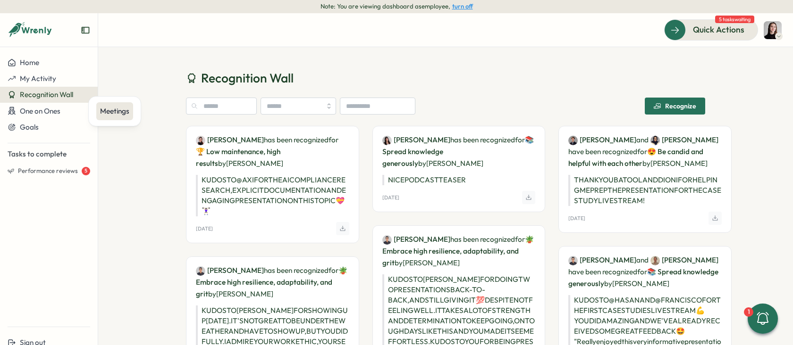
click at [101, 113] on div "Meetings" at bounding box center [114, 111] width 29 height 10
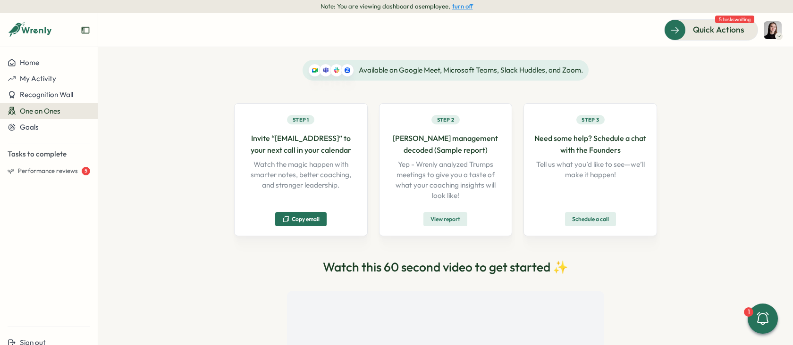
scroll to position [27, 0]
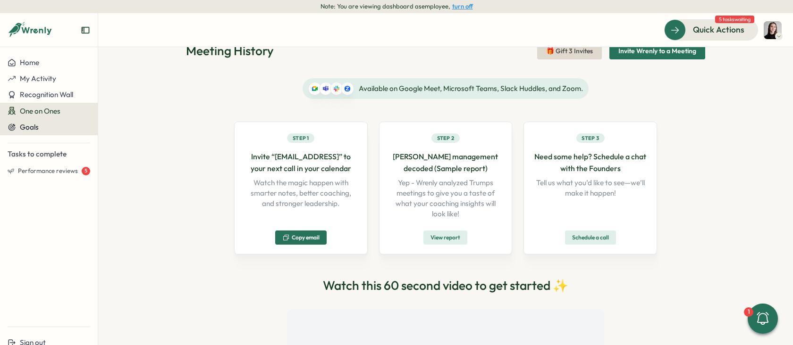
click at [54, 123] on div "Goals" at bounding box center [49, 127] width 83 height 8
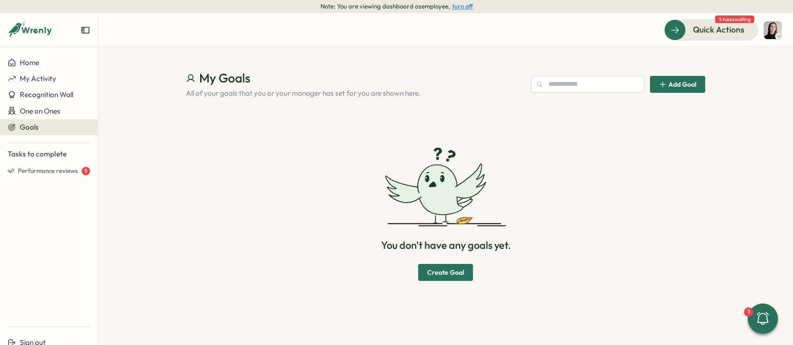
click at [462, 9] on button "turn off" at bounding box center [462, 6] width 21 height 7
